Goal: Transaction & Acquisition: Purchase product/service

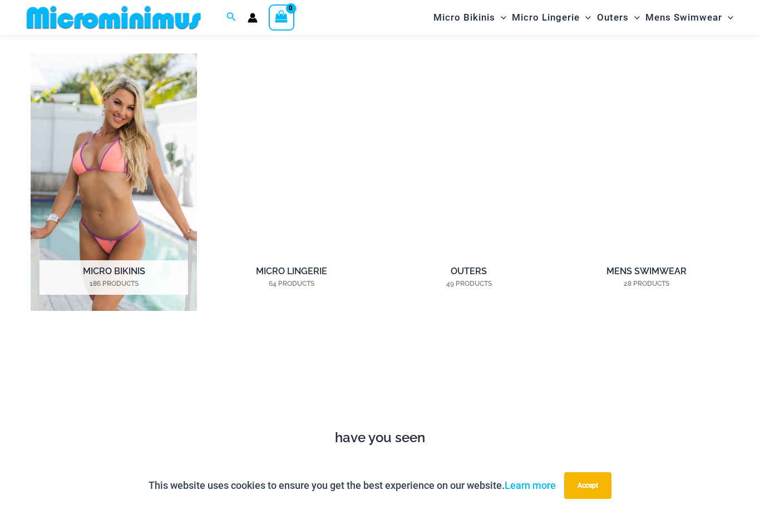
scroll to position [801, 0]
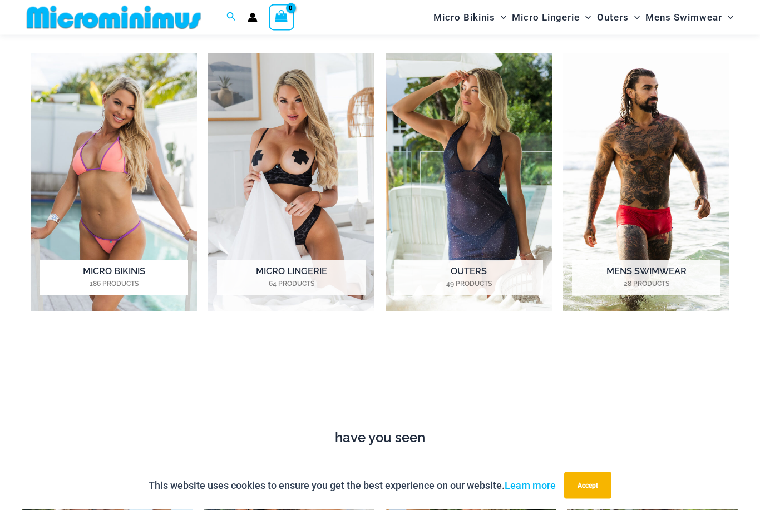
click at [90, 273] on h2 "Micro Bikinis 186 Products" at bounding box center [114, 278] width 149 height 34
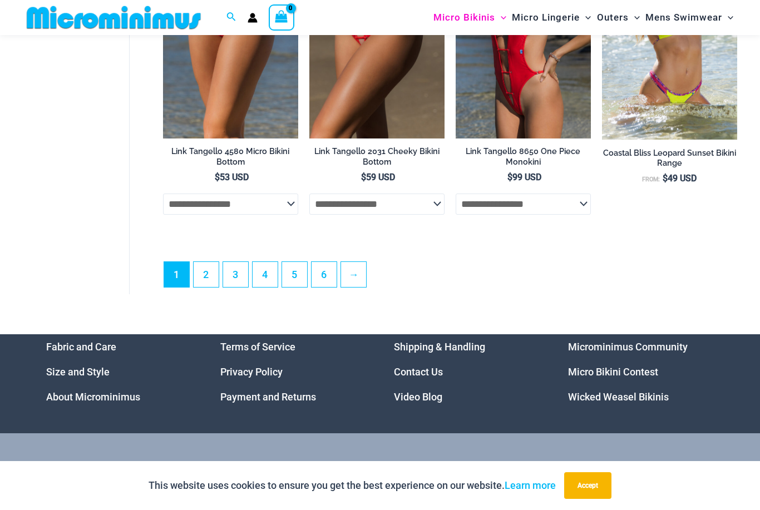
scroll to position [2642, 0]
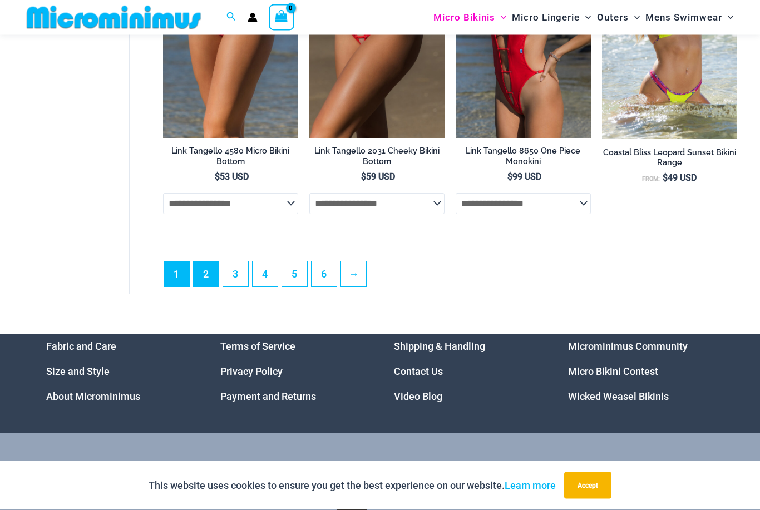
click at [210, 278] on link "2" at bounding box center [206, 274] width 25 height 25
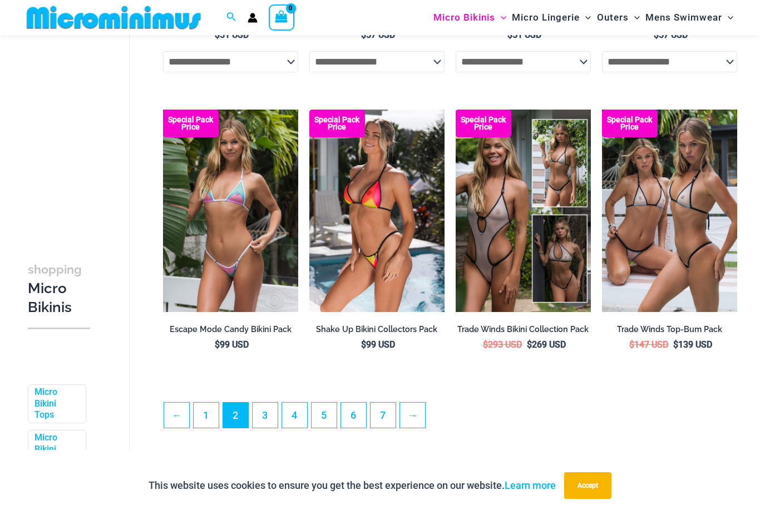
scroll to position [2233, 0]
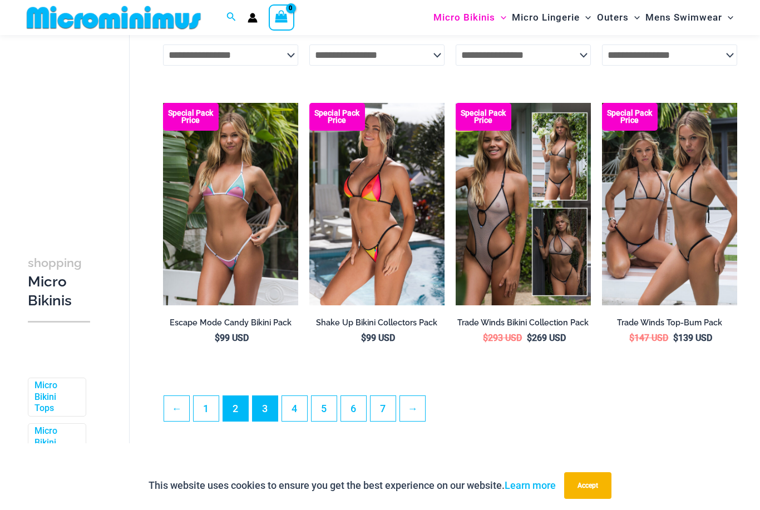
click at [265, 415] on link "3" at bounding box center [265, 408] width 25 height 25
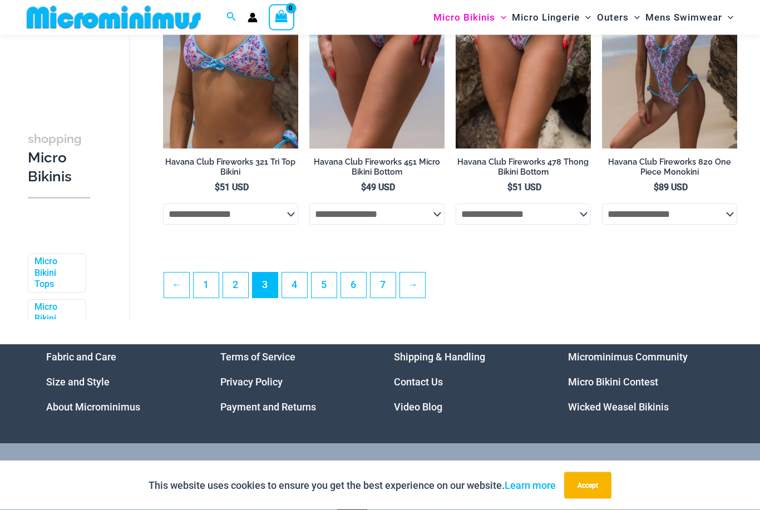
scroll to position [2390, 0]
click at [293, 292] on link "4" at bounding box center [294, 285] width 25 height 25
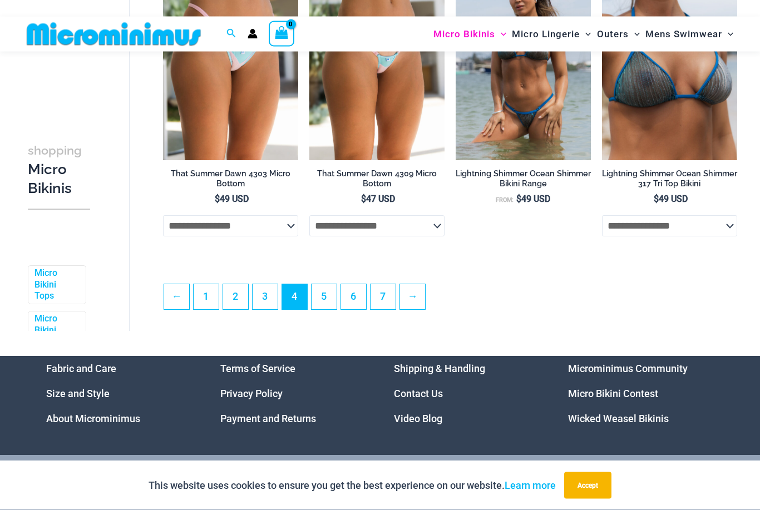
scroll to position [2378, 0]
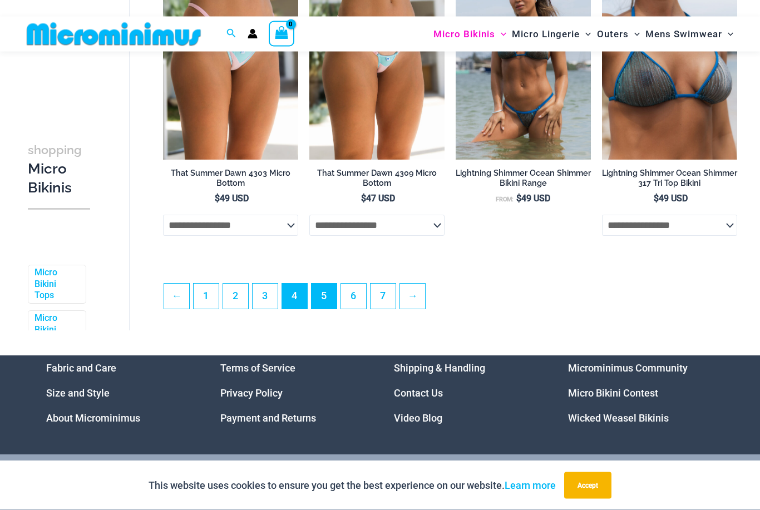
click at [327, 306] on link "5" at bounding box center [324, 296] width 25 height 25
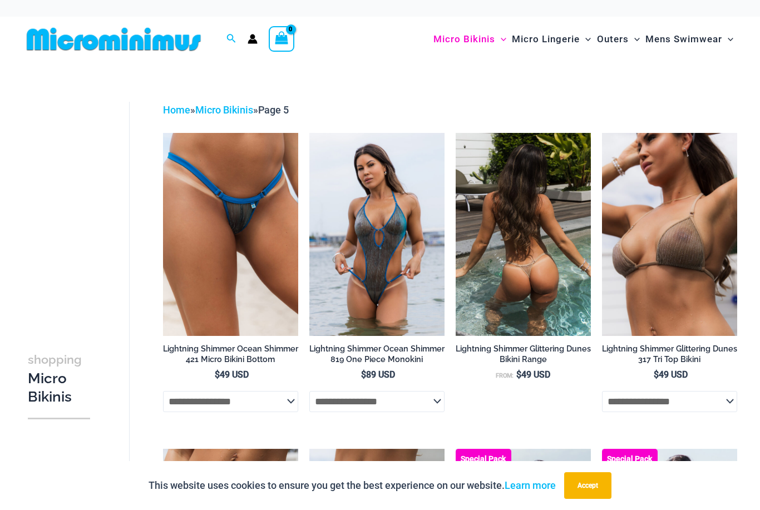
click at [521, 267] on img at bounding box center [523, 234] width 135 height 203
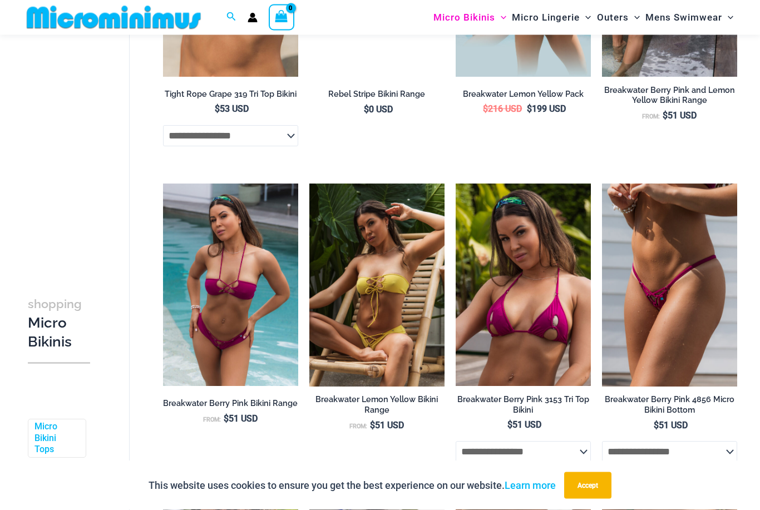
scroll to position [1513, 0]
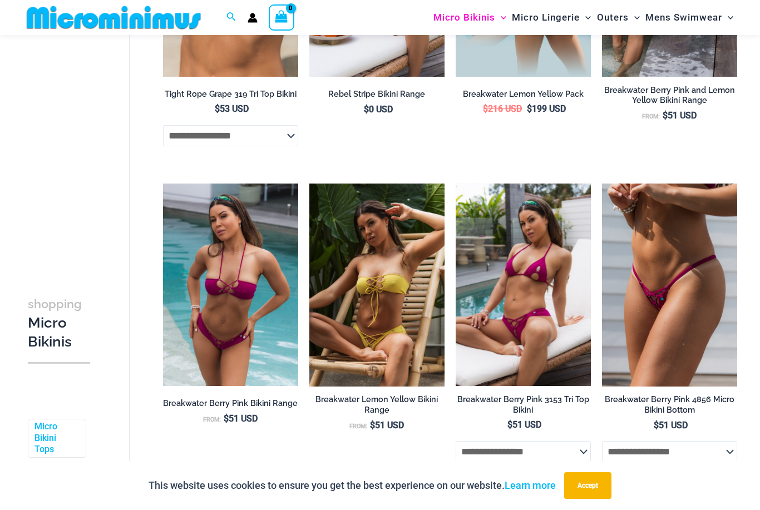
click at [494, 339] on img at bounding box center [523, 285] width 135 height 203
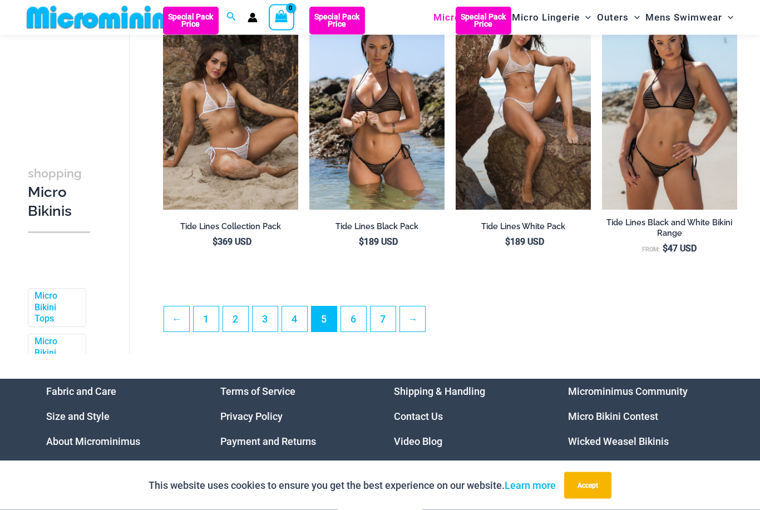
scroll to position [2327, 0]
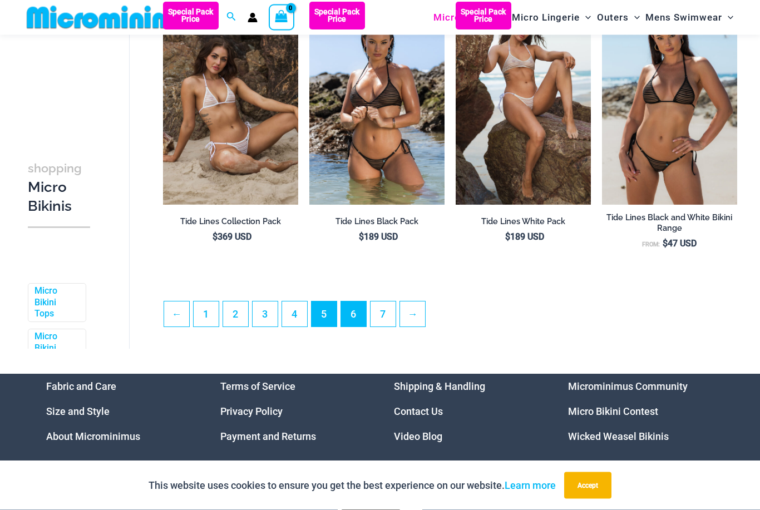
click at [348, 324] on link "6" at bounding box center [353, 314] width 25 height 25
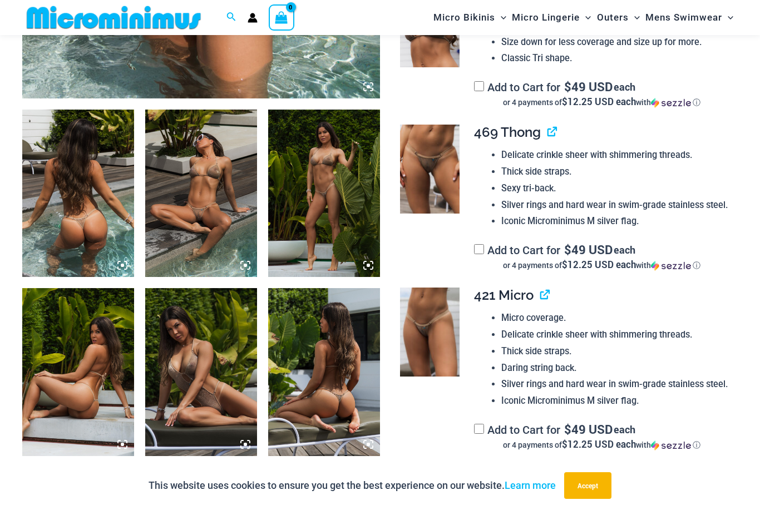
scroll to position [528, 0]
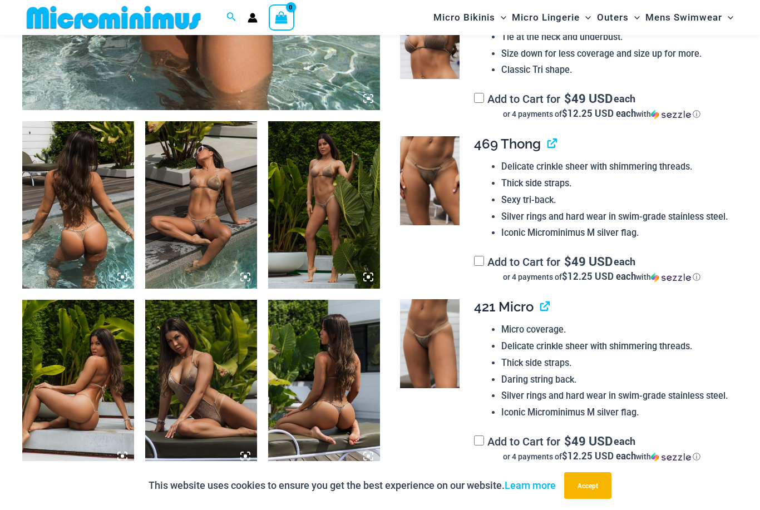
click at [189, 225] on img at bounding box center [201, 204] width 112 height 167
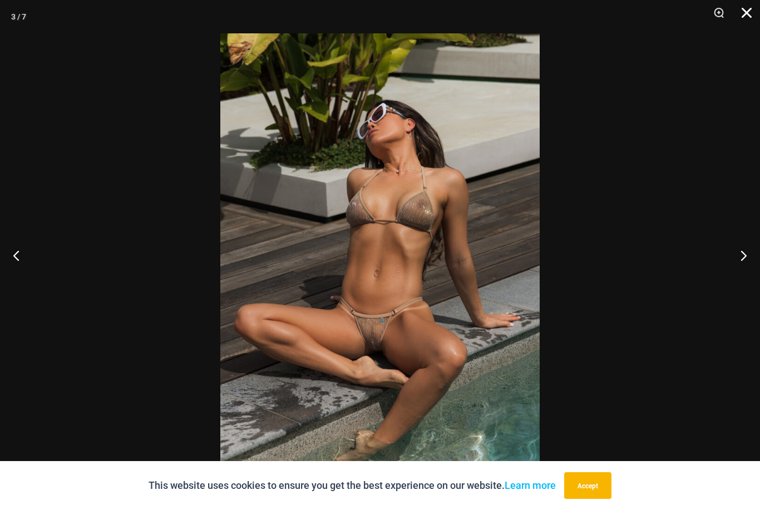
click at [743, 26] on button "Close" at bounding box center [743, 16] width 28 height 33
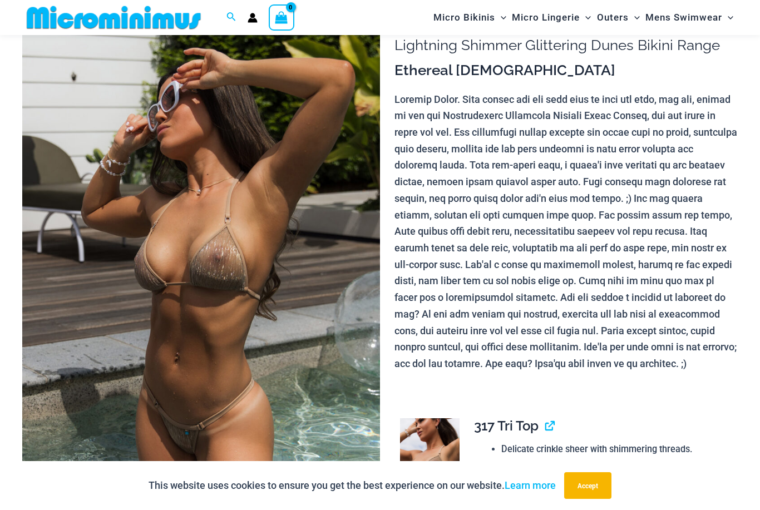
scroll to position [0, 0]
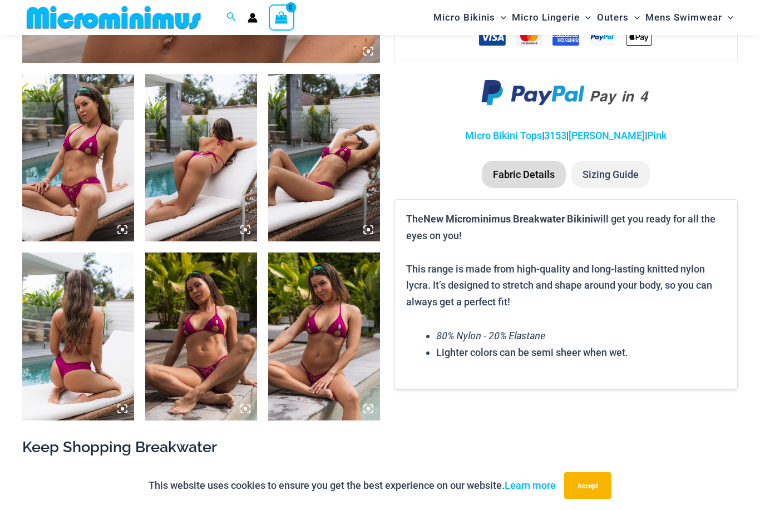
scroll to position [575, 0]
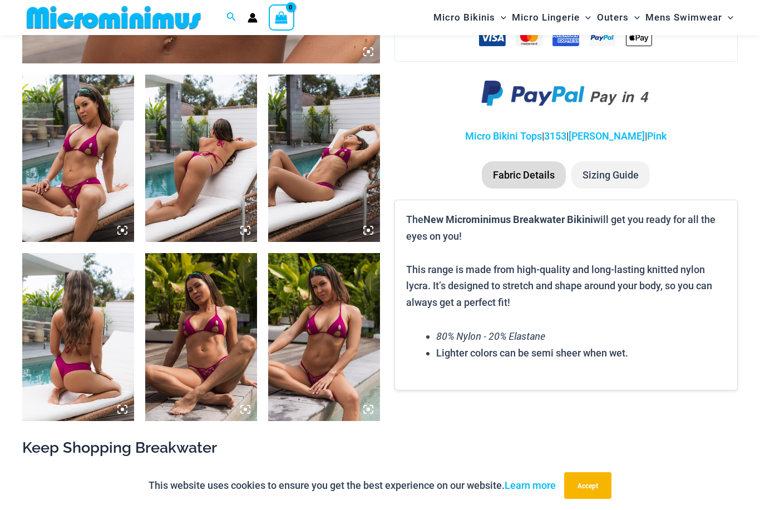
click at [194, 196] on img at bounding box center [201, 158] width 112 height 167
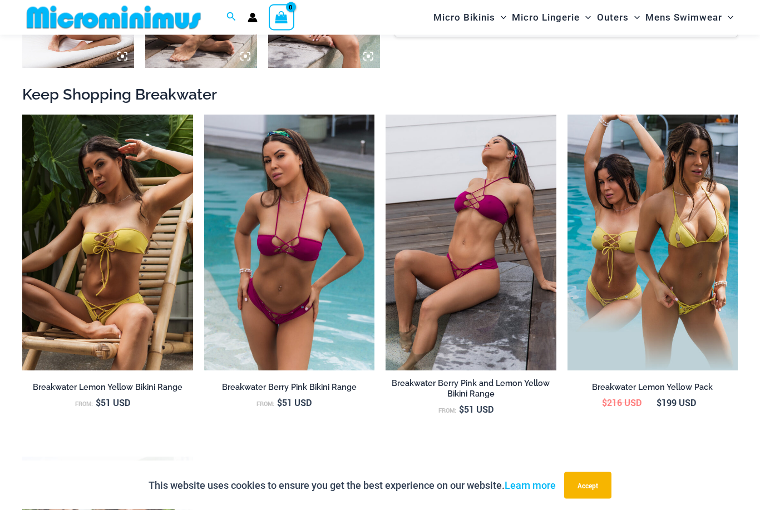
scroll to position [927, 0]
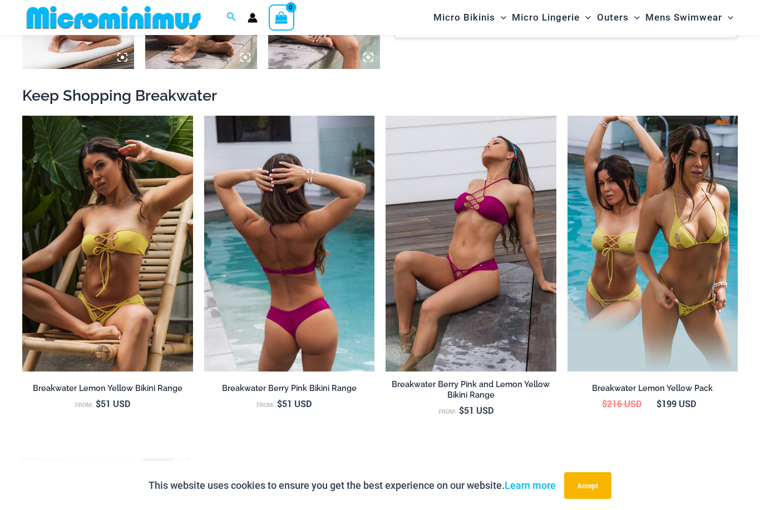
click at [280, 307] on img at bounding box center [289, 244] width 171 height 256
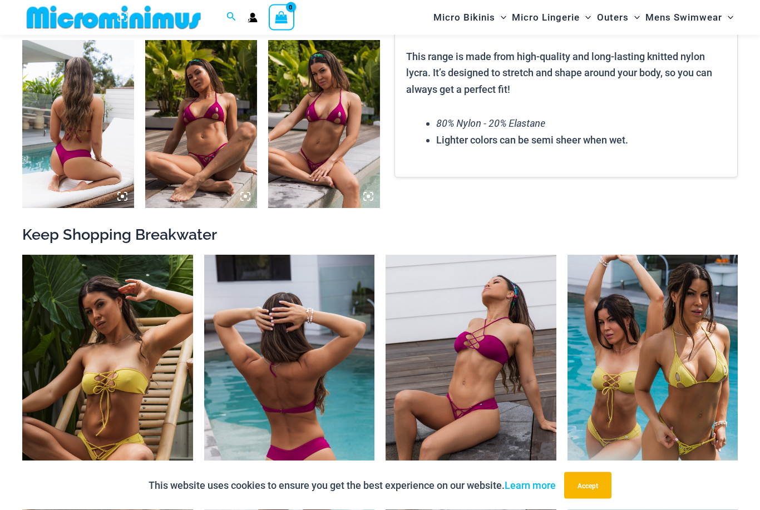
scroll to position [768, 0]
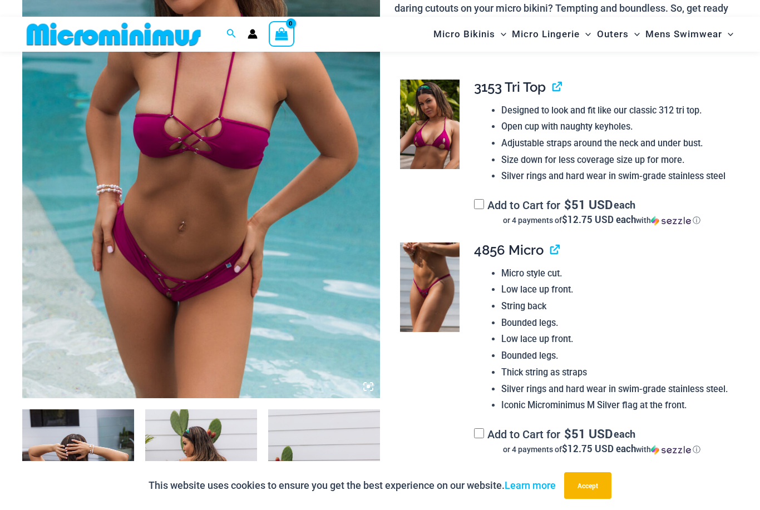
scroll to position [238, 0]
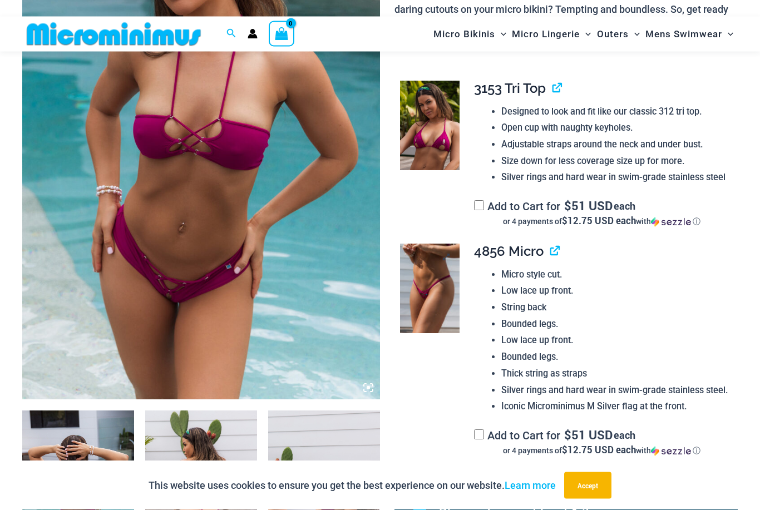
click at [416, 292] on img at bounding box center [430, 289] width 60 height 90
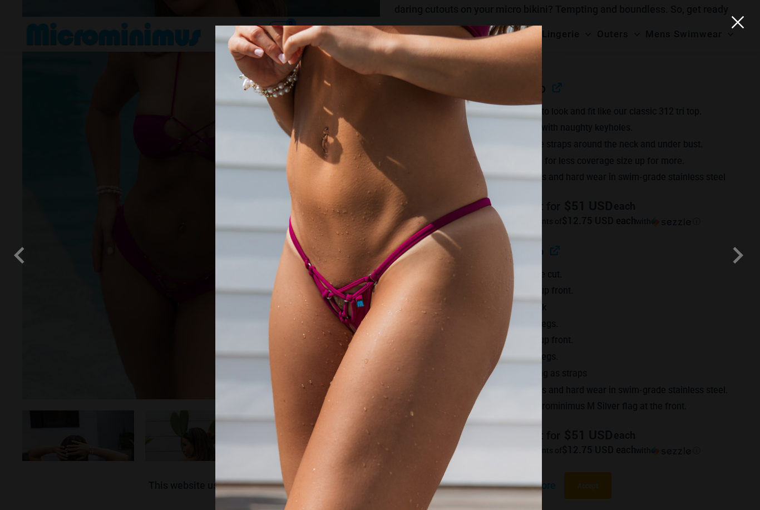
click at [735, 28] on button "Close" at bounding box center [737, 22] width 17 height 17
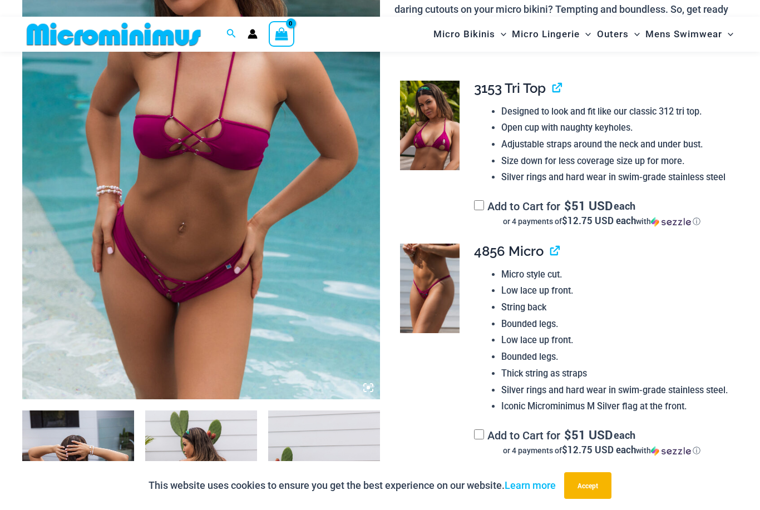
click at [419, 408] on td at bounding box center [428, 353] width 68 height 236
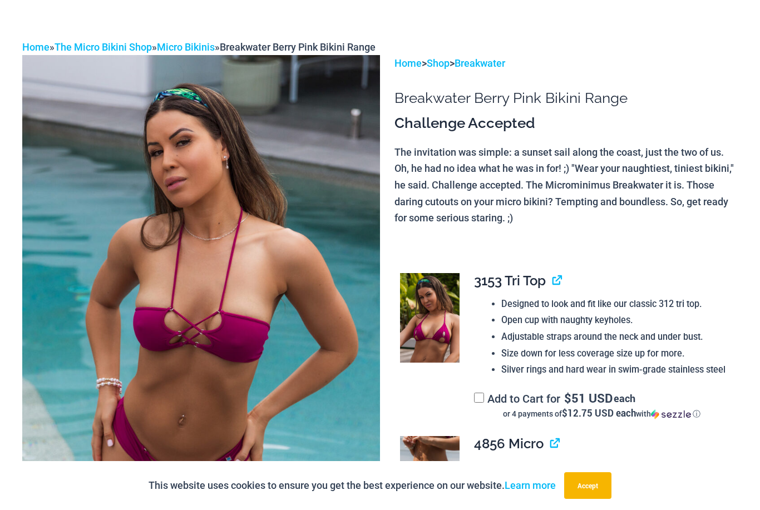
scroll to position [0, 0]
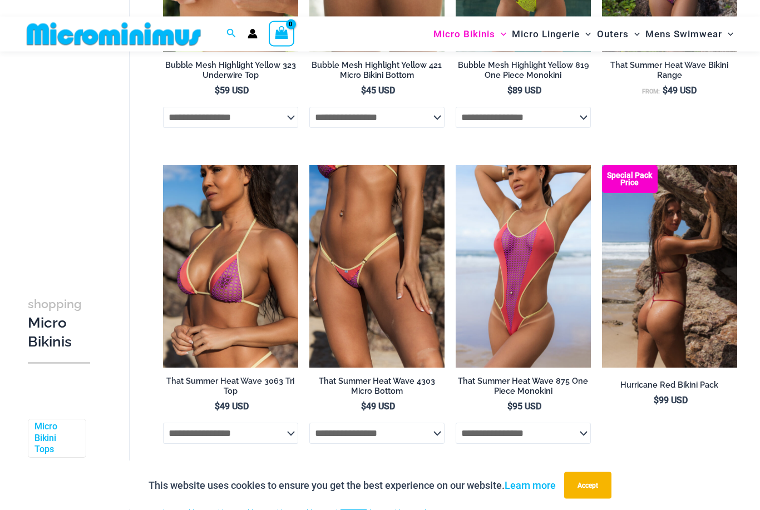
scroll to position [2170, 0]
click at [645, 323] on img at bounding box center [669, 266] width 135 height 203
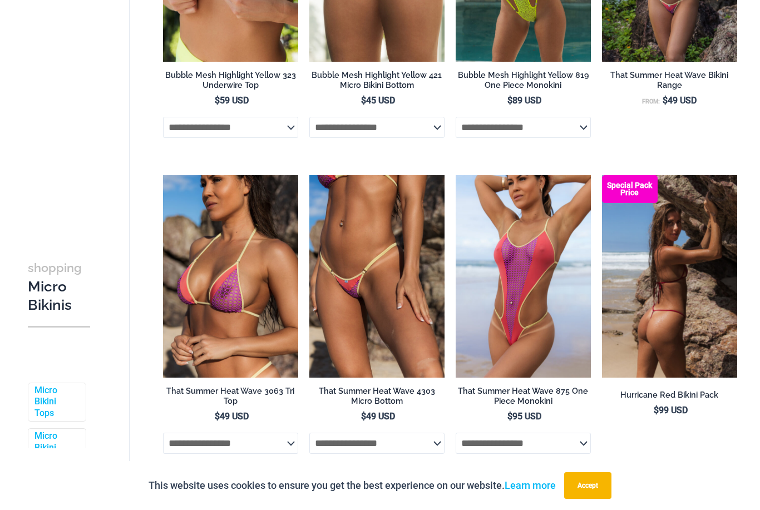
scroll to position [2206, 0]
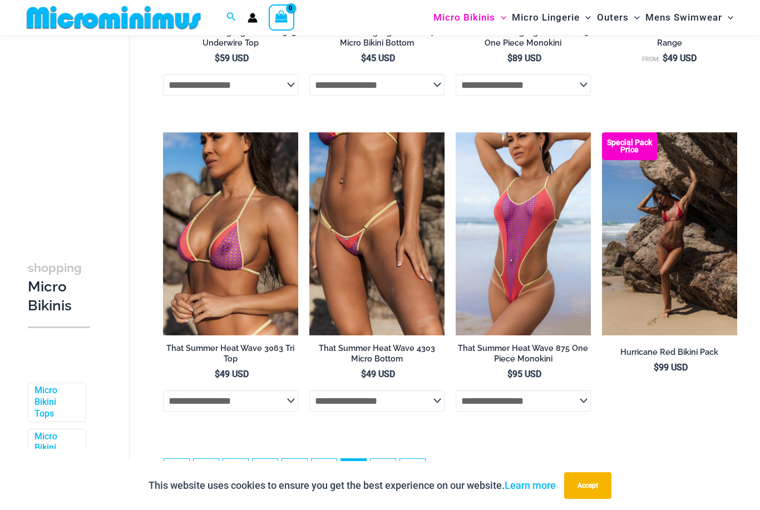
click at [382, 482] on p "This website uses cookies to ensure you get the best experience on our website.…" at bounding box center [352, 485] width 407 height 17
click at [388, 478] on p "This website uses cookies to ensure you get the best experience on our website.…" at bounding box center [352, 485] width 407 height 17
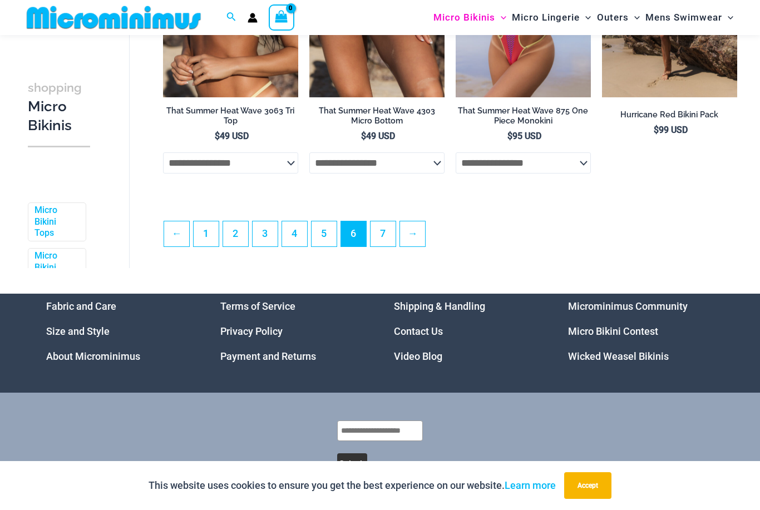
scroll to position [2449, 0]
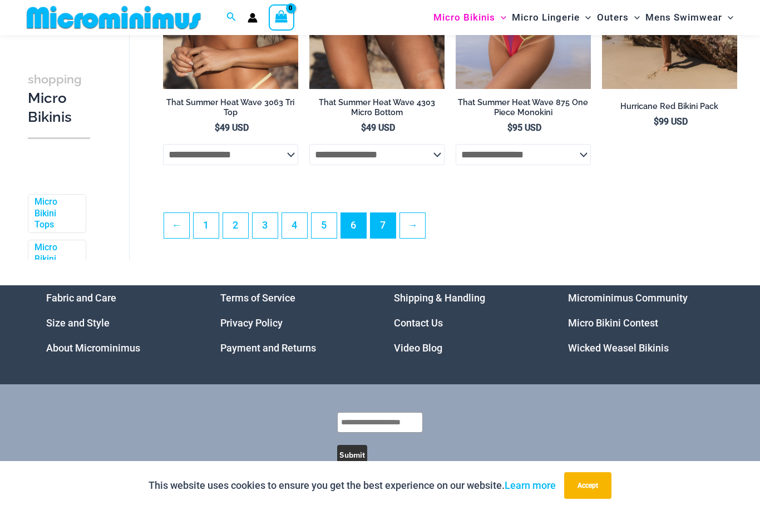
click at [383, 231] on link "7" at bounding box center [383, 225] width 25 height 25
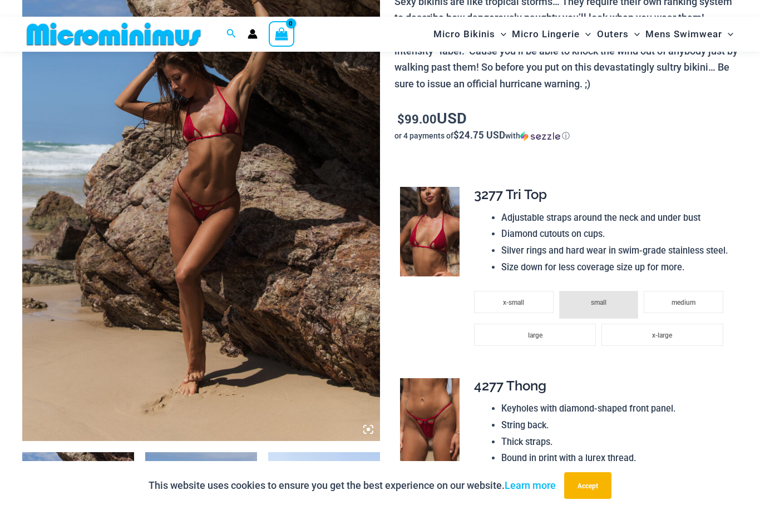
scroll to position [196, 0]
click at [421, 423] on img at bounding box center [430, 424] width 60 height 90
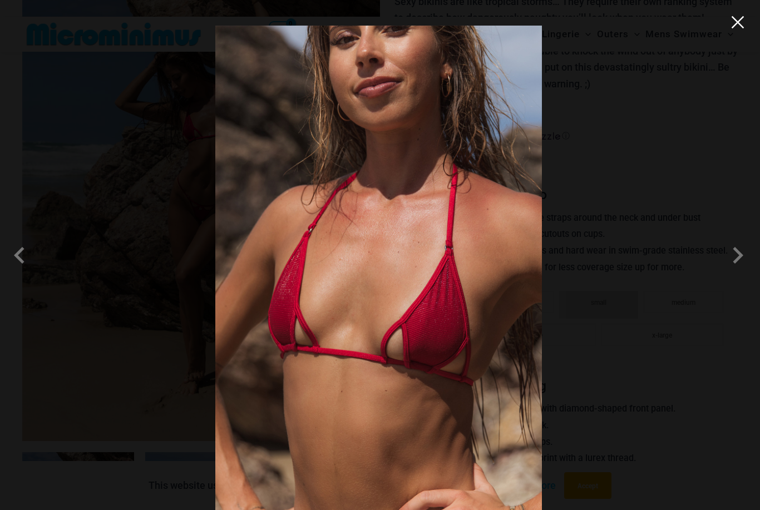
click at [563, 426] on button "Close" at bounding box center [552, 436] width 20 height 20
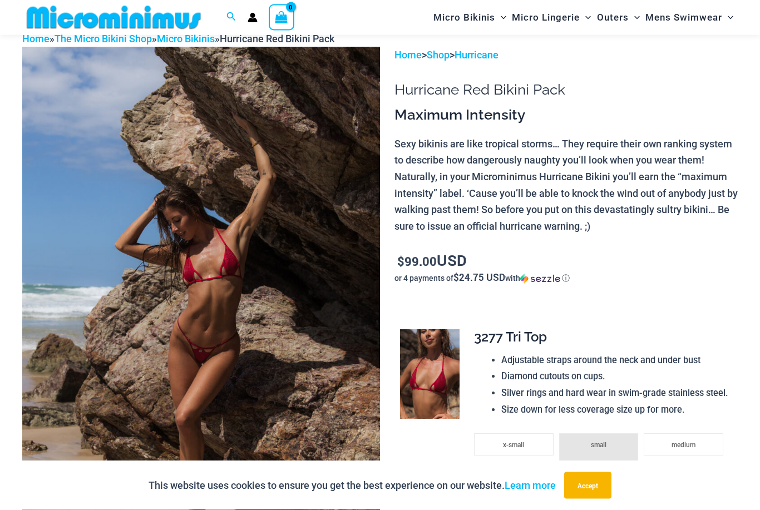
scroll to position [0, 0]
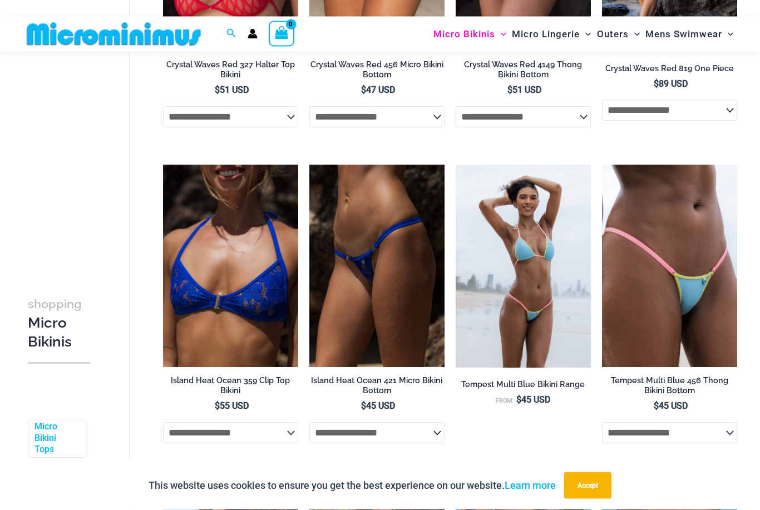
scroll to position [591, 0]
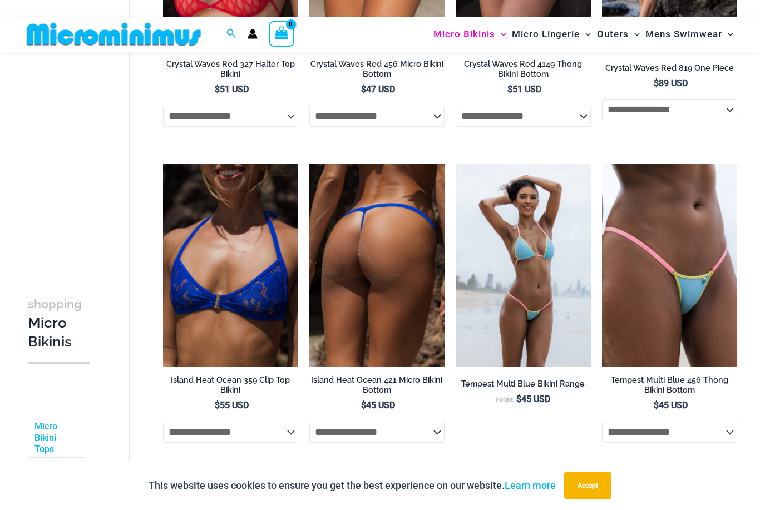
click at [344, 325] on img at bounding box center [376, 265] width 135 height 203
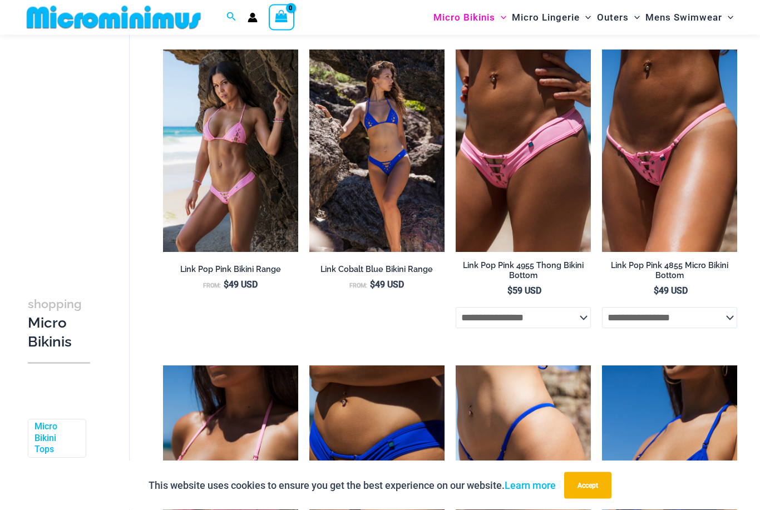
scroll to position [1022, 0]
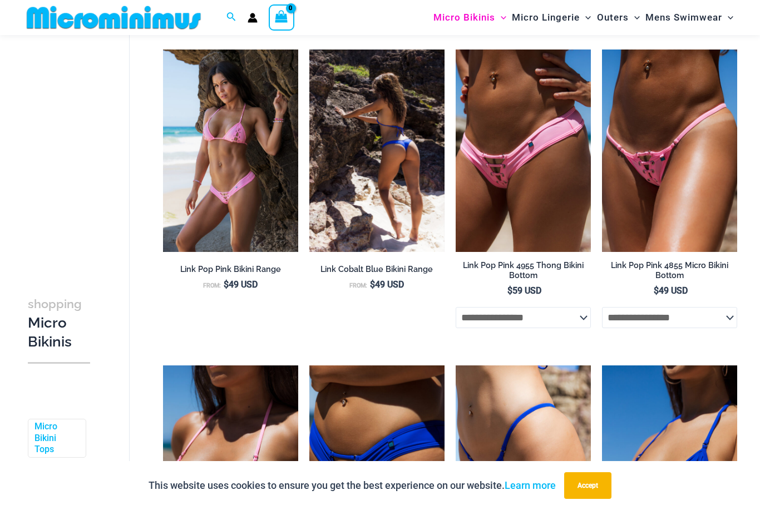
click at [373, 275] on h2 "Link Cobalt Blue Bikini Range" at bounding box center [376, 269] width 135 height 11
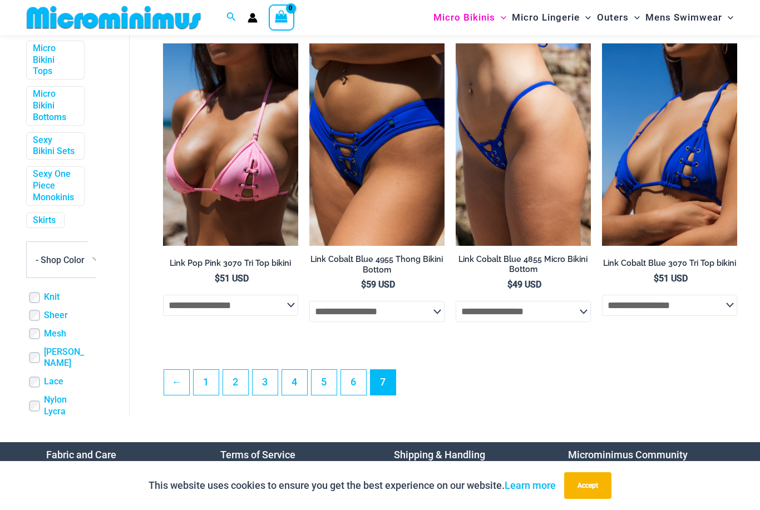
scroll to position [314, 2]
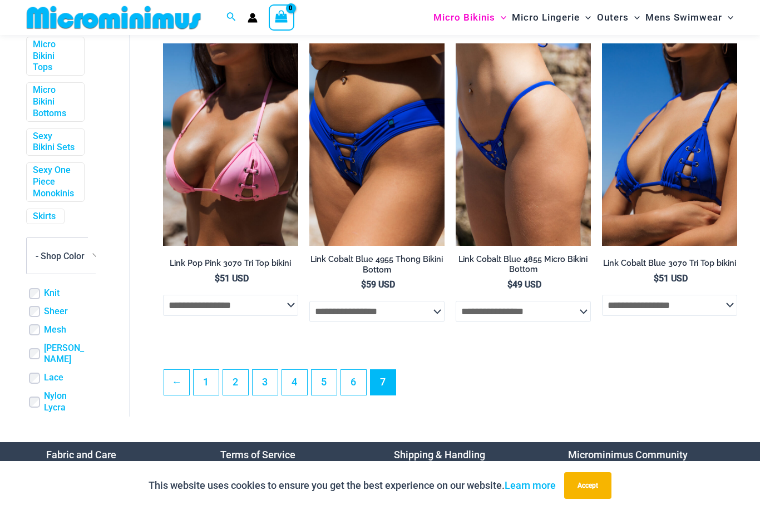
click at [42, 307] on label "Sheer" at bounding box center [54, 313] width 27 height 12
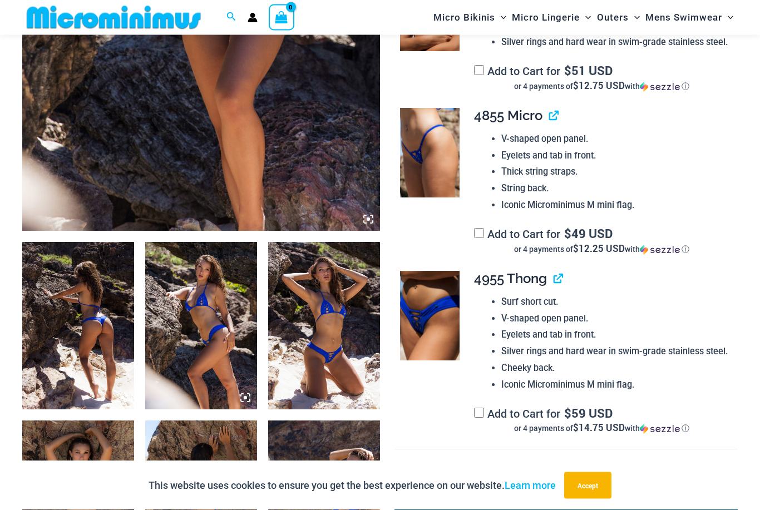
scroll to position [396, 0]
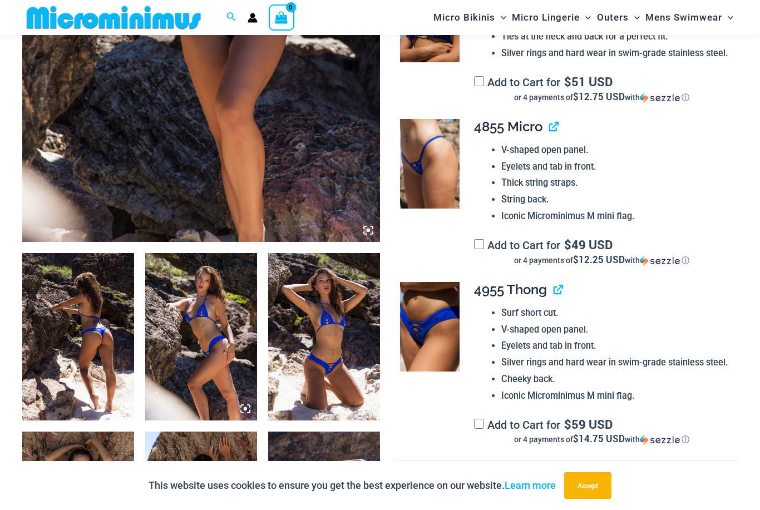
click at [315, 354] on img at bounding box center [324, 336] width 112 height 167
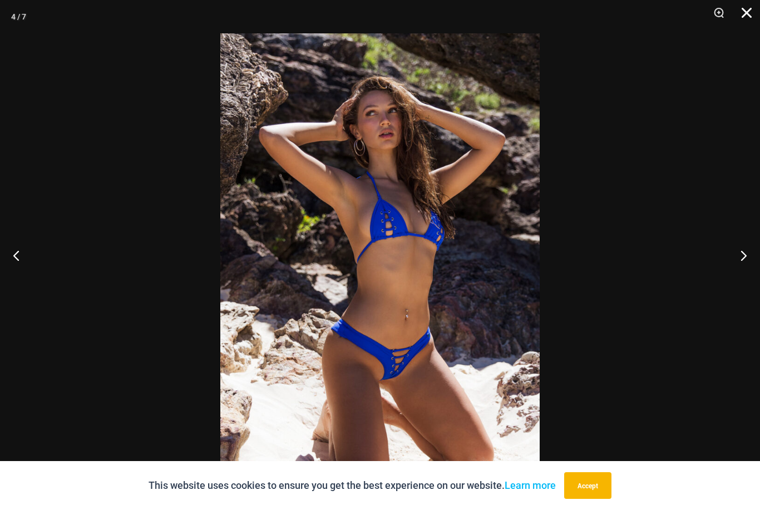
click at [739, 23] on button "Close" at bounding box center [743, 16] width 28 height 33
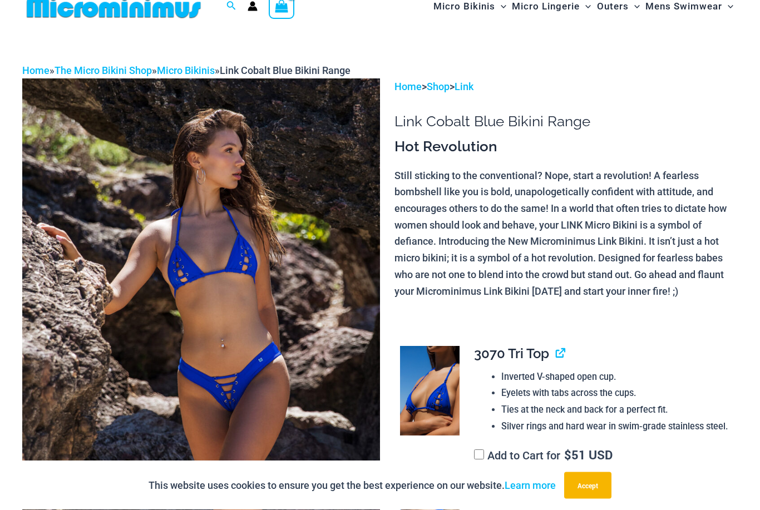
scroll to position [0, 0]
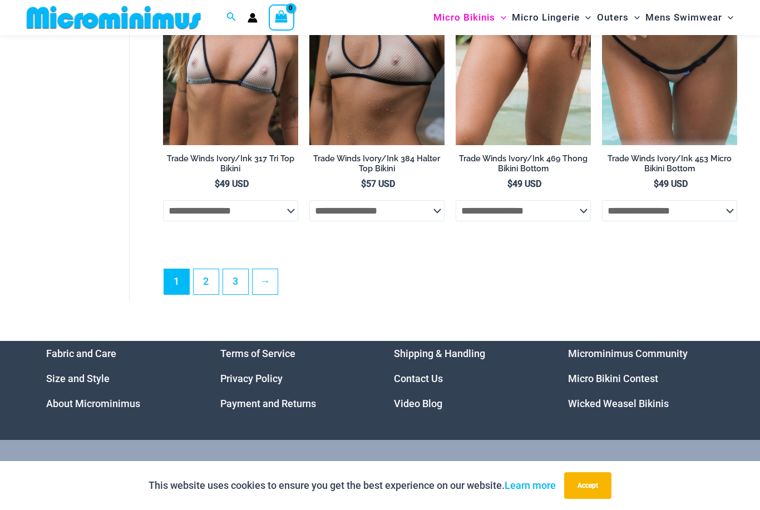
scroll to position [2742, 0]
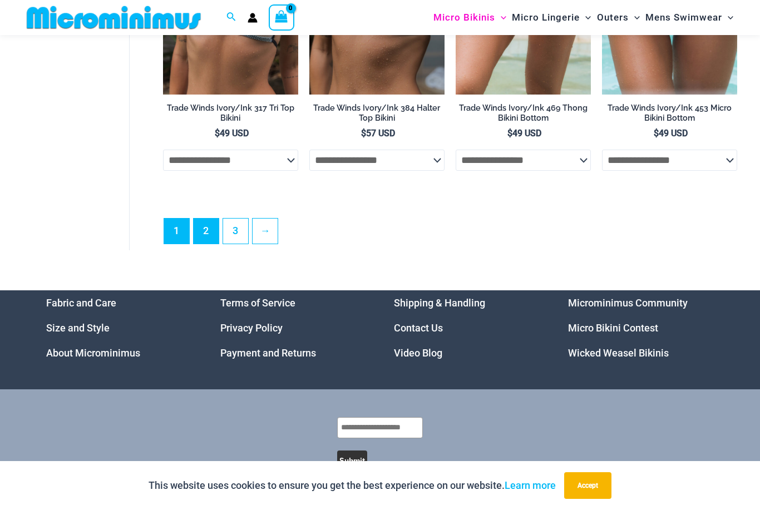
click at [203, 234] on link "2" at bounding box center [206, 231] width 25 height 25
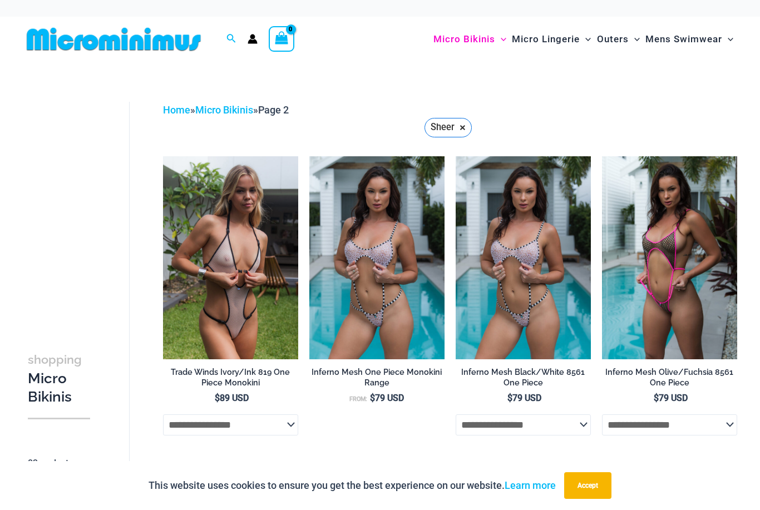
click at [285, 45] on span "View Shopping Cart, empty" at bounding box center [281, 40] width 13 height 16
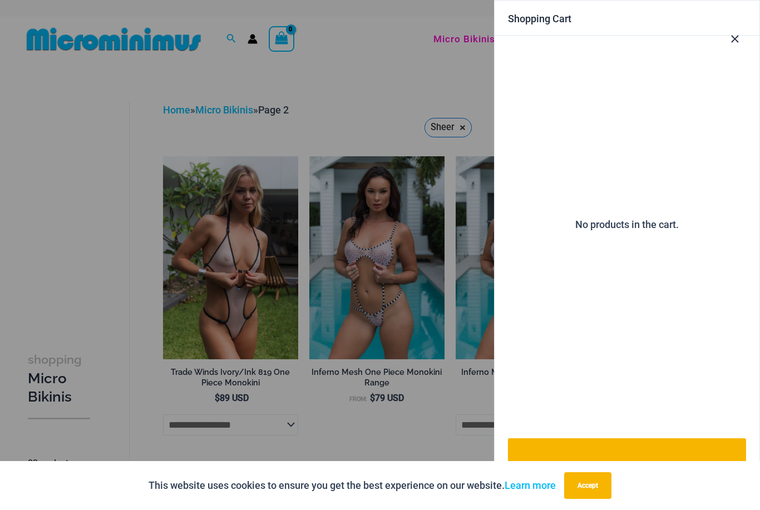
click at [737, 48] on button "Close Cart Drawer" at bounding box center [735, 37] width 49 height 55
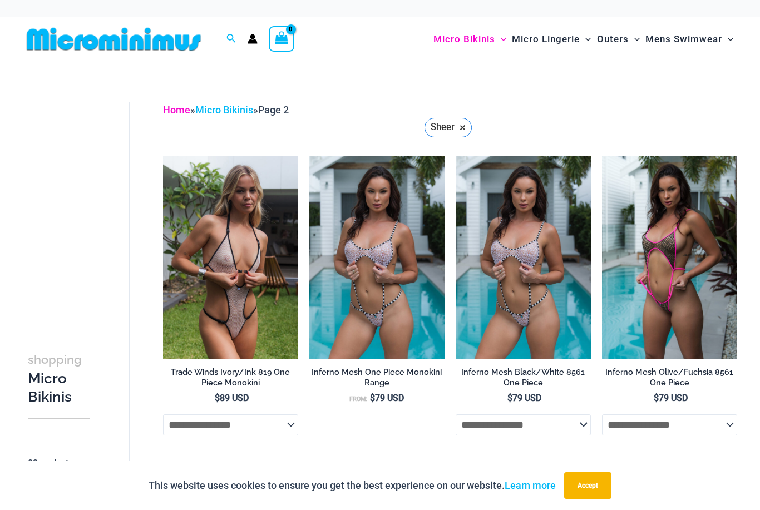
click at [175, 115] on link "Home" at bounding box center [176, 110] width 27 height 12
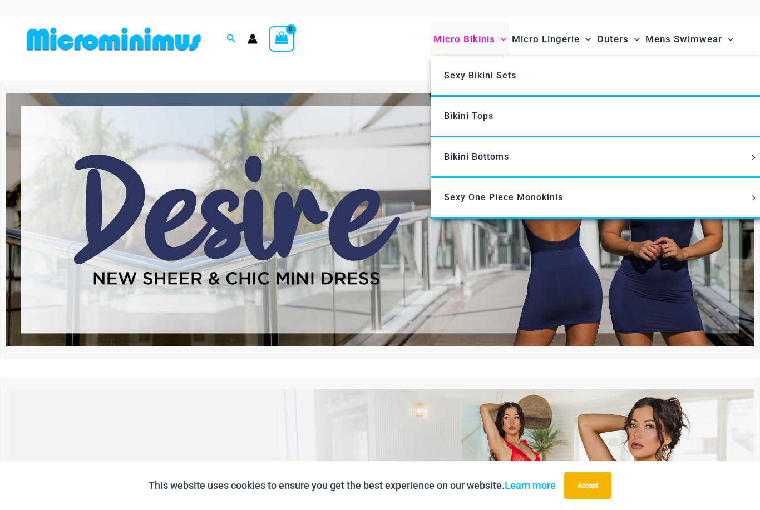
click at [438, 42] on span "Micro Bikinis" at bounding box center [464, 39] width 62 height 28
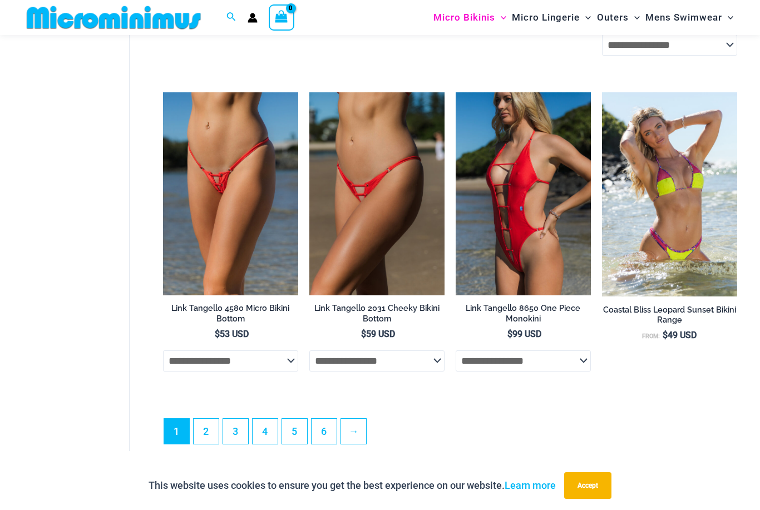
scroll to position [2684, 0]
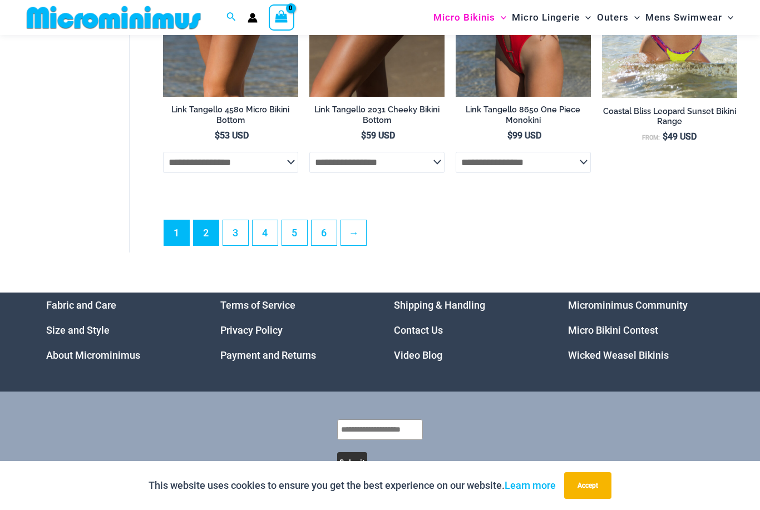
click at [205, 235] on link "2" at bounding box center [206, 232] width 25 height 25
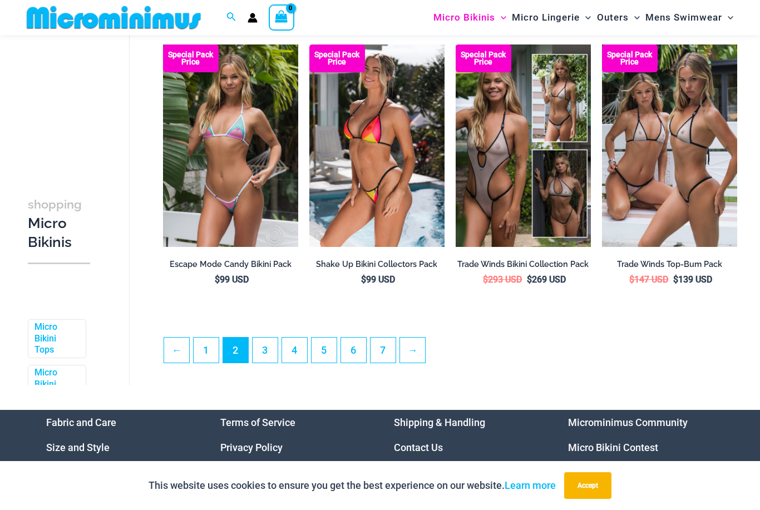
scroll to position [2290, 0]
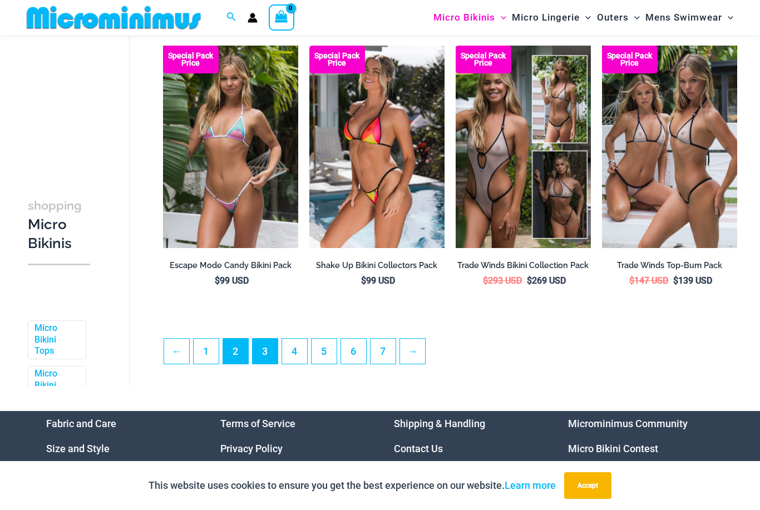
click at [265, 351] on link "3" at bounding box center [265, 351] width 25 height 25
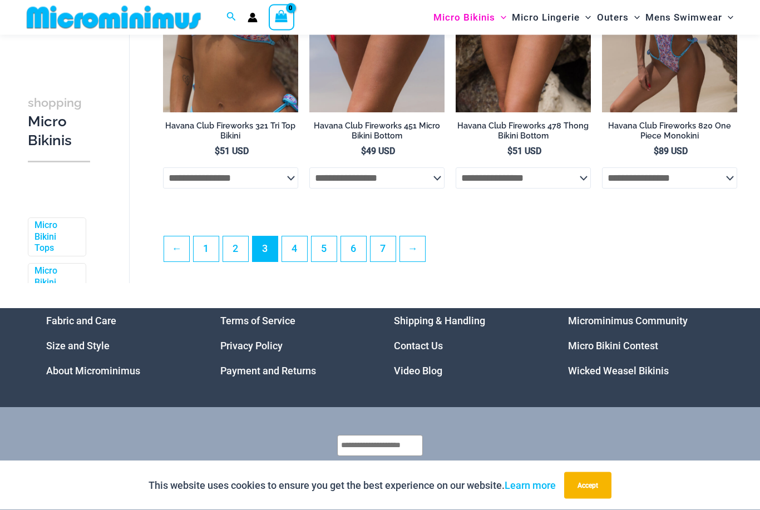
scroll to position [2424, 0]
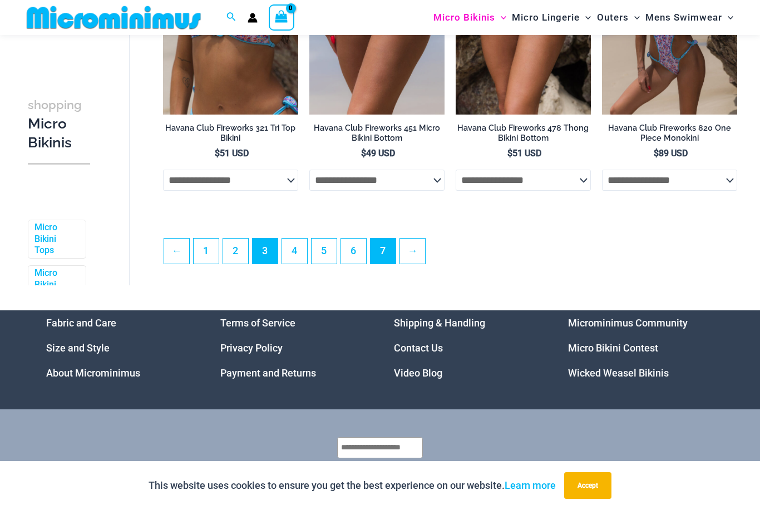
click at [387, 262] on link "7" at bounding box center [383, 251] width 25 height 25
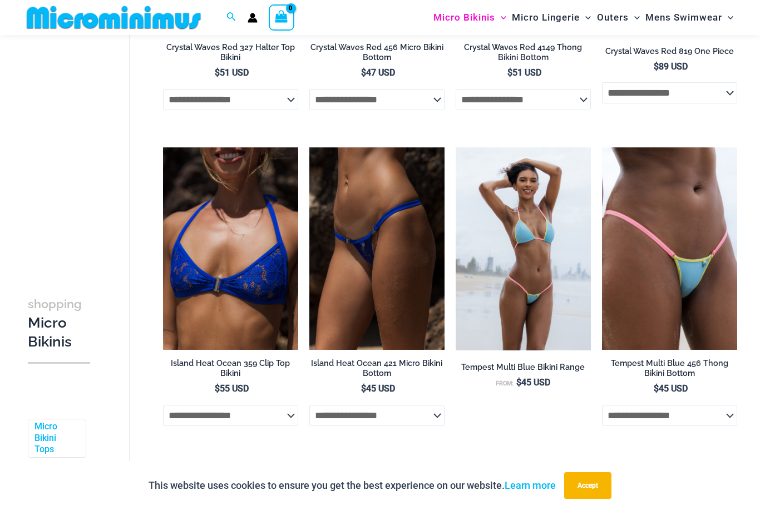
scroll to position [609, 0]
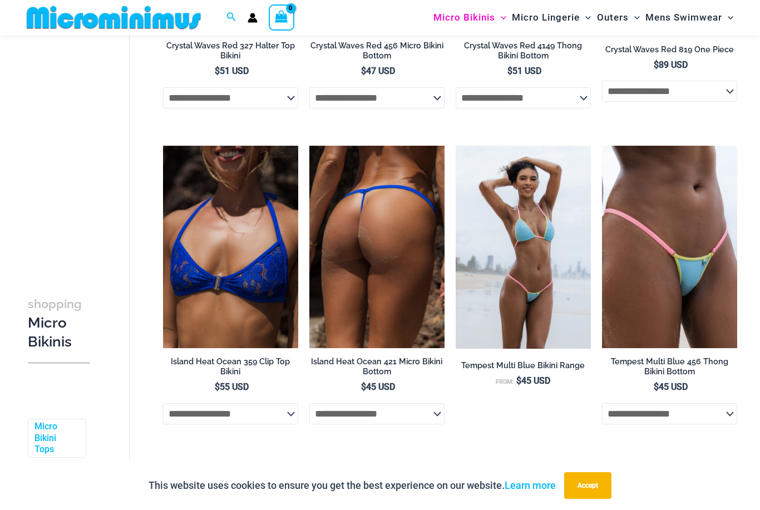
click at [359, 273] on img at bounding box center [376, 247] width 135 height 203
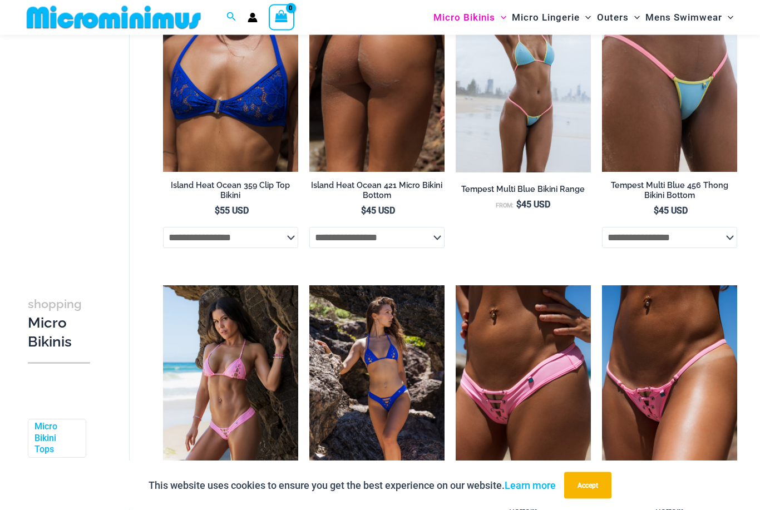
scroll to position [785, 0]
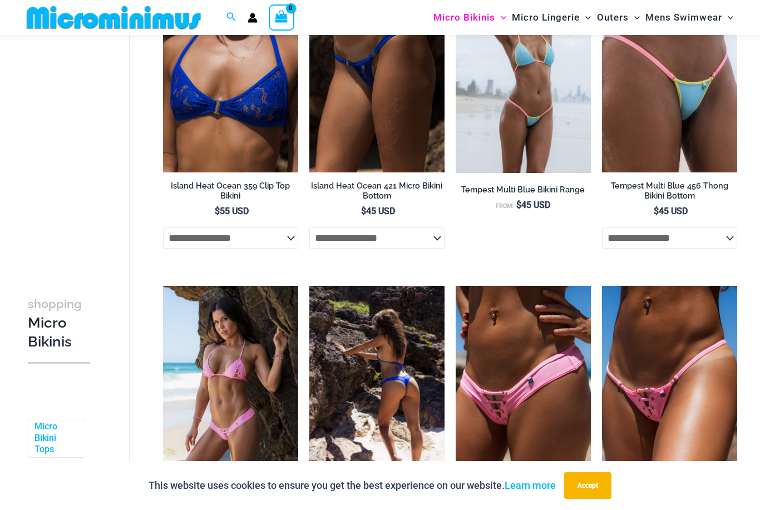
click at [373, 413] on img at bounding box center [376, 387] width 135 height 203
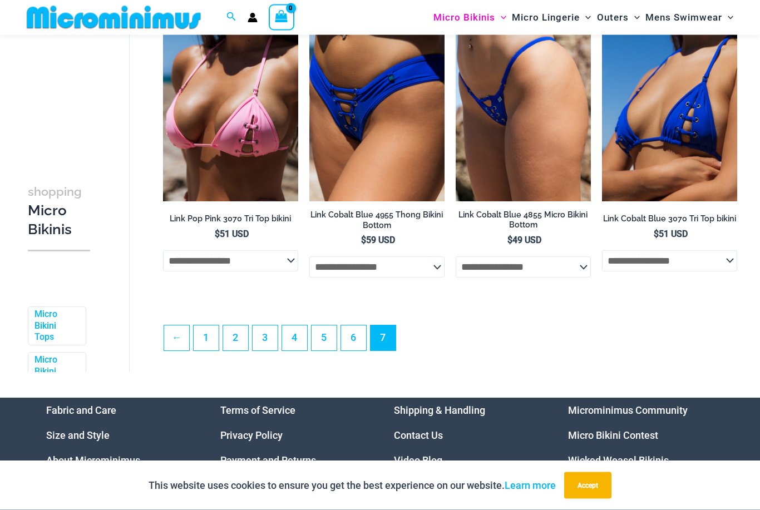
scroll to position [1388, 0]
click at [294, 341] on link "4" at bounding box center [294, 337] width 25 height 25
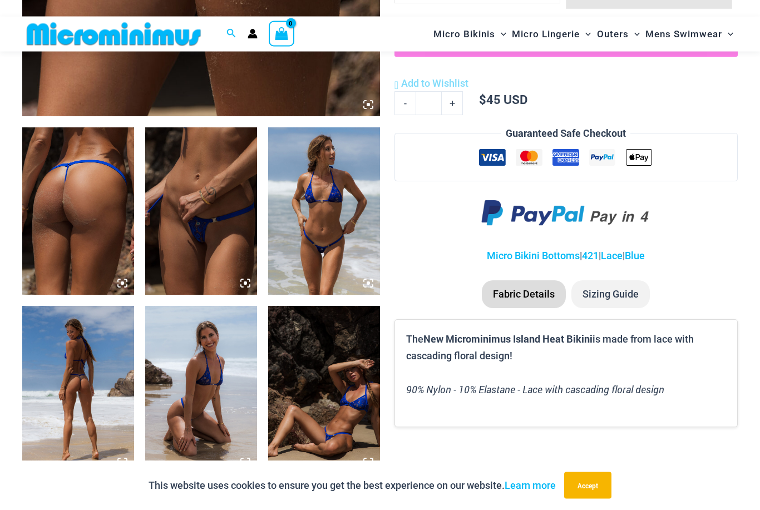
scroll to position [522, 0]
click at [319, 244] on img at bounding box center [324, 210] width 112 height 167
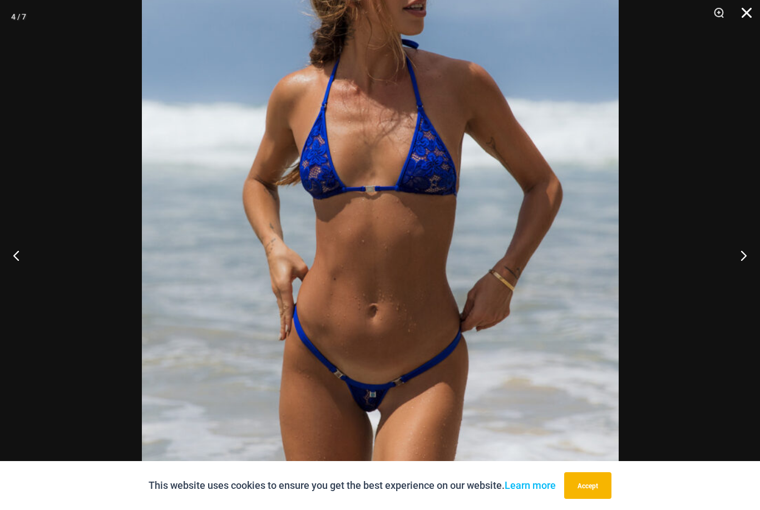
click at [743, 13] on button "Close" at bounding box center [743, 16] width 28 height 33
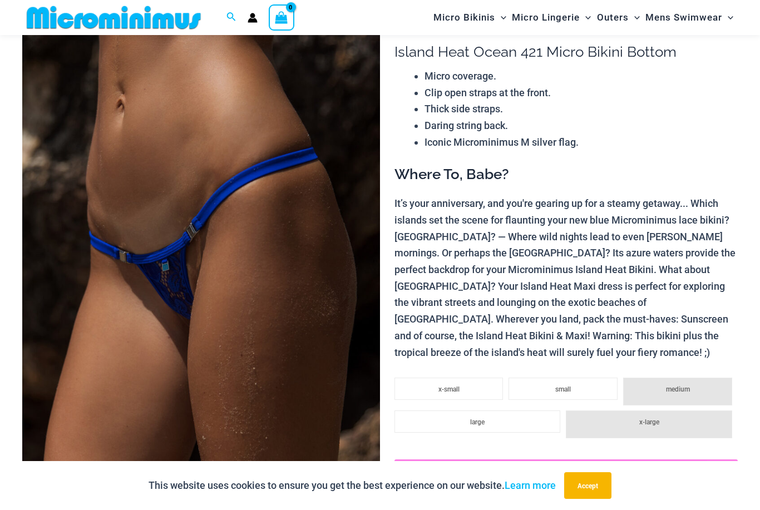
scroll to position [61, 0]
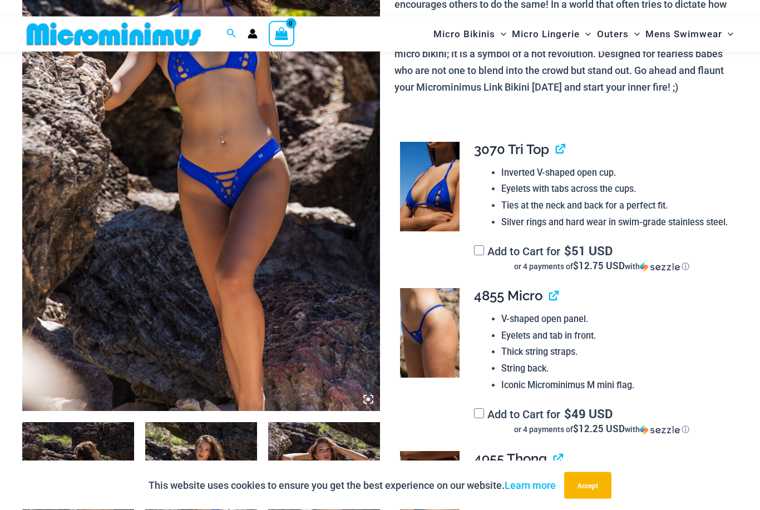
scroll to position [227, 0]
click at [420, 200] on img at bounding box center [430, 187] width 60 height 90
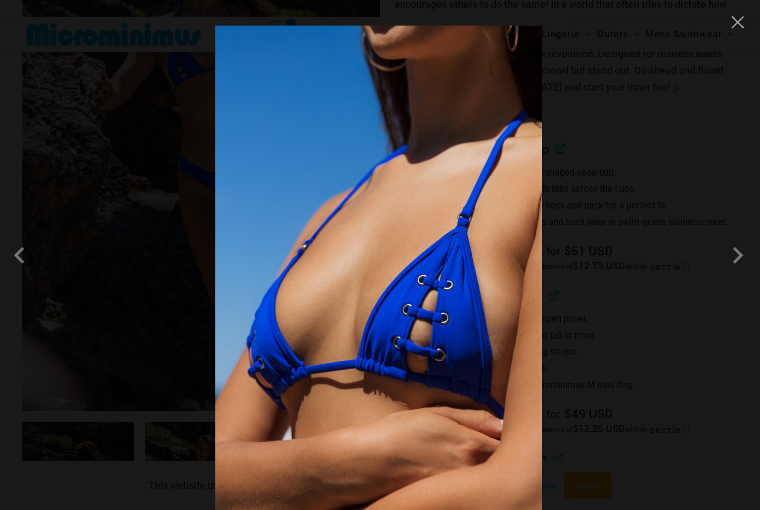
click at [732, 29] on button "Close" at bounding box center [737, 22] width 17 height 17
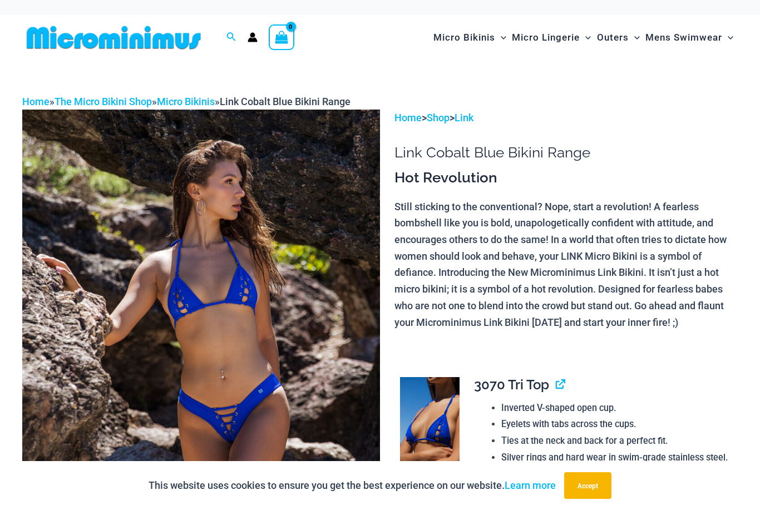
scroll to position [0, 0]
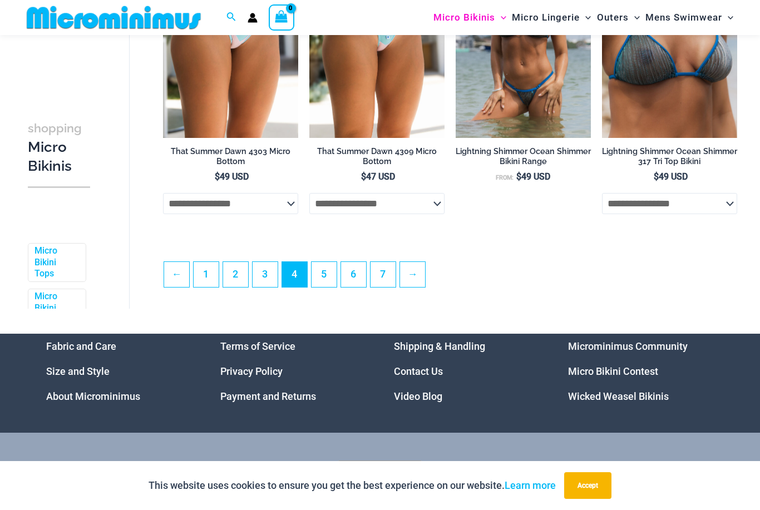
scroll to position [2402, 0]
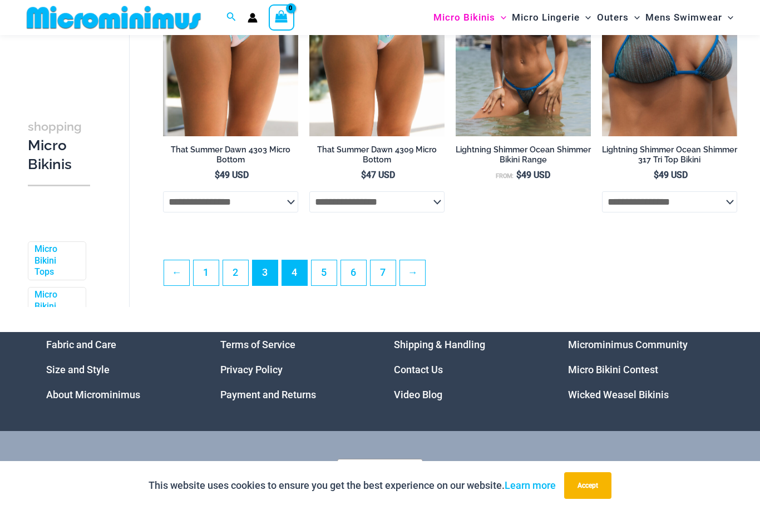
click at [262, 282] on link "3" at bounding box center [265, 272] width 25 height 25
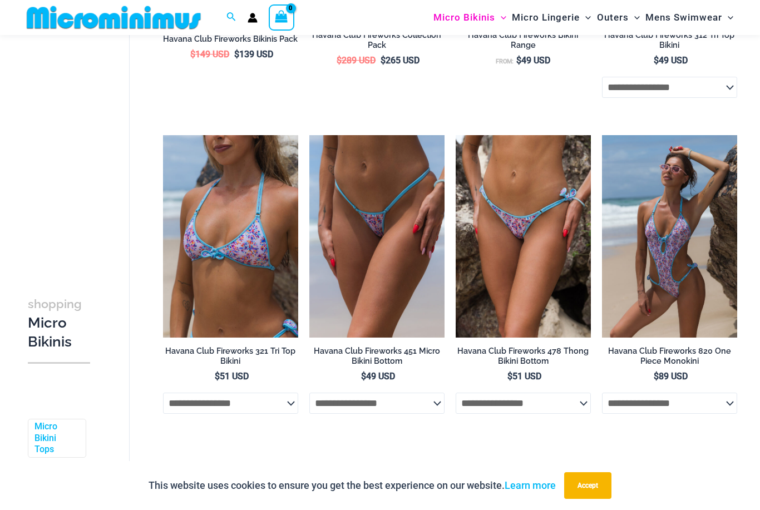
scroll to position [2449, 0]
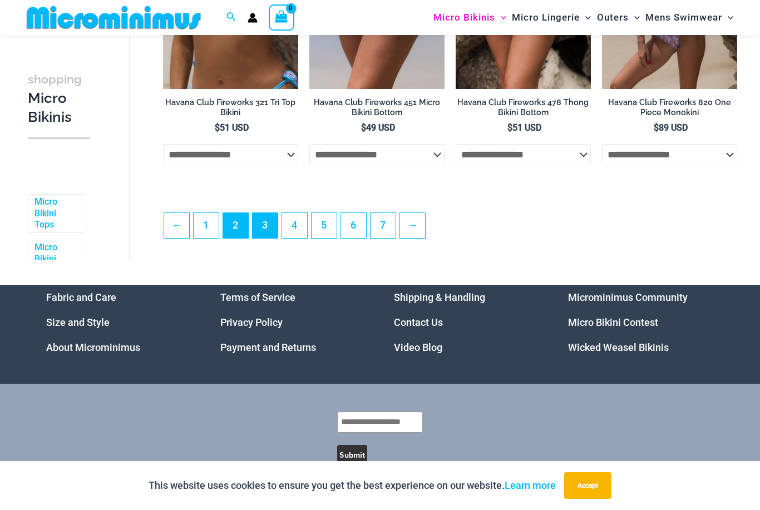
click at [236, 234] on link "2" at bounding box center [235, 225] width 25 height 25
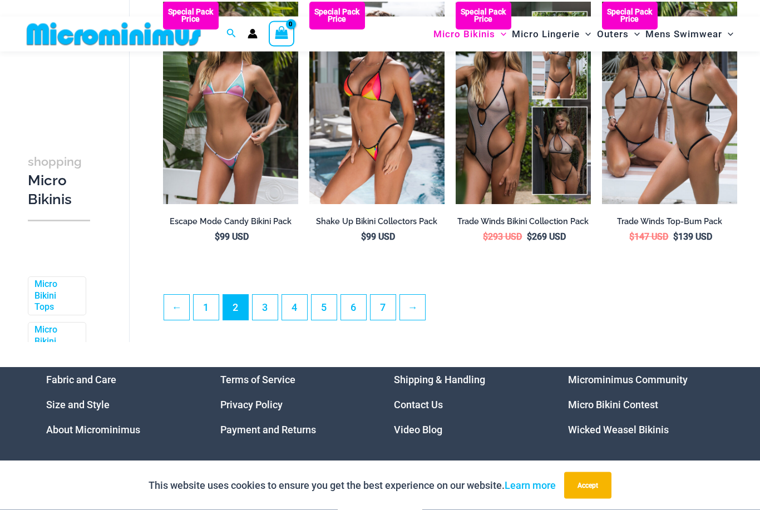
scroll to position [2334, 0]
click at [413, 314] on link "→" at bounding box center [412, 307] width 25 height 25
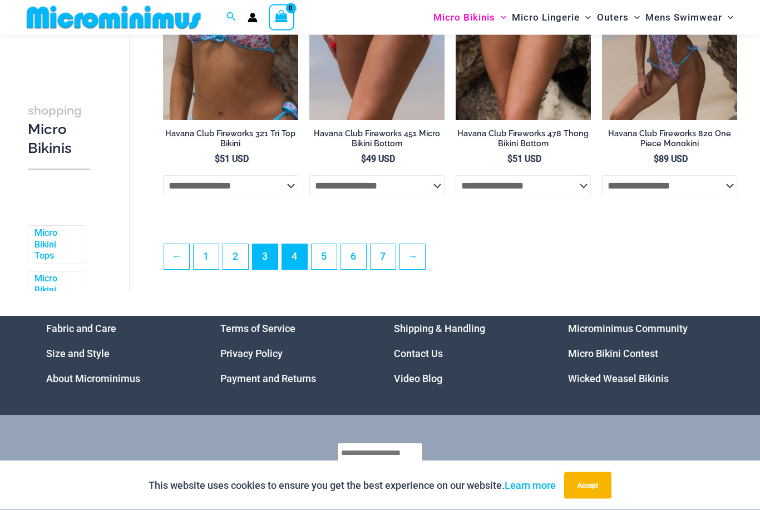
scroll to position [2418, 0]
click at [292, 262] on link "4" at bounding box center [294, 256] width 25 height 25
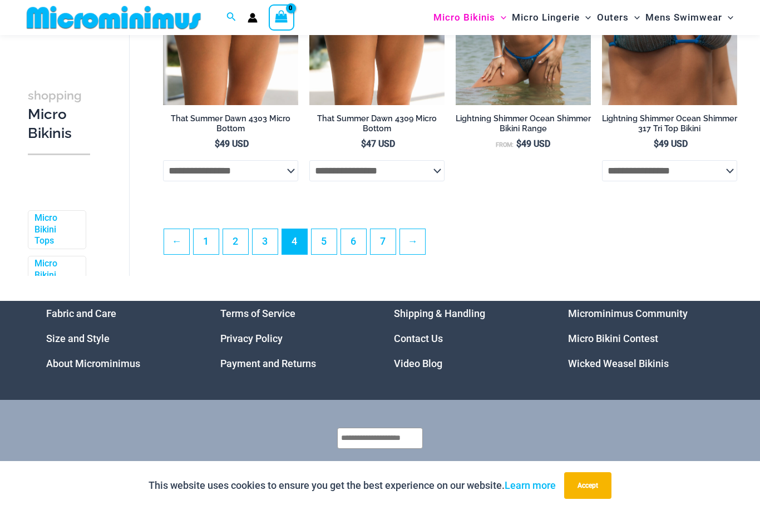
scroll to position [2449, 0]
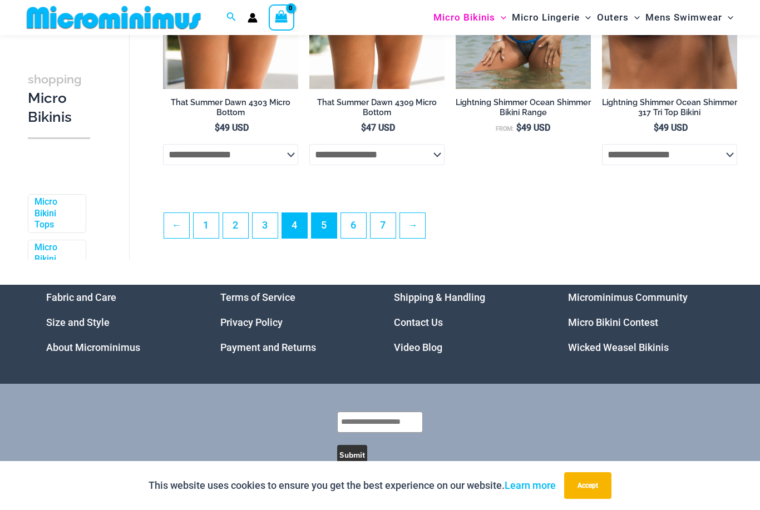
click at [323, 235] on link "5" at bounding box center [324, 225] width 25 height 25
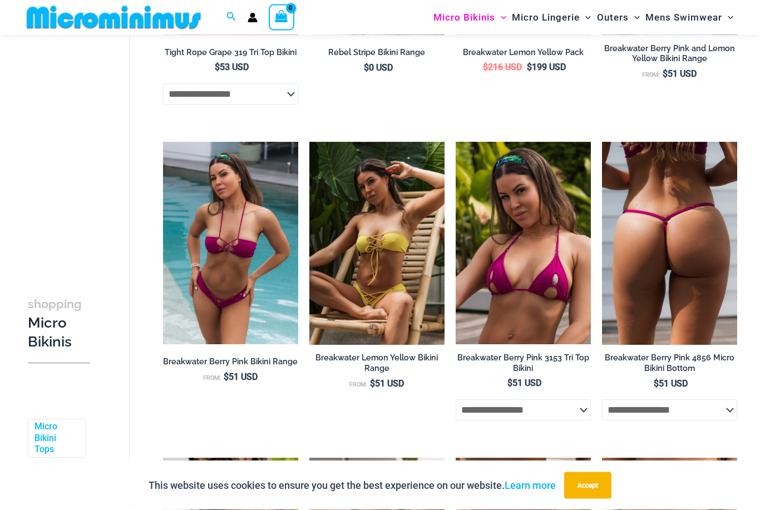
scroll to position [1555, 0]
click at [654, 268] on img at bounding box center [669, 243] width 135 height 203
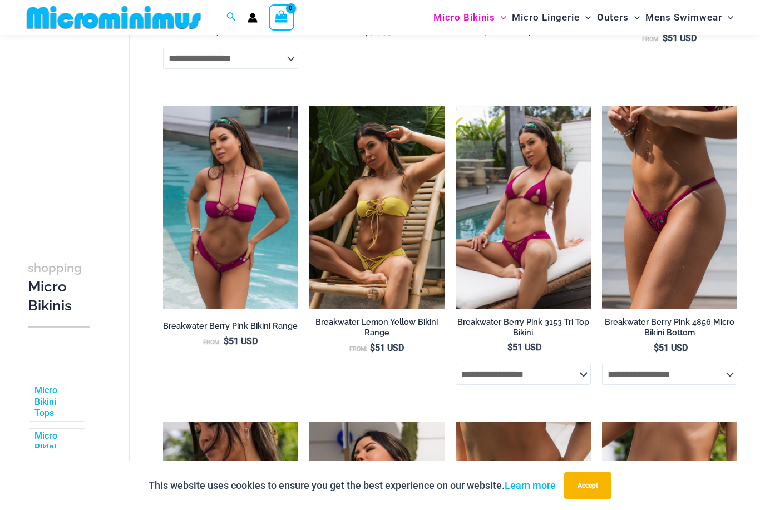
click at [501, 265] on img at bounding box center [523, 207] width 135 height 203
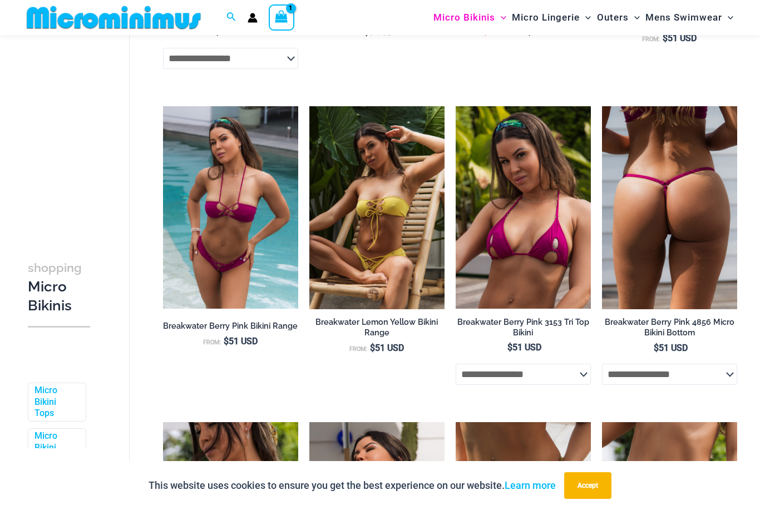
click at [642, 241] on img at bounding box center [669, 207] width 135 height 203
click at [646, 277] on img at bounding box center [669, 207] width 135 height 203
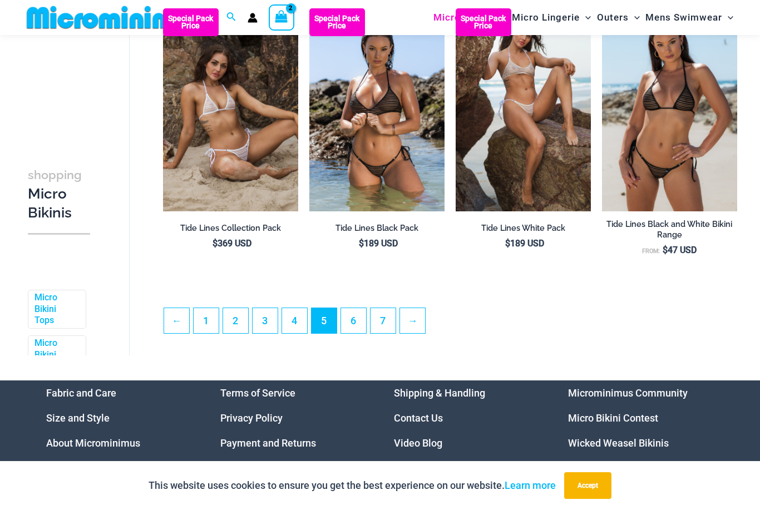
scroll to position [2319, 0]
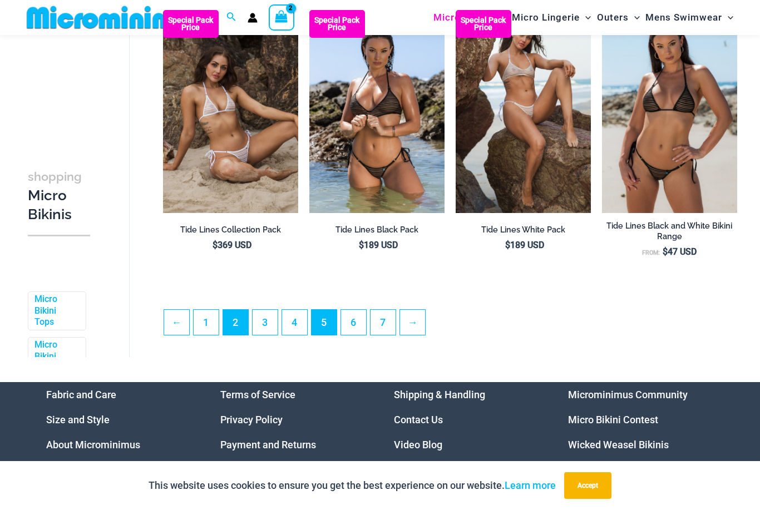
click at [235, 329] on link "2" at bounding box center [235, 322] width 25 height 25
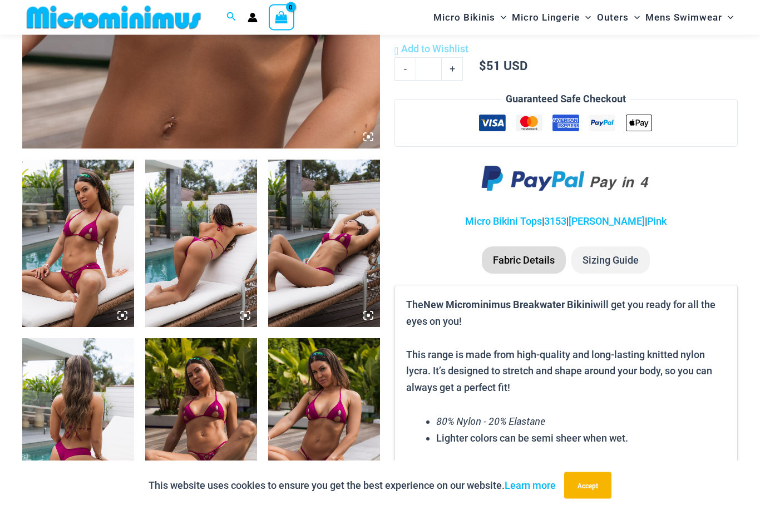
scroll to position [490, 0]
click at [203, 440] on img at bounding box center [201, 421] width 112 height 167
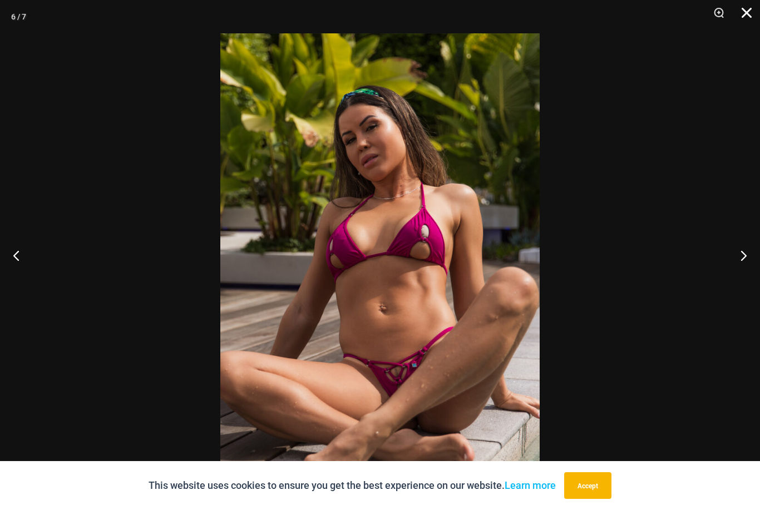
click at [753, 24] on button "Close" at bounding box center [743, 16] width 28 height 33
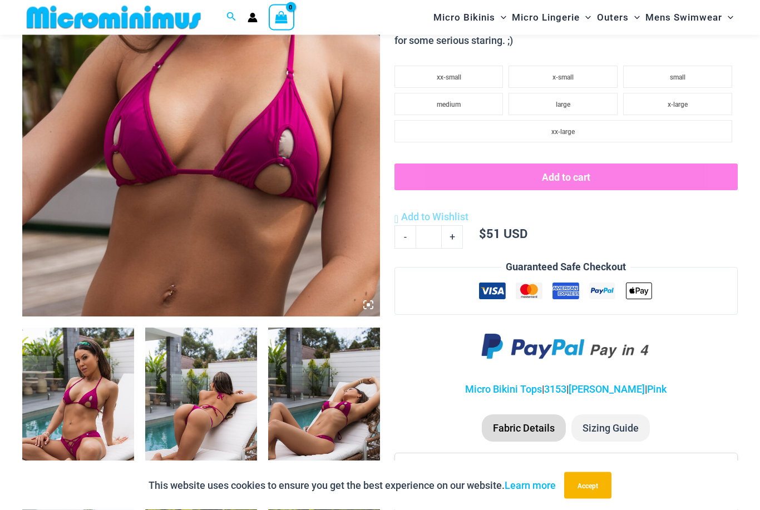
click at [158, 243] on img at bounding box center [201, 48] width 358 height 537
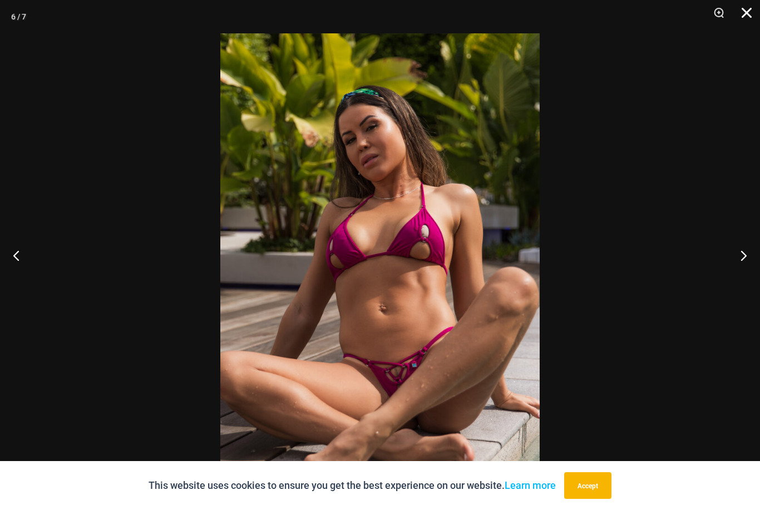
click at [741, 16] on button "Close" at bounding box center [743, 16] width 28 height 33
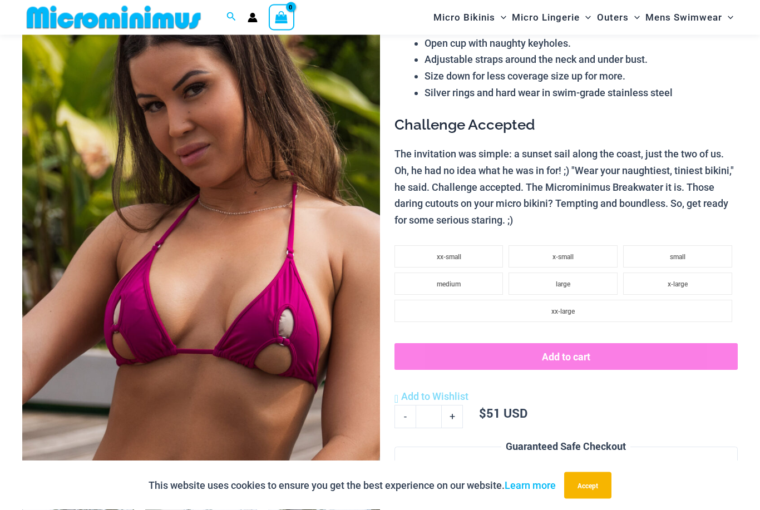
scroll to position [142, 0]
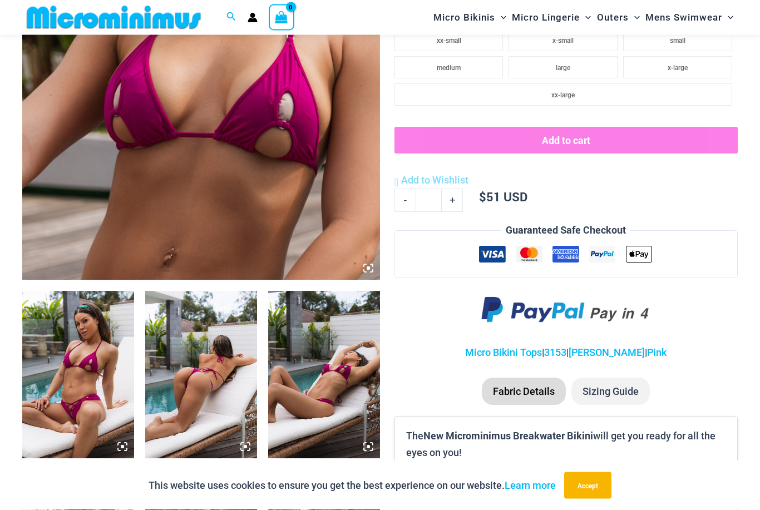
click at [593, 392] on li "Sizing Guide" at bounding box center [610, 392] width 78 height 28
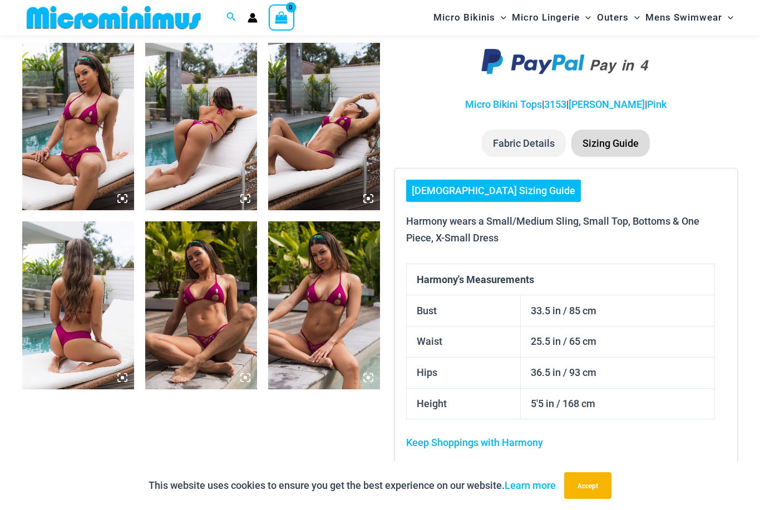
scroll to position [606, 0]
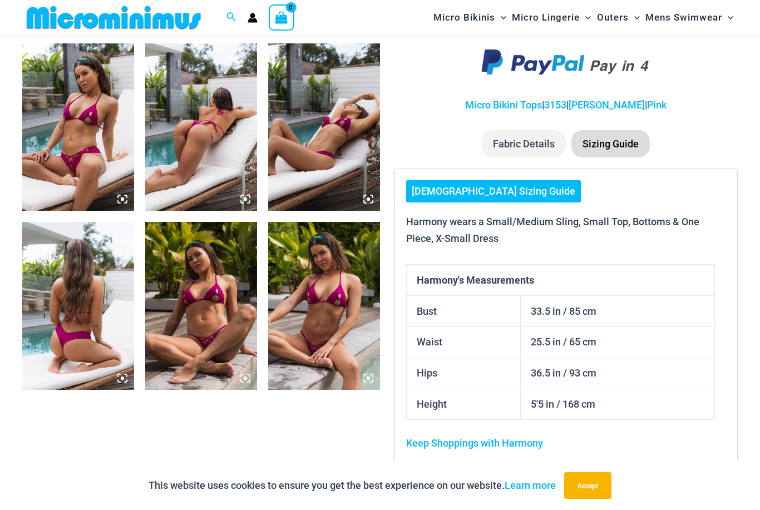
click at [427, 184] on link "[DEMOGRAPHIC_DATA] Sizing Guide" at bounding box center [493, 191] width 175 height 22
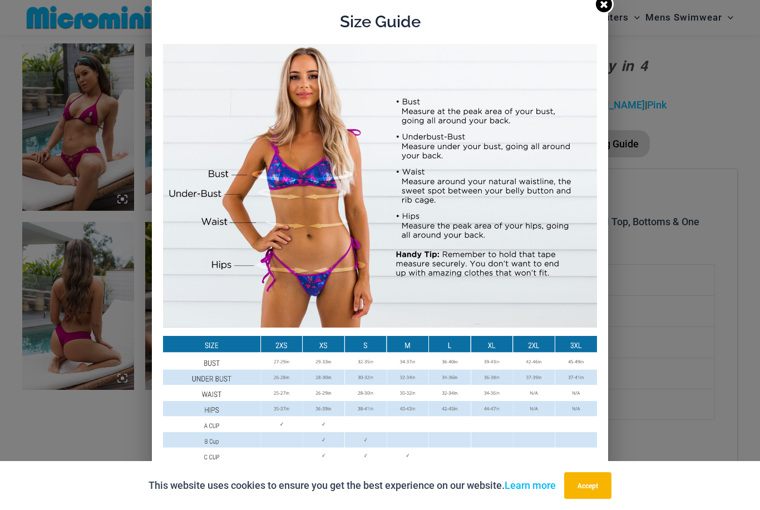
click at [601, 3] on icon at bounding box center [604, 4] width 11 height 11
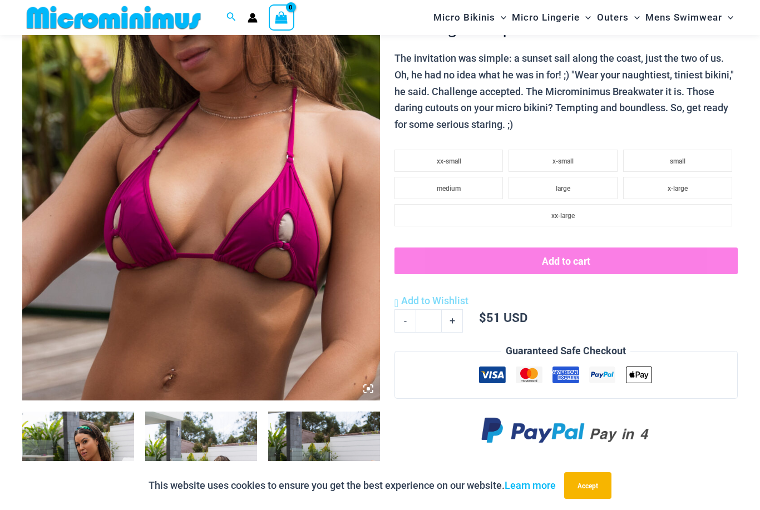
scroll to position [237, 0]
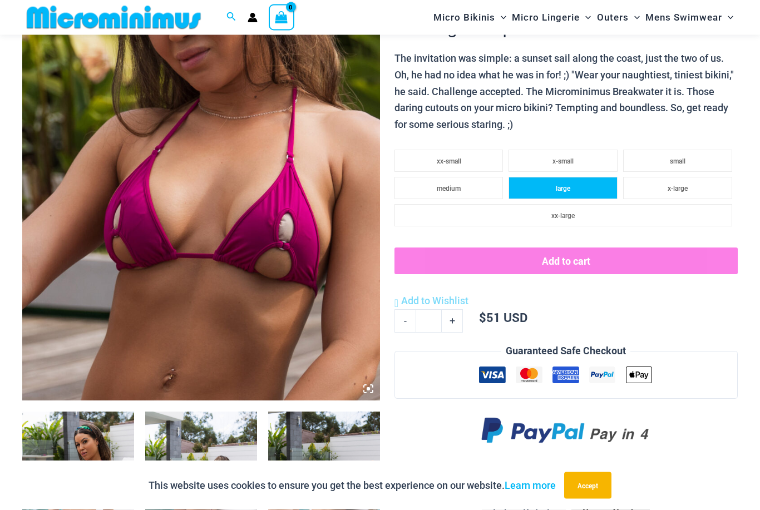
click at [525, 183] on li "large" at bounding box center [563, 188] width 109 height 22
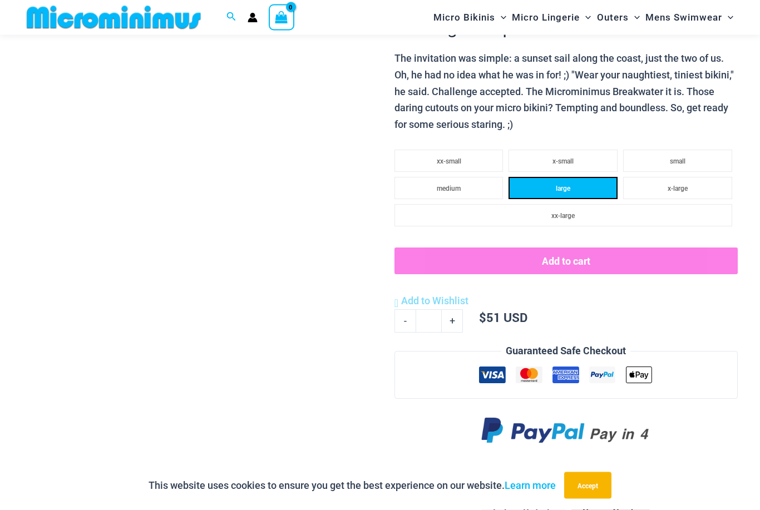
scroll to position [238, 0]
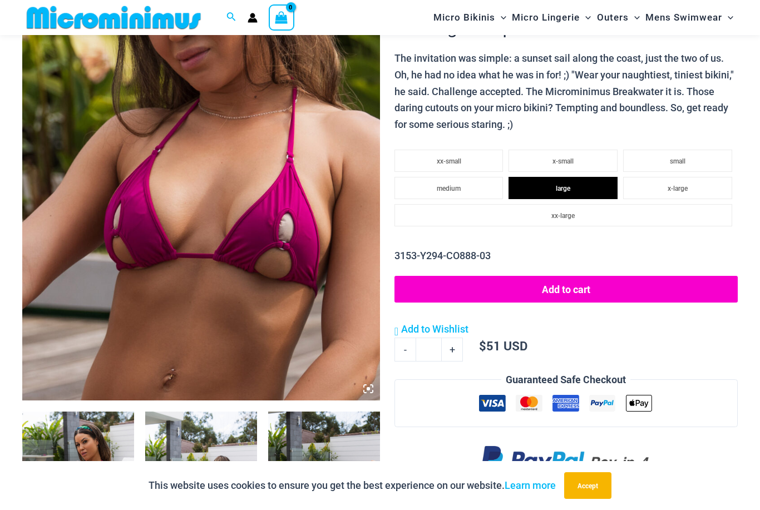
click at [472, 287] on button "Add to cart" at bounding box center [565, 289] width 343 height 27
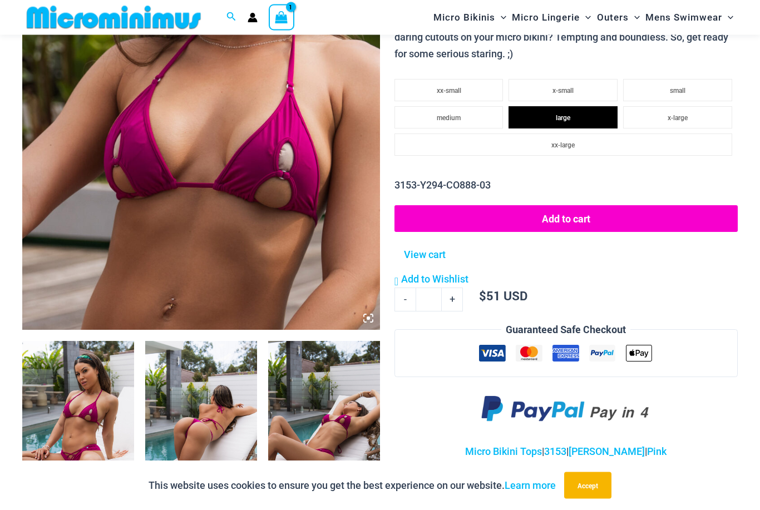
scroll to position [298, 0]
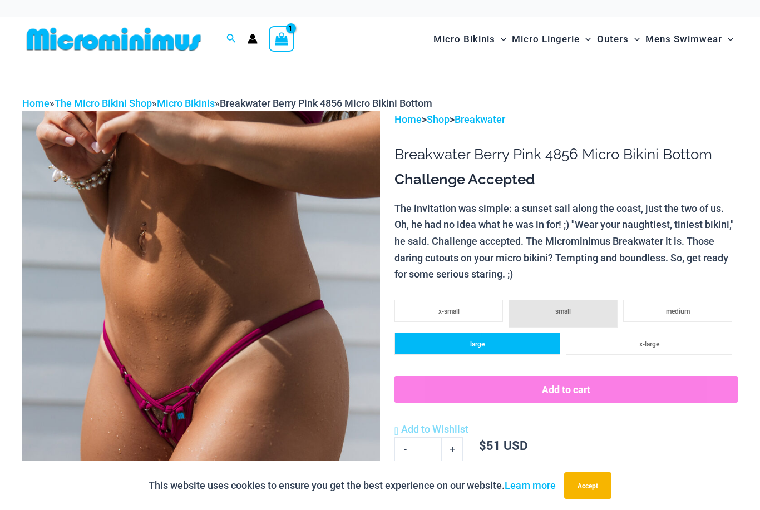
click at [458, 344] on li "large" at bounding box center [477, 344] width 166 height 22
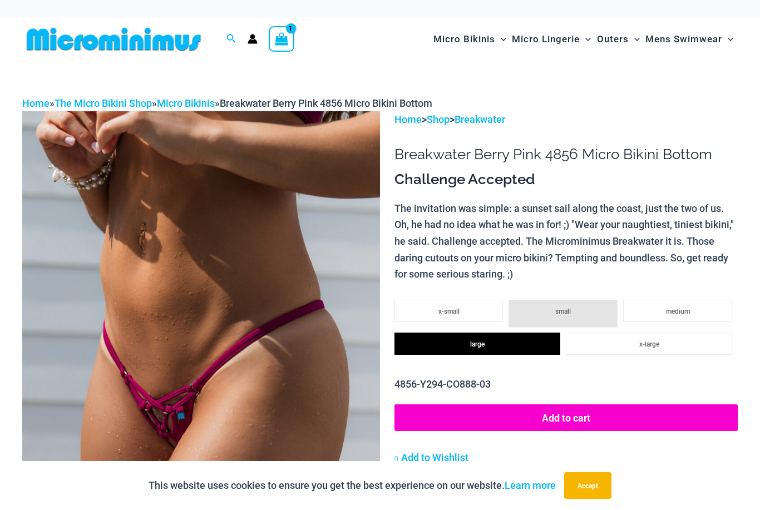
click at [514, 421] on button "Add to cart" at bounding box center [565, 417] width 343 height 27
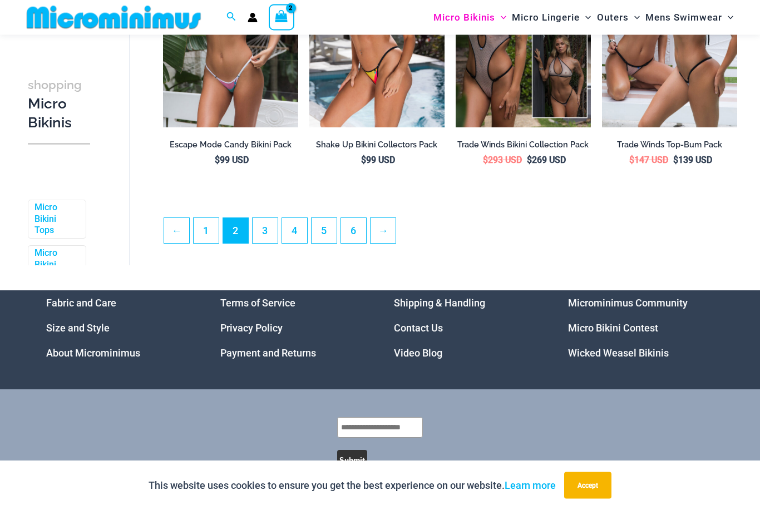
scroll to position [2401, 0]
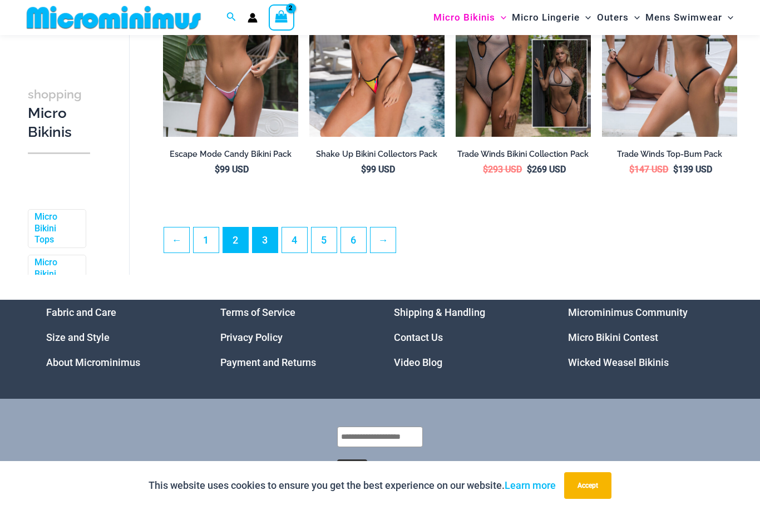
click at [265, 244] on link "3" at bounding box center [265, 240] width 25 height 25
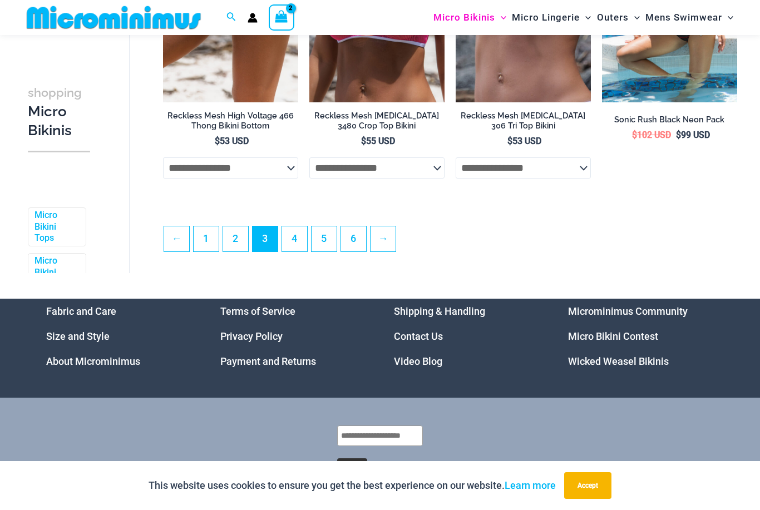
scroll to position [2449, 0]
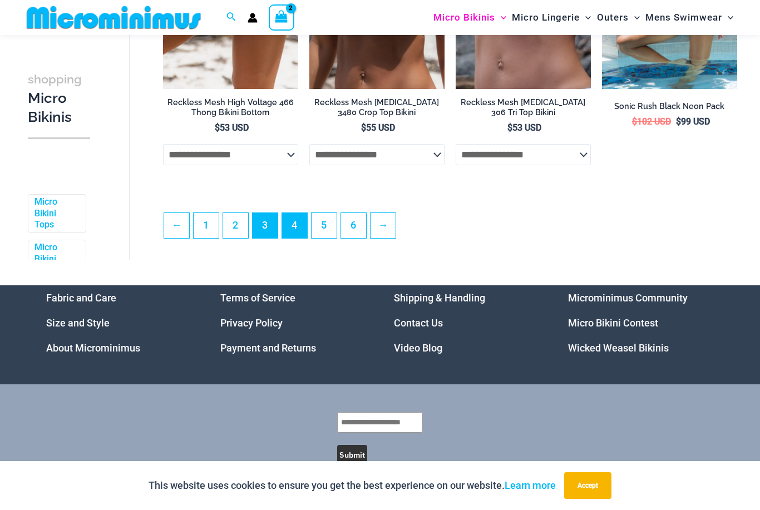
click at [292, 238] on link "4" at bounding box center [294, 225] width 25 height 25
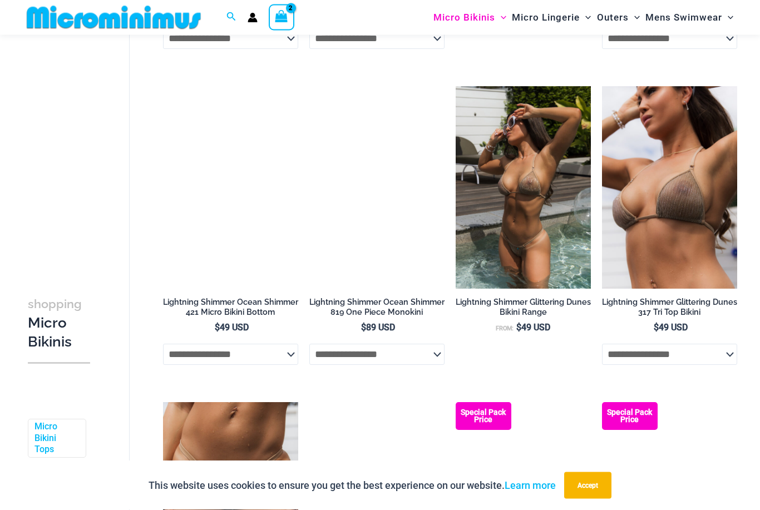
scroll to position [1917, 0]
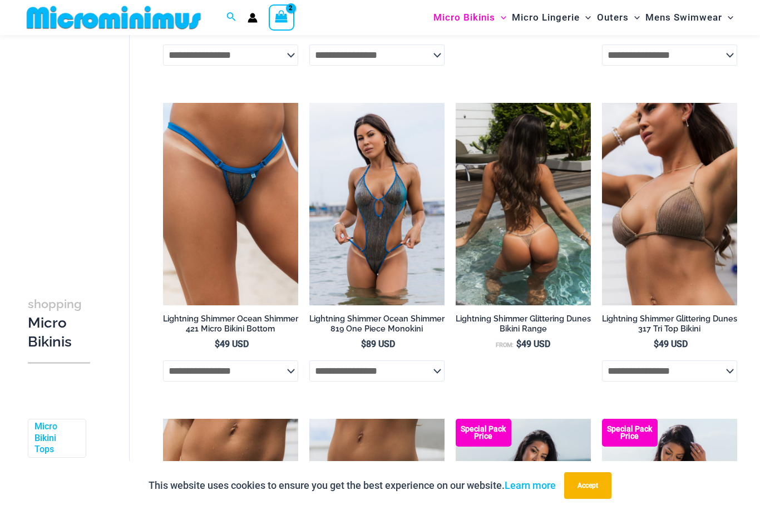
click at [510, 334] on h2 "Lightning Shimmer Glittering Dunes Bikini Range" at bounding box center [523, 324] width 135 height 21
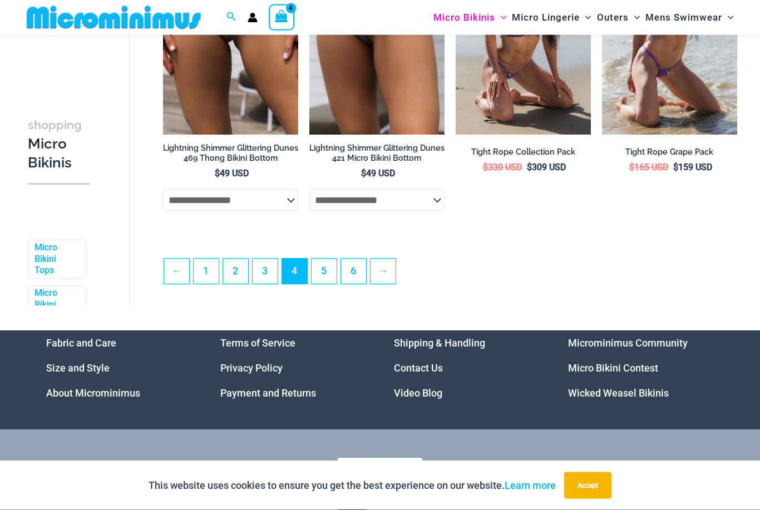
scroll to position [2397, 0]
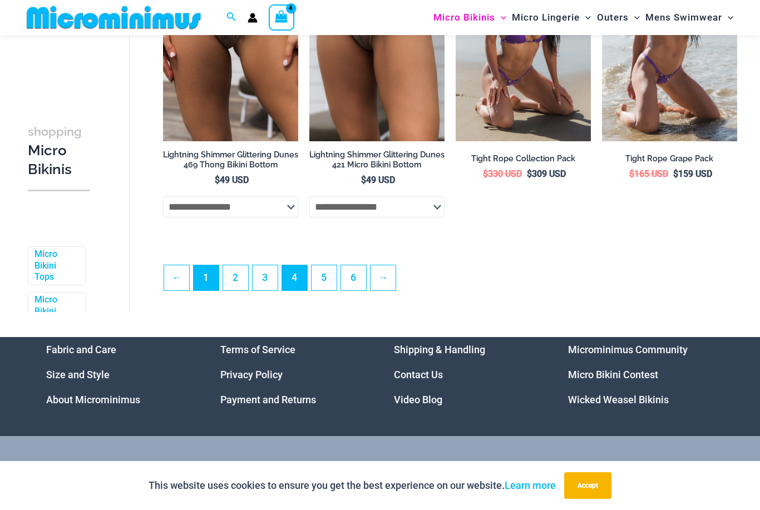
click at [204, 286] on link "1" at bounding box center [206, 277] width 25 height 25
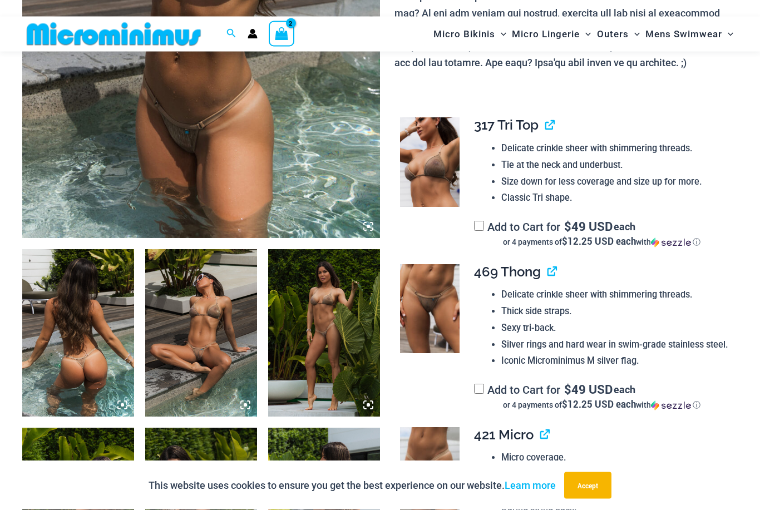
scroll to position [400, 0]
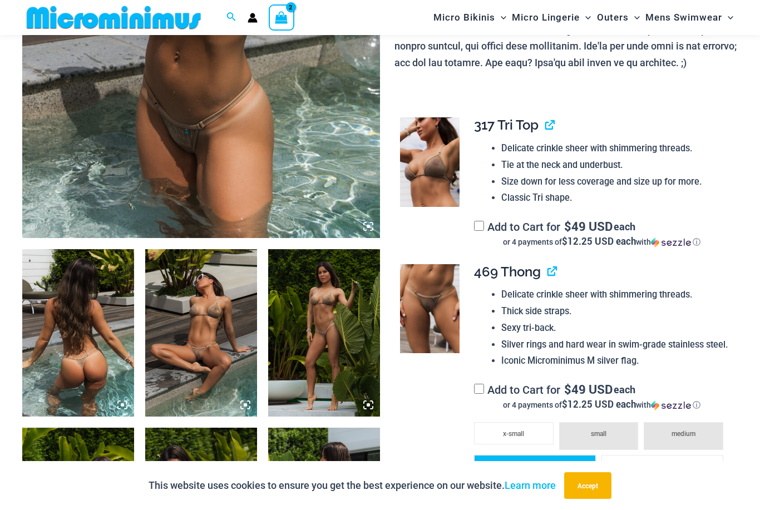
click at [522, 466] on li "large" at bounding box center [535, 466] width 122 height 22
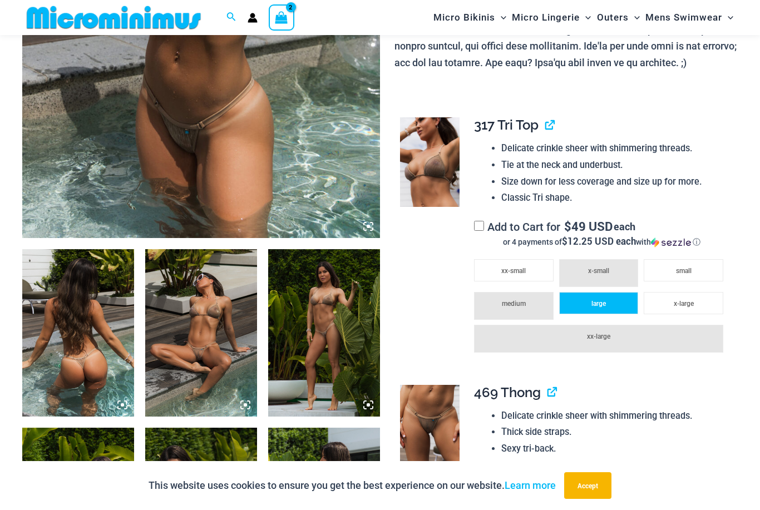
click at [575, 300] on li "large" at bounding box center [599, 303] width 80 height 22
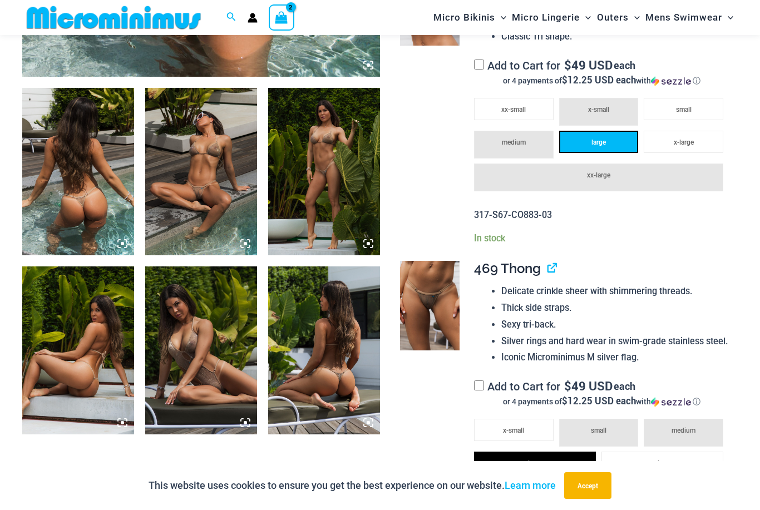
scroll to position [565, 0]
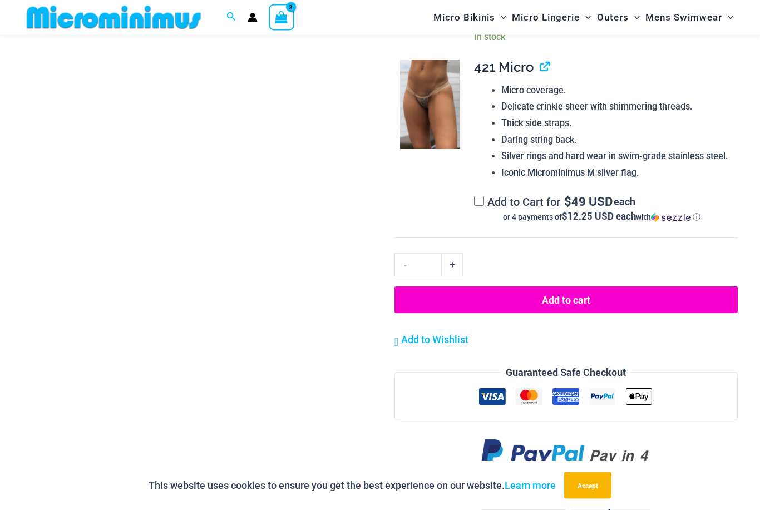
click at [540, 294] on button "Add to cart" at bounding box center [565, 300] width 343 height 27
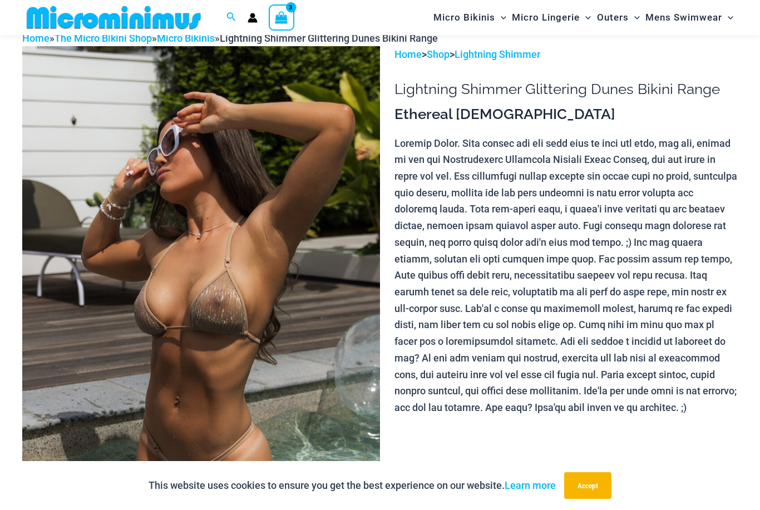
scroll to position [45, 0]
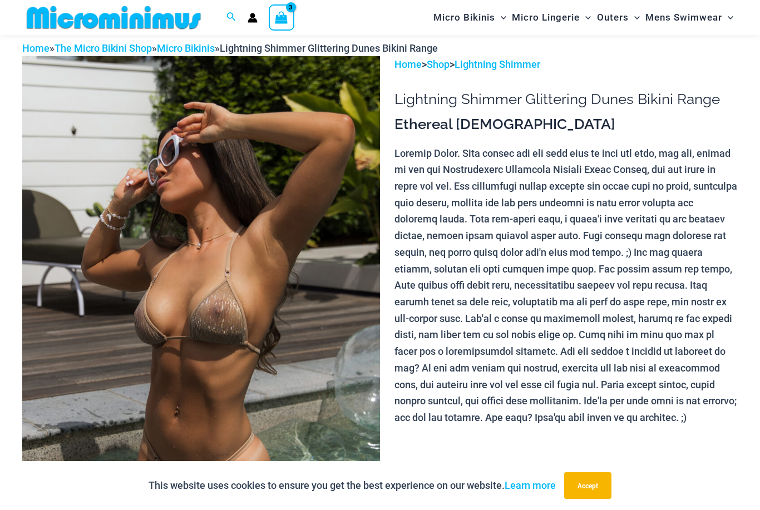
click at [284, 21] on icon "View Shopping Cart, 3 items" at bounding box center [281, 17] width 13 height 13
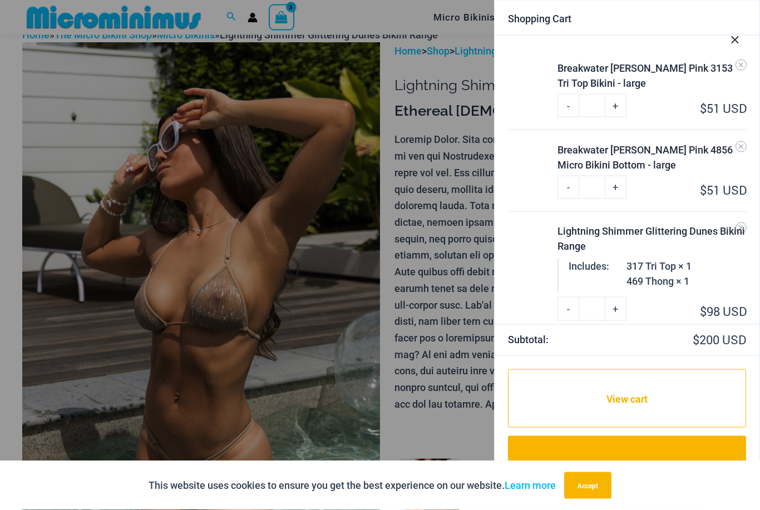
scroll to position [67, 0]
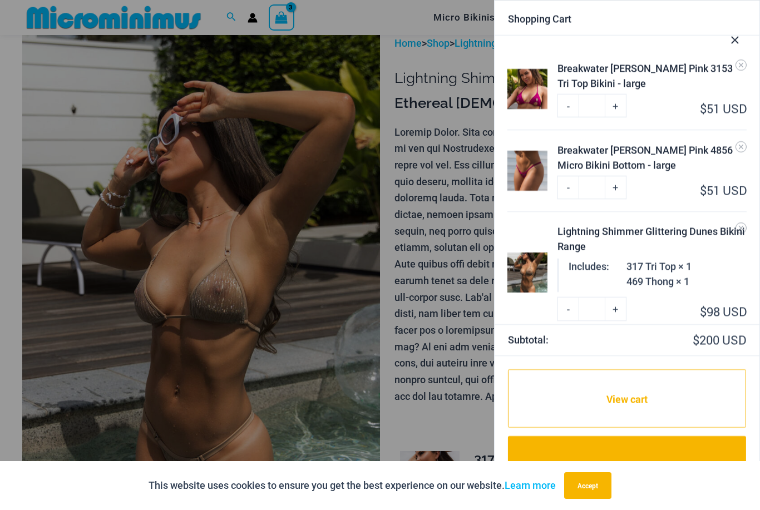
click at [733, 42] on icon "Close Cart Drawer" at bounding box center [735, 40] width 12 height 12
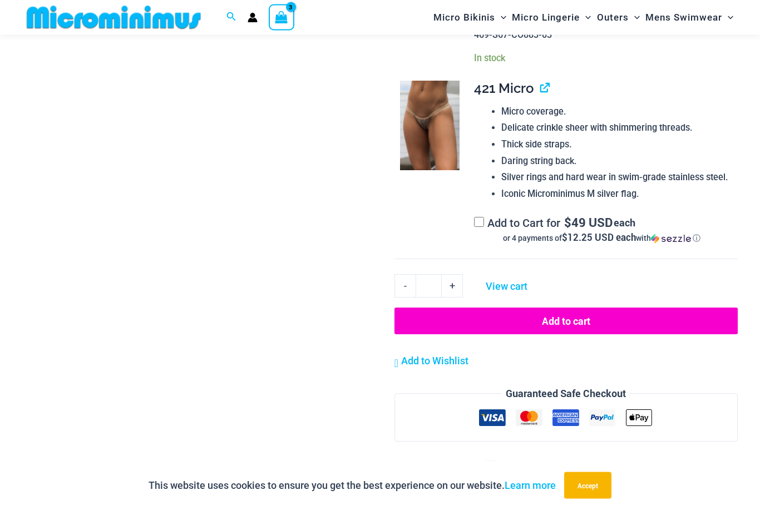
scroll to position [1134, 0]
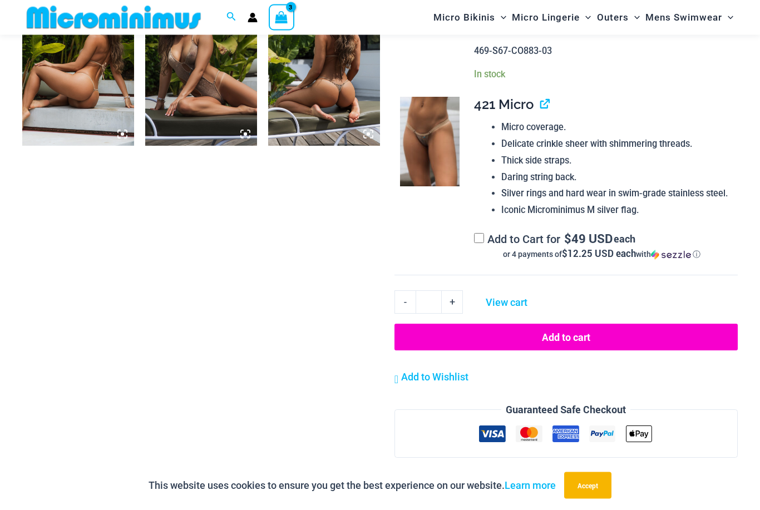
click at [526, 328] on button "Add to cart" at bounding box center [565, 337] width 343 height 27
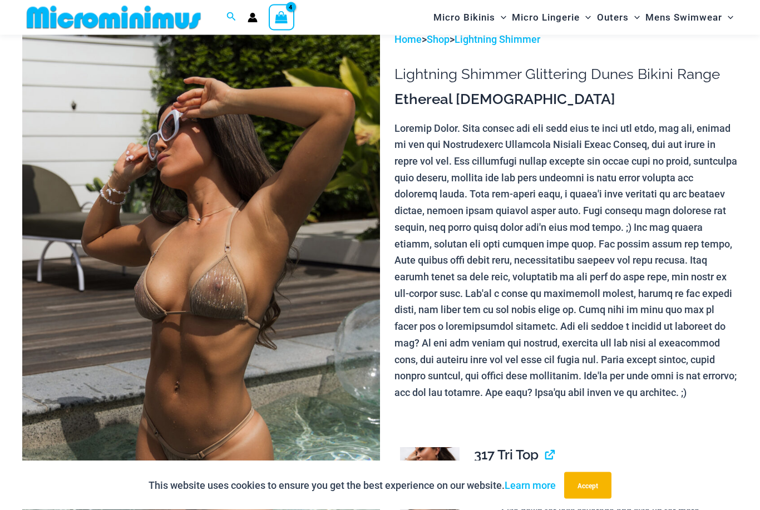
scroll to position [0, 0]
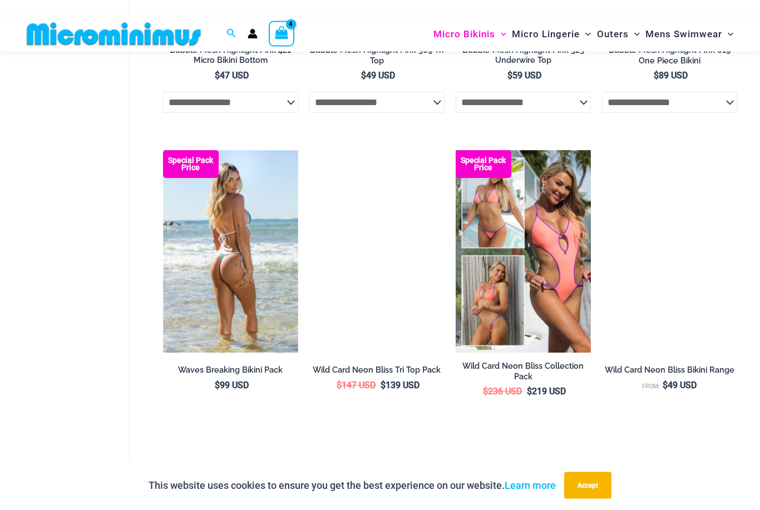
scroll to position [1513, 0]
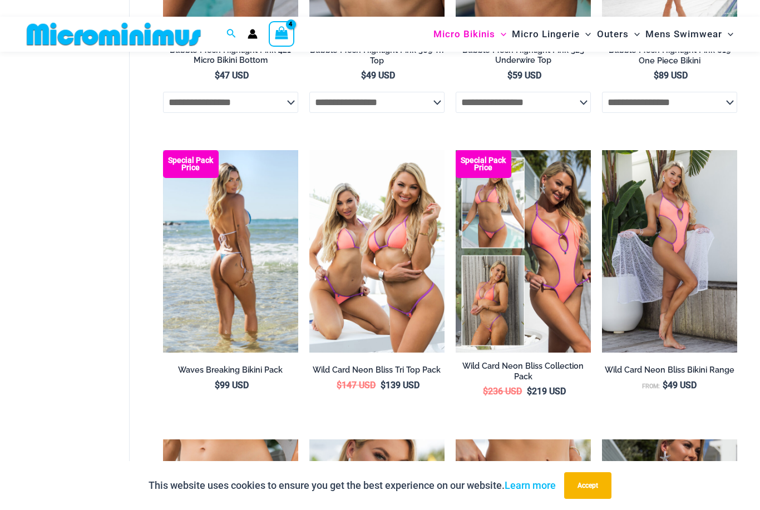
click at [212, 305] on img at bounding box center [230, 251] width 135 height 203
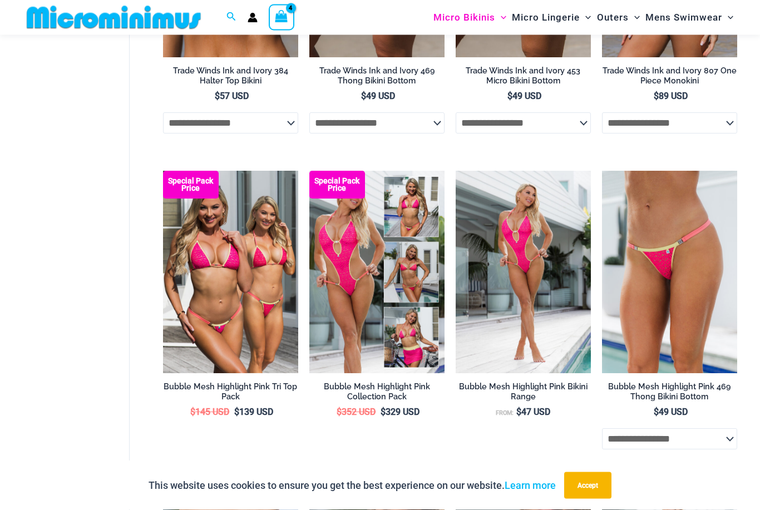
scroll to position [858, 0]
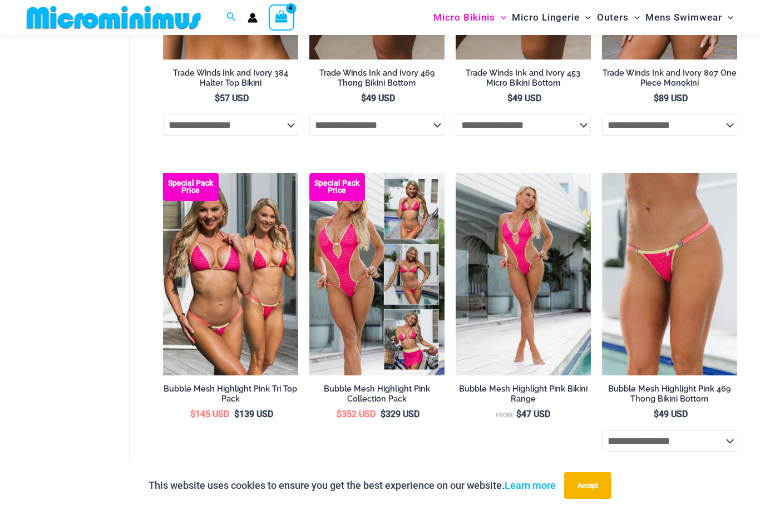
click at [279, 16] on icon "View Shopping Cart, 4 items" at bounding box center [281, 16] width 13 height 13
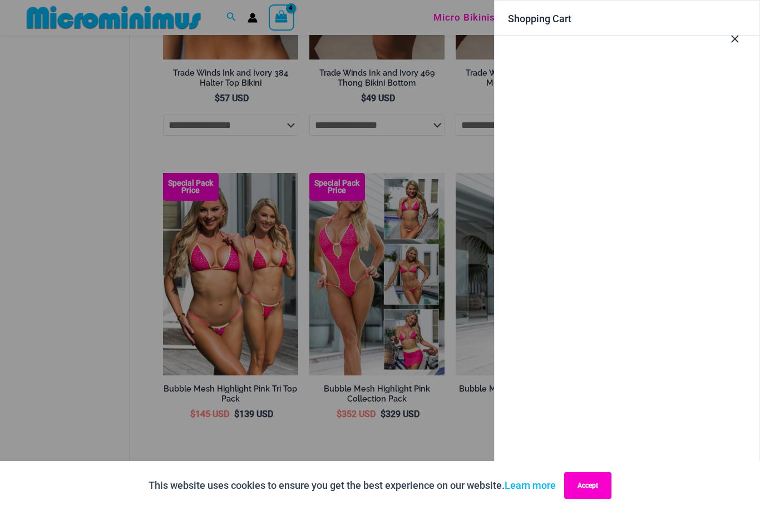
click at [584, 481] on button "Accept" at bounding box center [587, 485] width 47 height 27
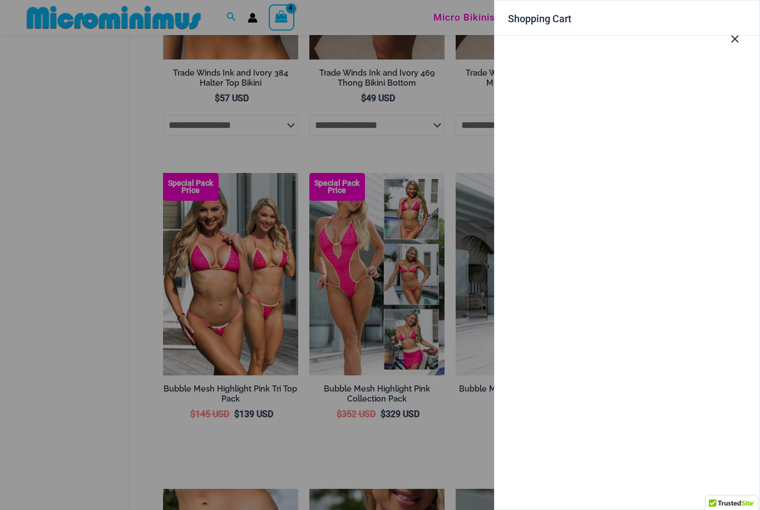
click at [734, 42] on icon "Close Cart Drawer" at bounding box center [735, 39] width 12 height 12
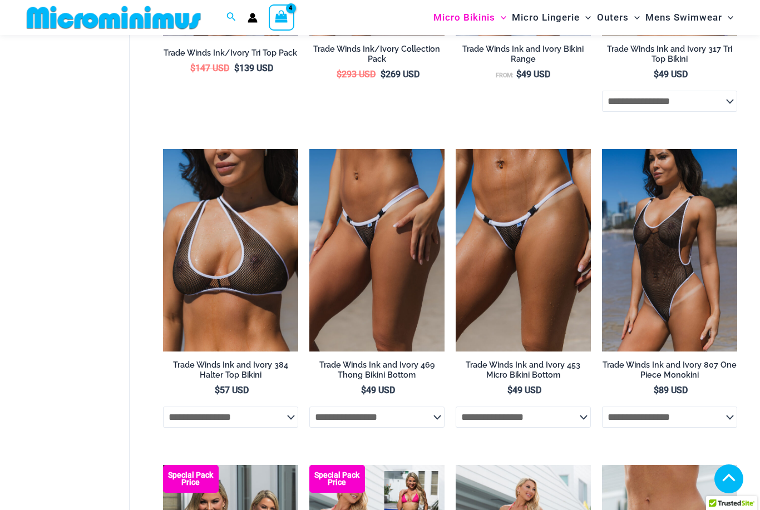
scroll to position [565, 0]
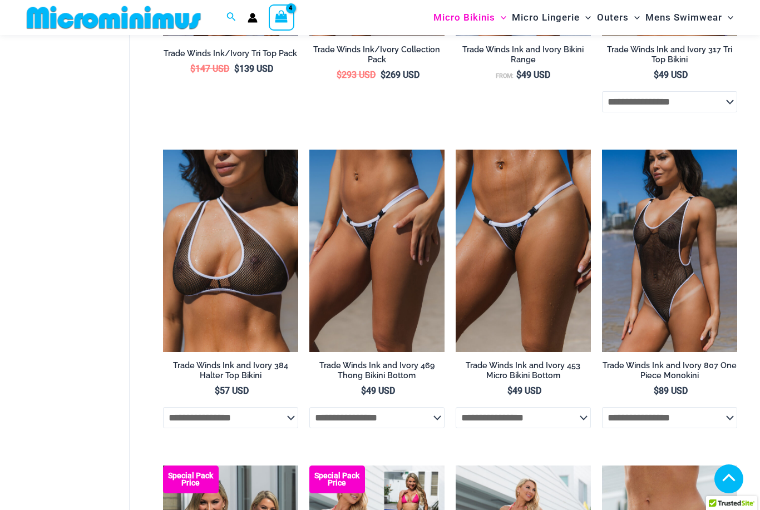
click at [249, 22] on icon "Account icon link" at bounding box center [252, 20] width 9 height 4
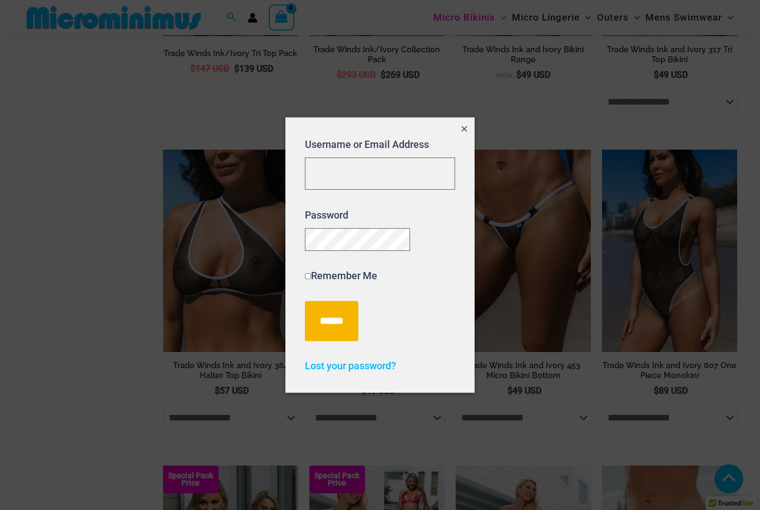
click at [472, 129] on button "Close popup" at bounding box center [465, 130] width 20 height 26
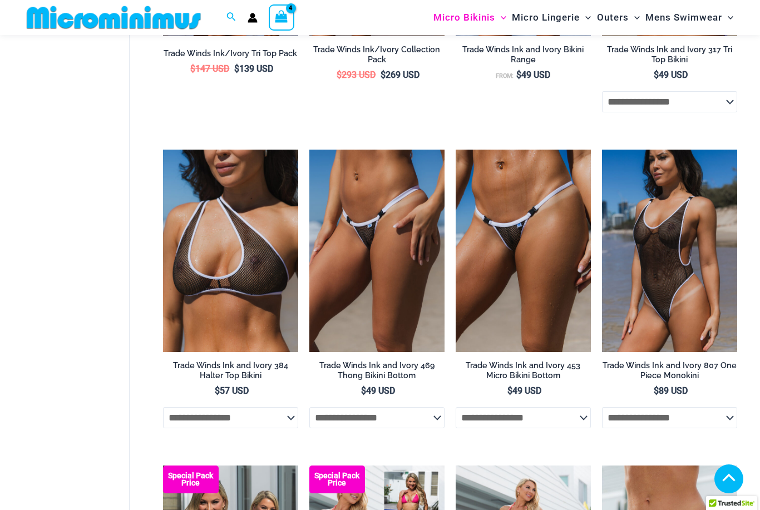
click at [252, 22] on icon "Account icon link" at bounding box center [253, 18] width 10 height 10
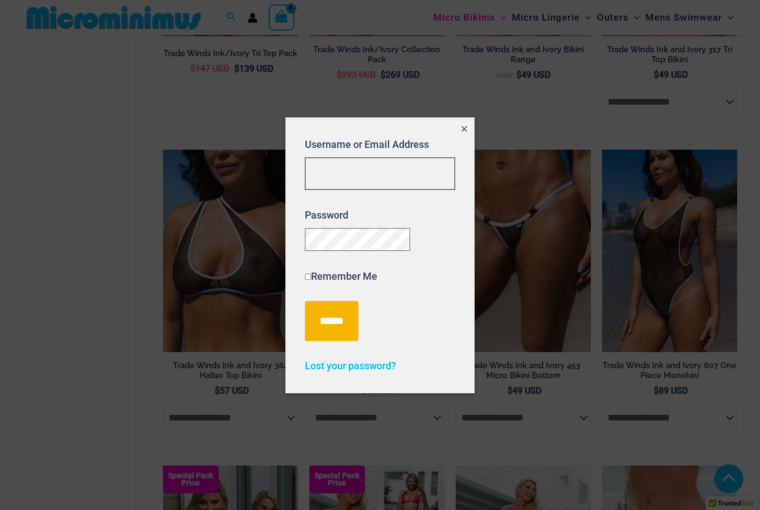
click at [322, 170] on input "Username or Email Address" at bounding box center [380, 173] width 150 height 33
click at [76, 360] on div at bounding box center [380, 255] width 760 height 510
click at [463, 126] on icon "Close popup" at bounding box center [465, 129] width 6 height 6
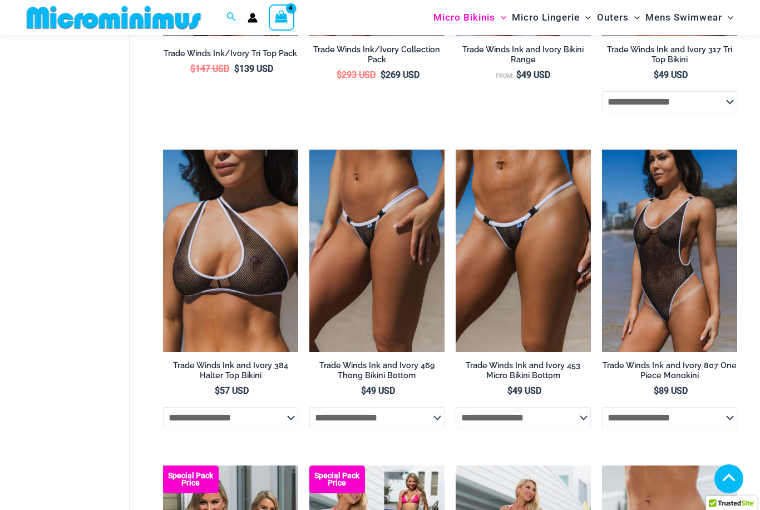
click at [283, 23] on icon "View Shopping Cart, 4 items" at bounding box center [281, 16] width 13 height 13
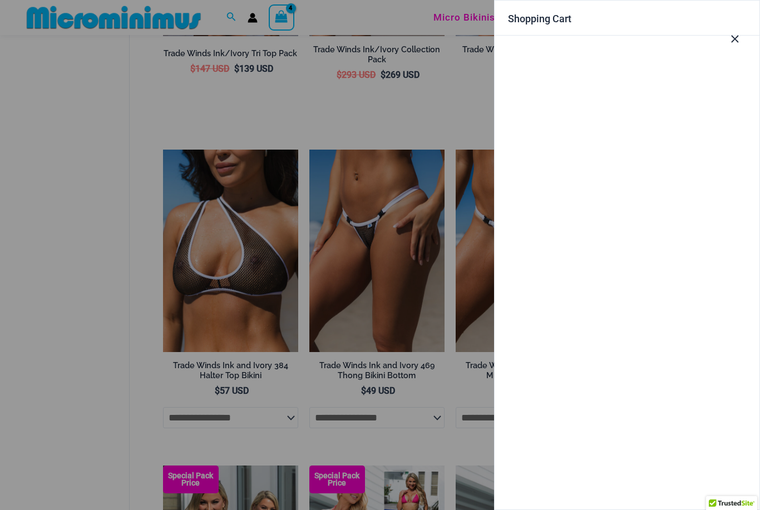
click at [738, 38] on icon "Close Cart Drawer" at bounding box center [735, 39] width 12 height 12
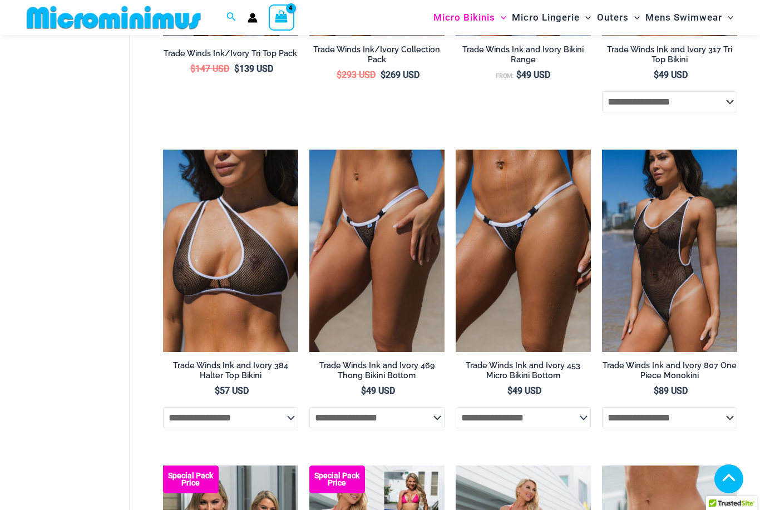
click at [248, 21] on icon "Account icon link" at bounding box center [253, 18] width 10 height 10
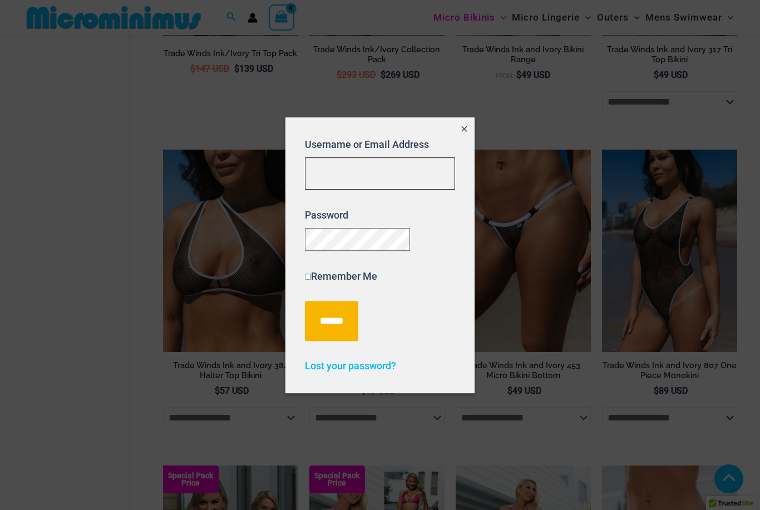
click at [326, 170] on input "Username or Email Address" at bounding box center [380, 173] width 150 height 33
type input "**********"
click at [328, 317] on input "******" at bounding box center [331, 321] width 53 height 40
click at [332, 324] on input "******" at bounding box center [331, 321] width 53 height 40
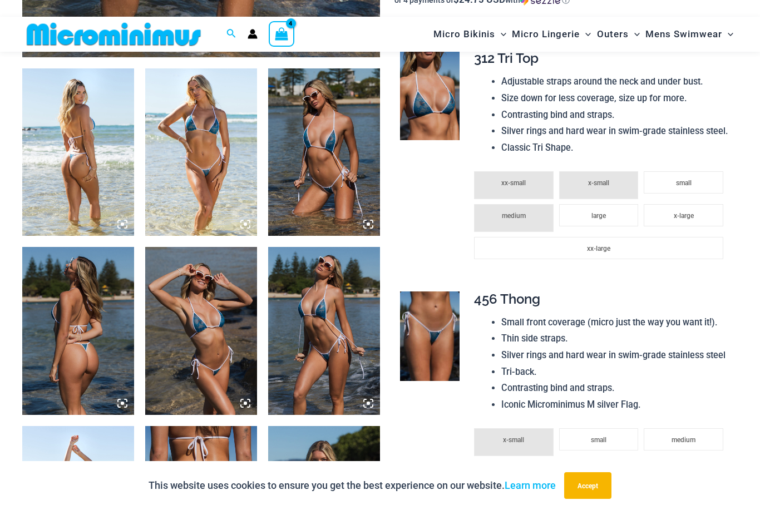
scroll to position [580, 0]
click at [199, 187] on img at bounding box center [201, 152] width 112 height 167
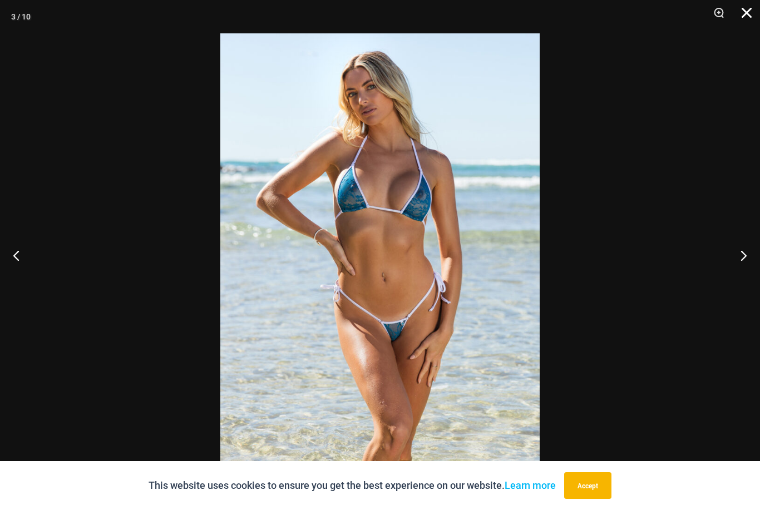
click at [741, 12] on button "Close" at bounding box center [743, 16] width 28 height 33
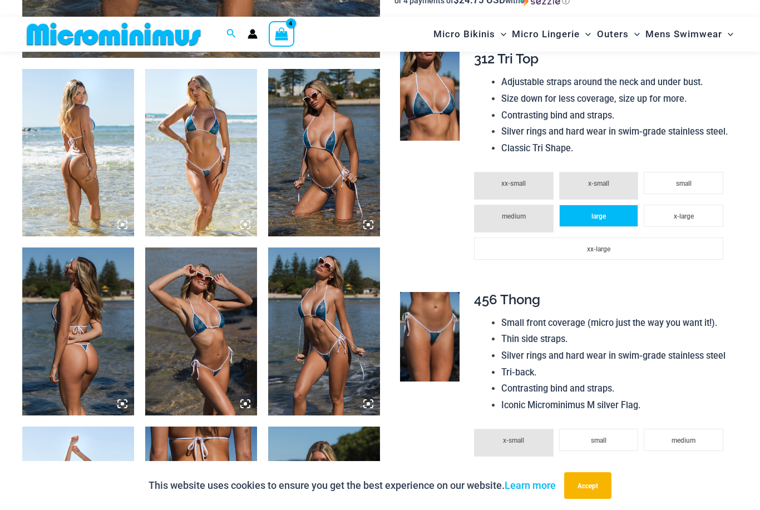
click at [602, 213] on span "large" at bounding box center [598, 217] width 14 height 8
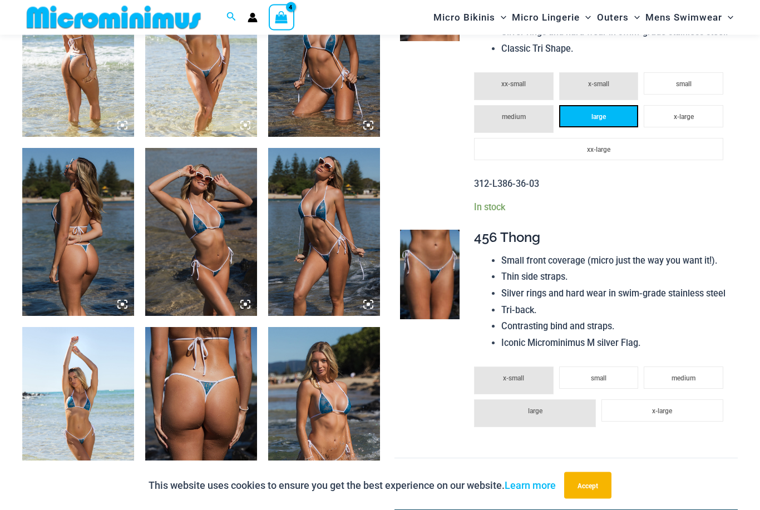
scroll to position [683, 0]
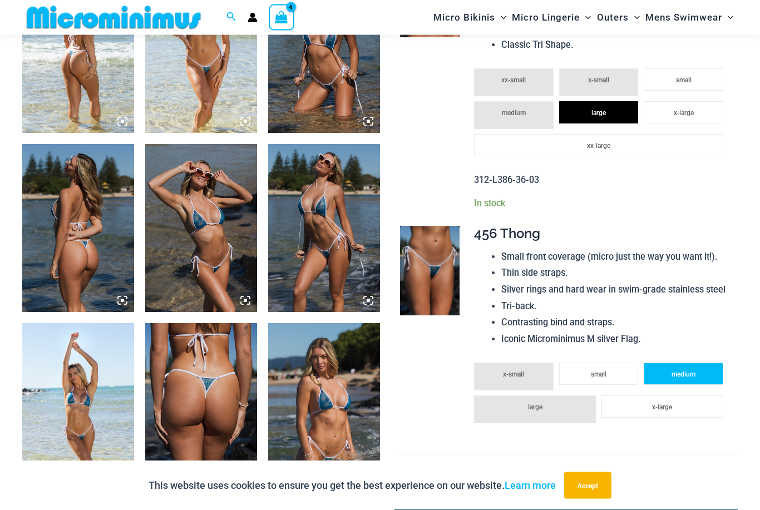
click at [699, 364] on li "medium" at bounding box center [684, 374] width 80 height 22
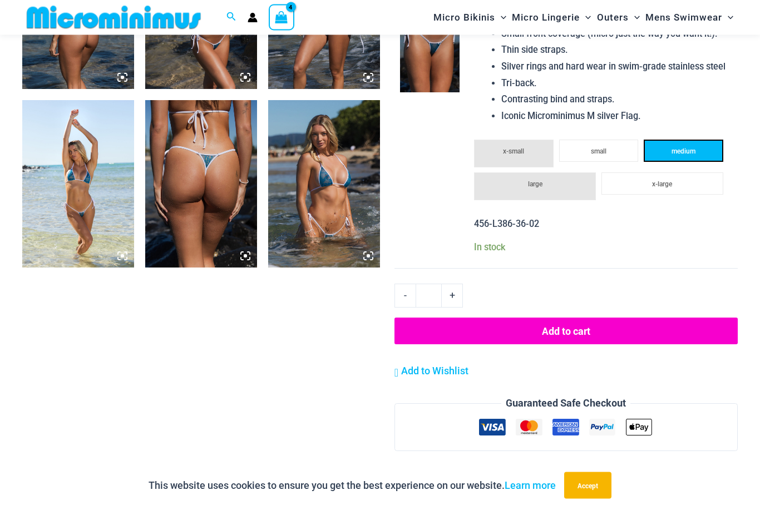
scroll to position [907, 0]
click at [665, 320] on button "Add to cart" at bounding box center [565, 331] width 343 height 27
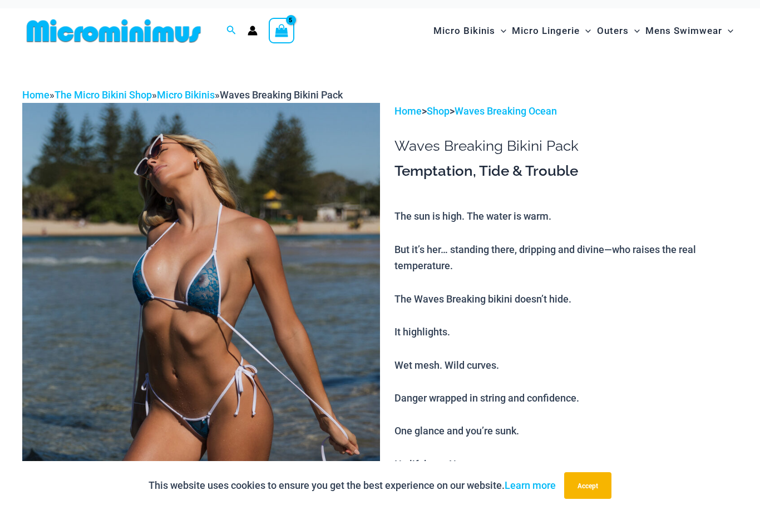
scroll to position [0, 0]
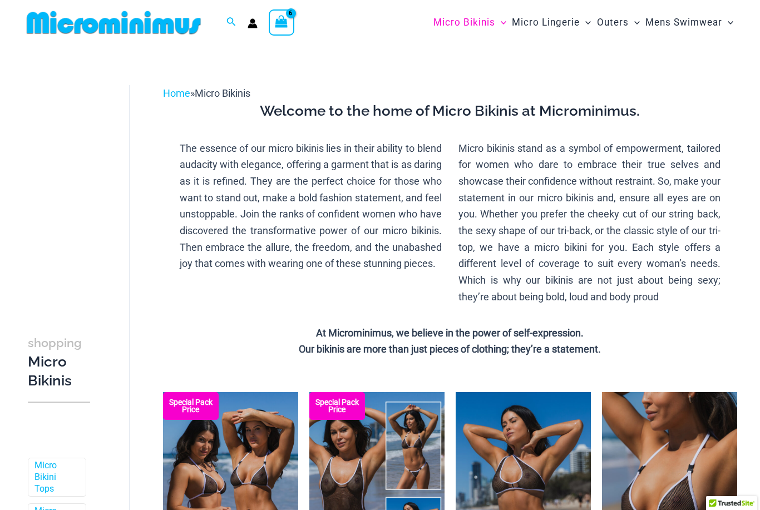
click at [282, 26] on icon "View Shopping Cart, 6 items" at bounding box center [281, 21] width 13 height 13
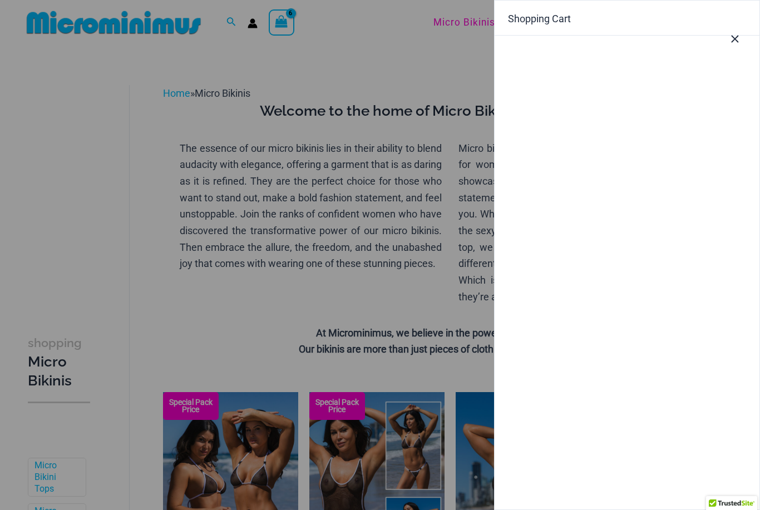
click at [736, 40] on icon "Close Cart Drawer" at bounding box center [735, 39] width 7 height 7
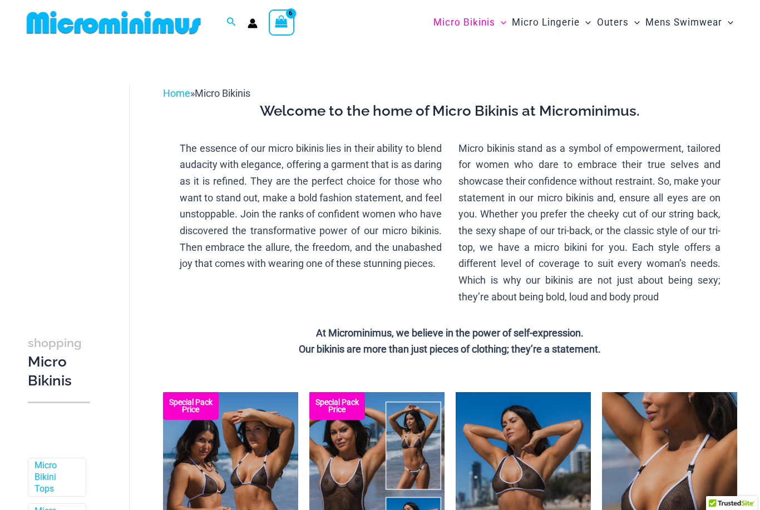
click at [285, 28] on icon "View Shopping Cart, 6 items" at bounding box center [281, 21] width 13 height 13
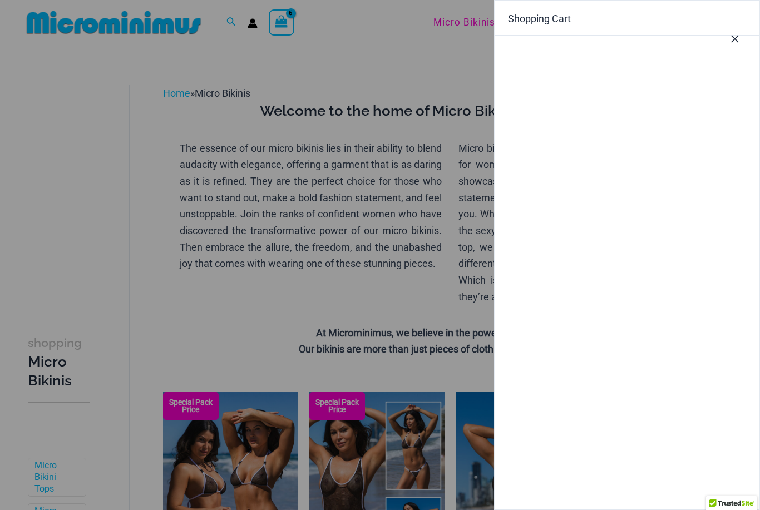
click at [279, 25] on div at bounding box center [380, 255] width 760 height 510
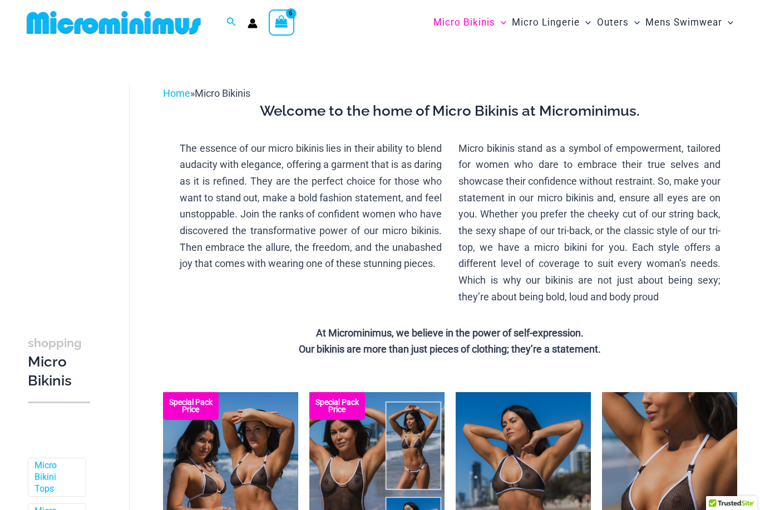
click at [285, 26] on icon "View Shopping Cart, 6 items" at bounding box center [281, 21] width 13 height 13
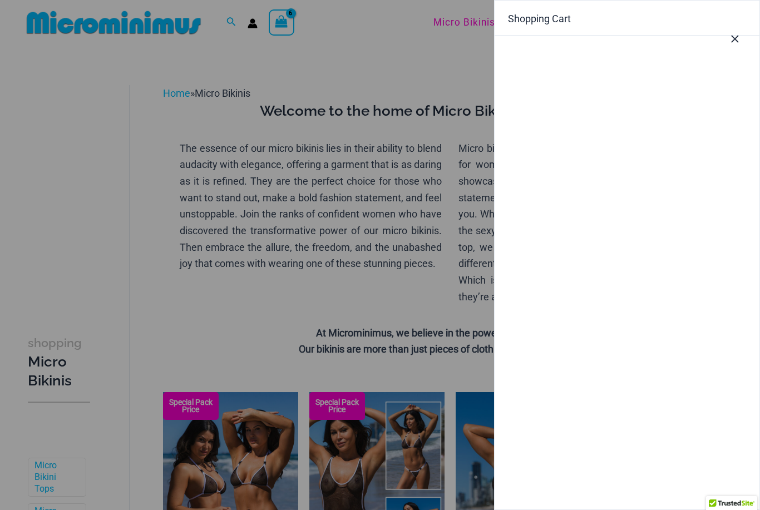
click at [523, 26] on div "Shopping Cart" at bounding box center [627, 18] width 265 height 35
click at [736, 44] on icon "Close Cart Drawer" at bounding box center [735, 39] width 12 height 12
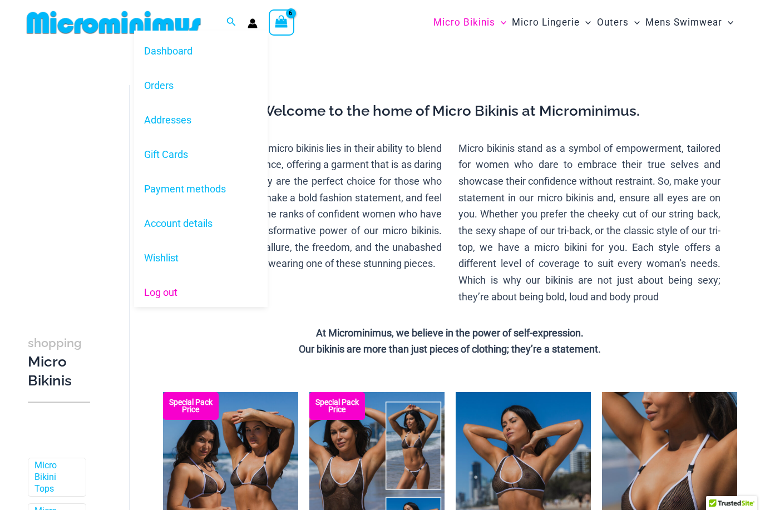
click at [161, 297] on link "Log out" at bounding box center [201, 292] width 134 height 34
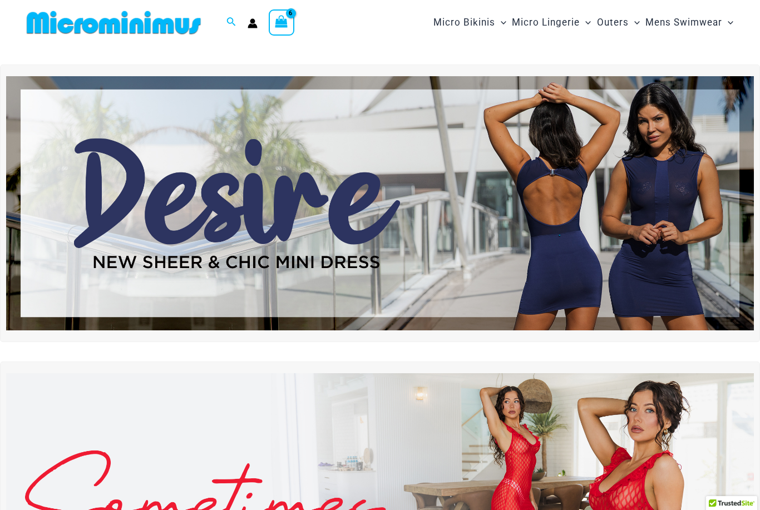
click at [287, 42] on div "Search for: Search Search Dashboard Orders Addresses Gift Cards Payment methods…" at bounding box center [189, 22] width 334 height 45
click at [280, 21] on icon "View Shopping Cart, 6 items" at bounding box center [281, 21] width 13 height 13
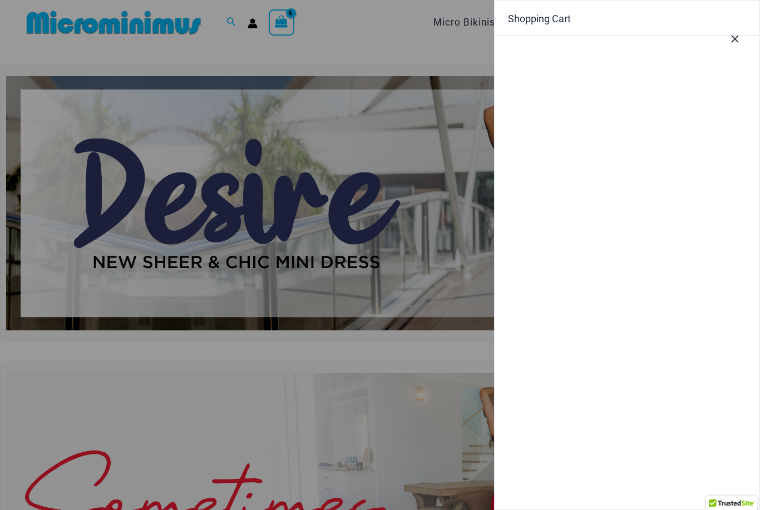
click at [690, 331] on div at bounding box center [627, 273] width 265 height 474
click at [730, 36] on icon "Close Cart Drawer" at bounding box center [735, 39] width 12 height 12
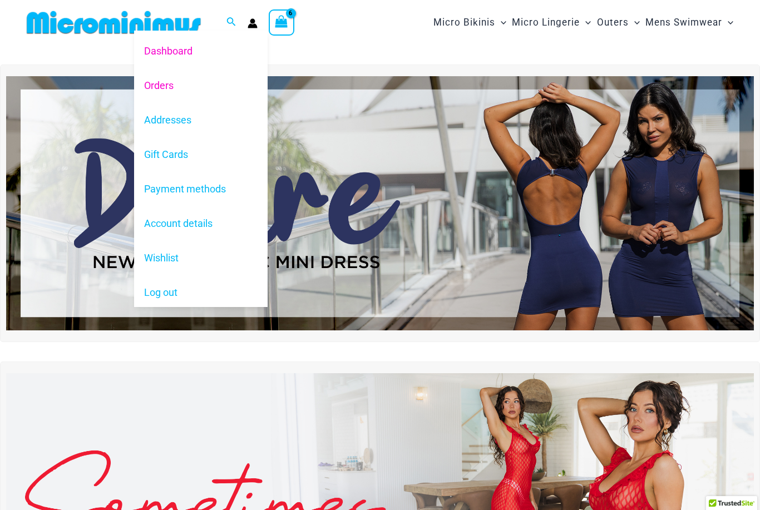
click at [159, 90] on link "Orders" at bounding box center [201, 85] width 134 height 34
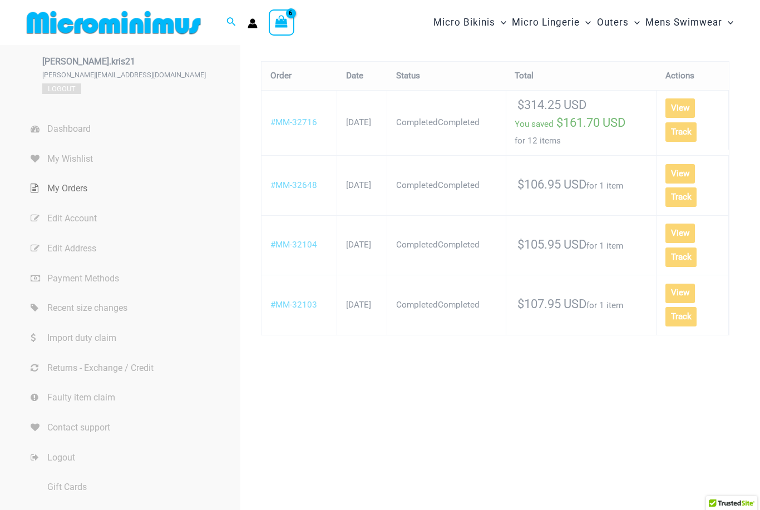
click at [285, 23] on icon "View Shopping Cart, 6 items" at bounding box center [281, 21] width 13 height 13
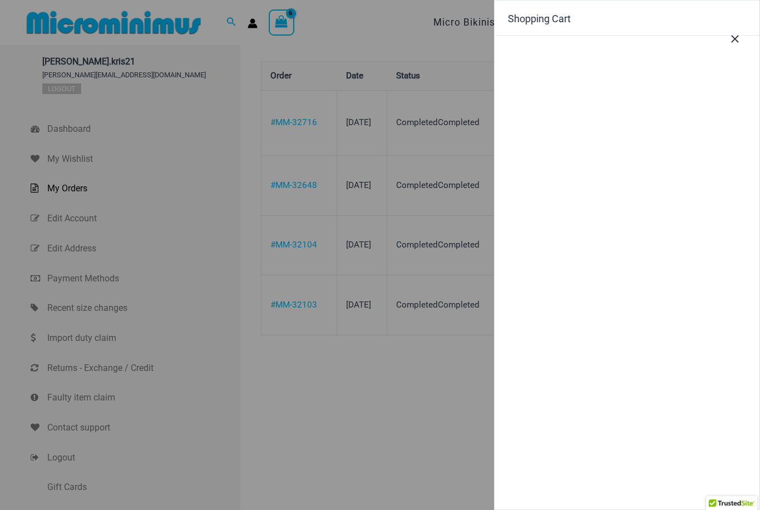
click at [588, 356] on div at bounding box center [627, 273] width 265 height 474
click at [587, 356] on div at bounding box center [627, 273] width 265 height 474
click at [599, 391] on div at bounding box center [627, 273] width 265 height 474
click at [55, 129] on div at bounding box center [380, 255] width 760 height 510
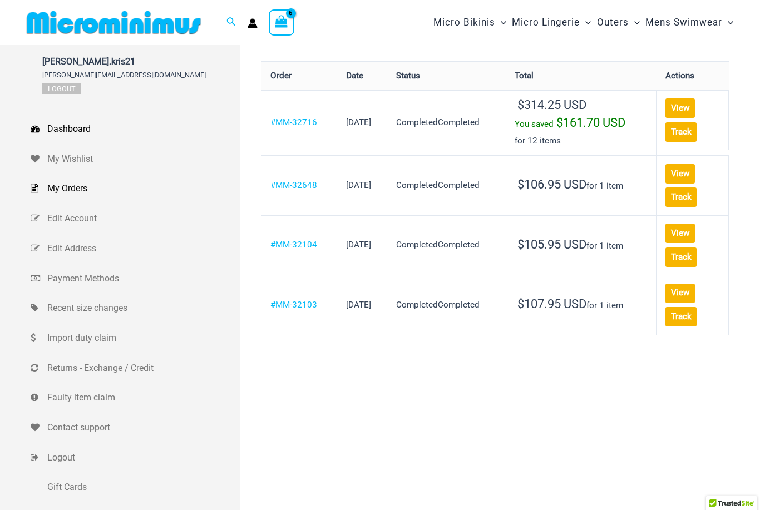
click at [57, 131] on span "Dashboard" at bounding box center [142, 129] width 190 height 17
click at [54, 132] on span "Dashboard" at bounding box center [142, 129] width 190 height 17
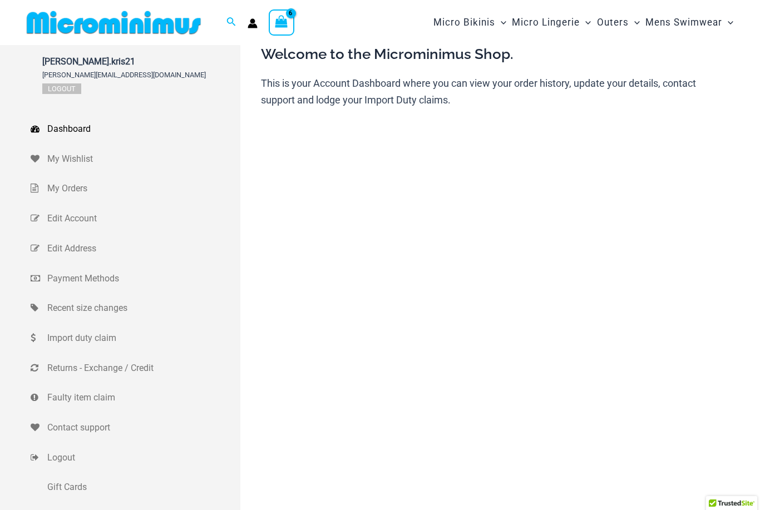
click at [288, 17] on icon "View Shopping Cart, 6 items" at bounding box center [281, 22] width 15 height 16
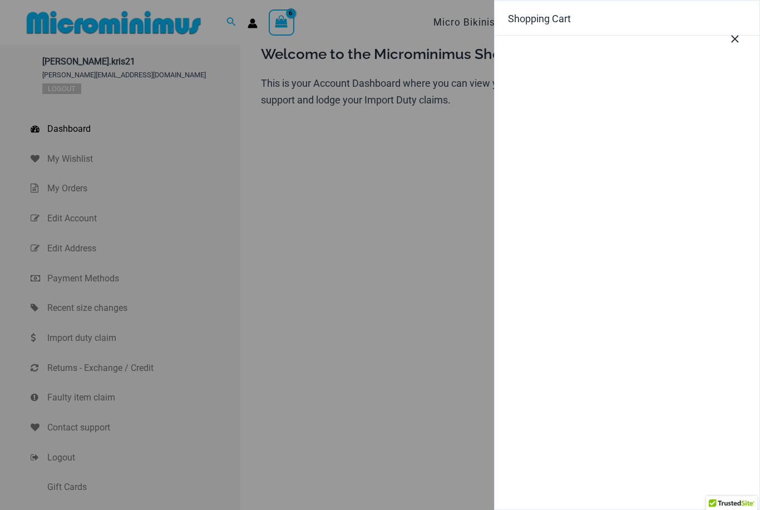
click at [723, 38] on button "Close Cart Drawer" at bounding box center [735, 36] width 49 height 55
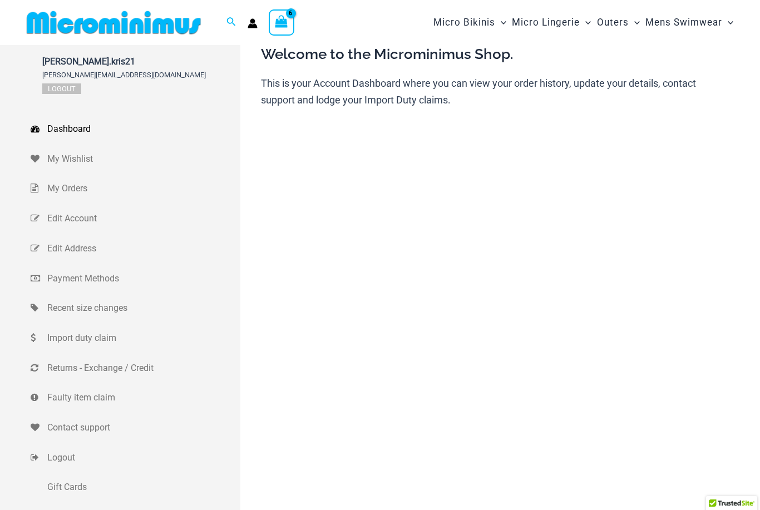
click at [361, 247] on div "robyn.kris21 robyn.kris21@gmail.com Logout Dashboard My Wishlist My Orders Edit…" at bounding box center [380, 287] width 699 height 485
click at [230, 26] on icon "Search icon link" at bounding box center [230, 22] width 9 height 10
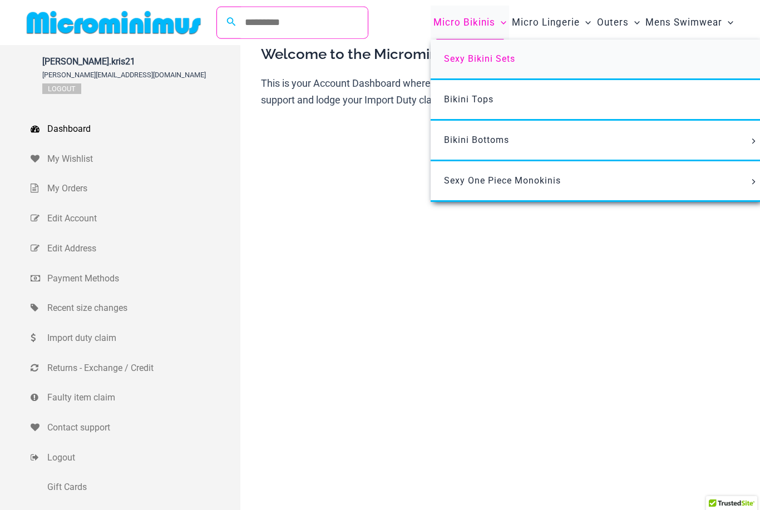
click at [470, 60] on span "Sexy Bikini Sets" at bounding box center [479, 58] width 71 height 11
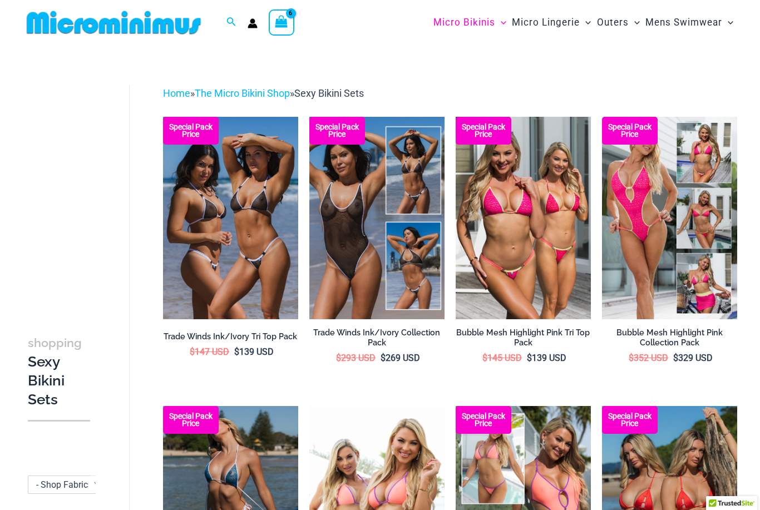
click at [289, 14] on icon "View Shopping Cart, 6 items" at bounding box center [281, 22] width 15 height 16
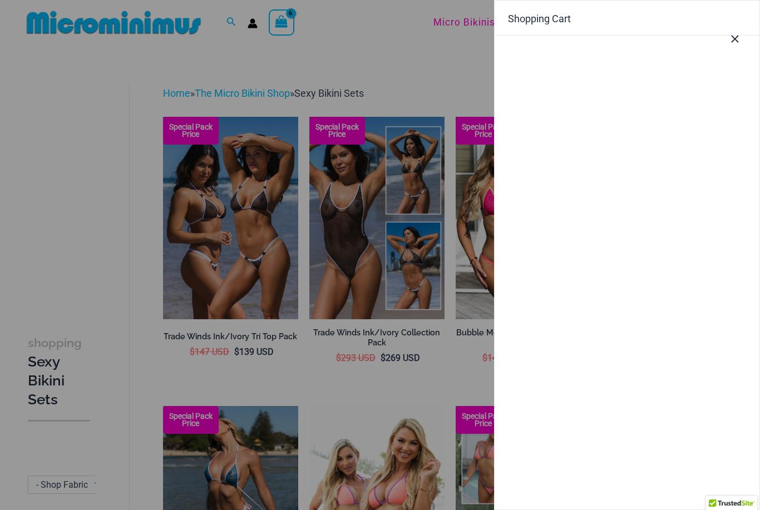
click at [730, 43] on icon "Close Cart Drawer" at bounding box center [735, 39] width 12 height 12
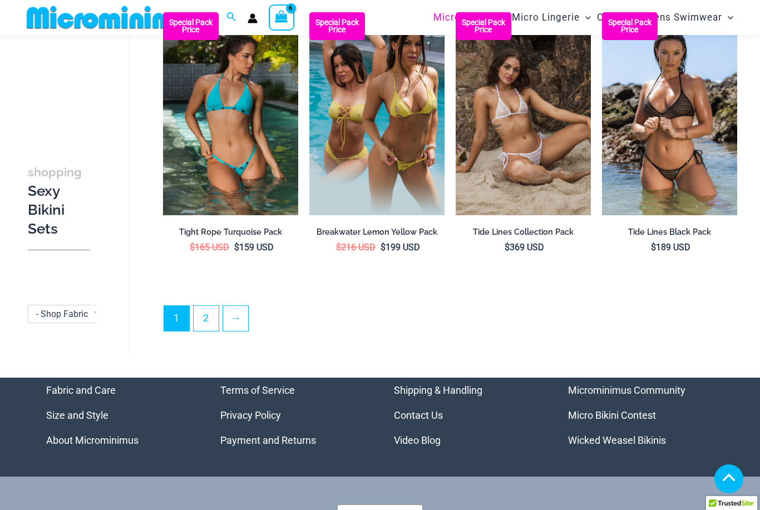
scroll to position [2113, 0]
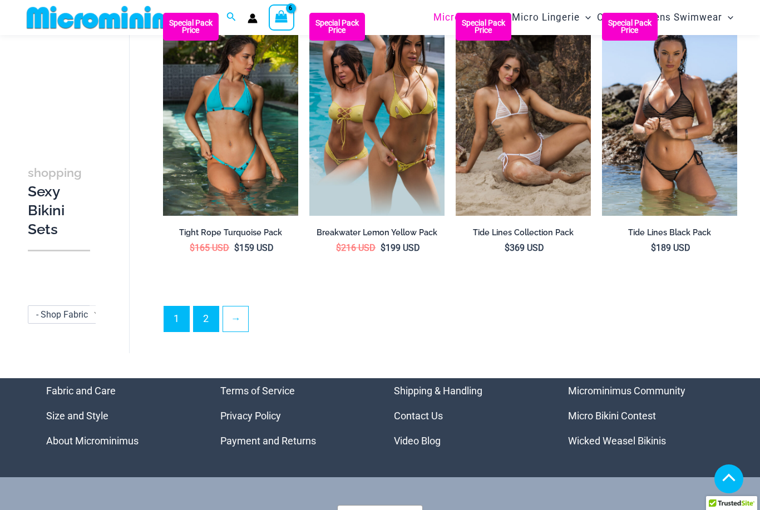
click at [204, 308] on link "2" at bounding box center [206, 319] width 25 height 25
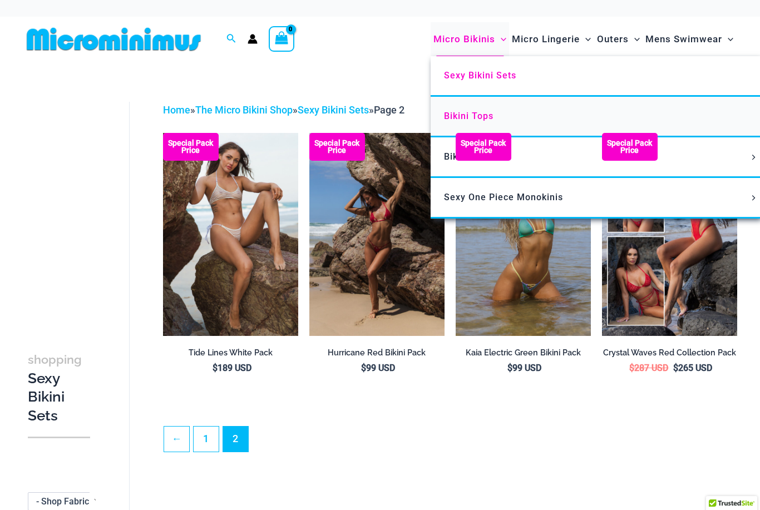
click at [452, 118] on span "Bikini Tops" at bounding box center [469, 116] width 50 height 11
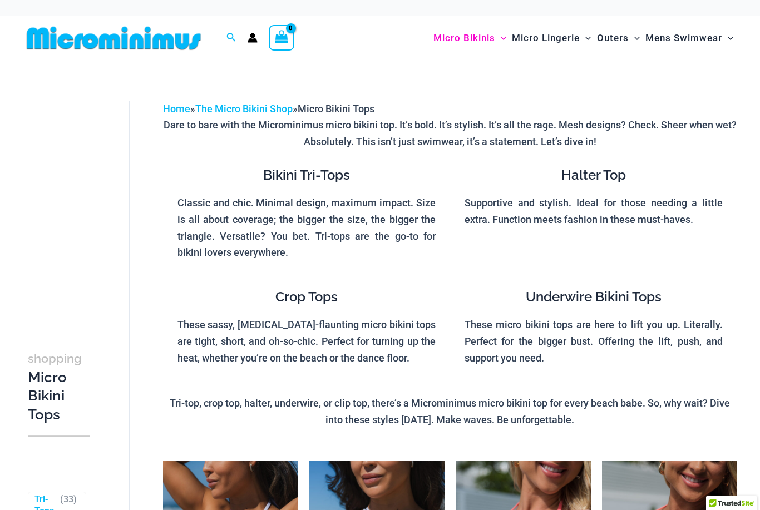
scroll to position [14, 0]
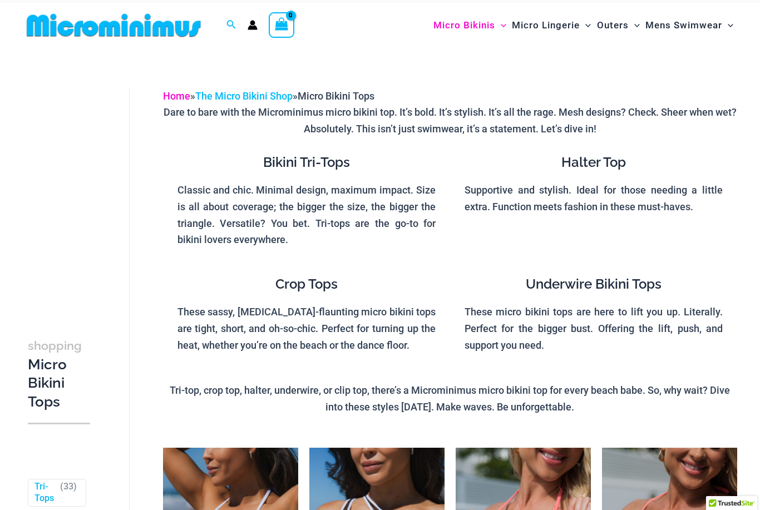
click at [180, 95] on link "Home" at bounding box center [176, 96] width 27 height 12
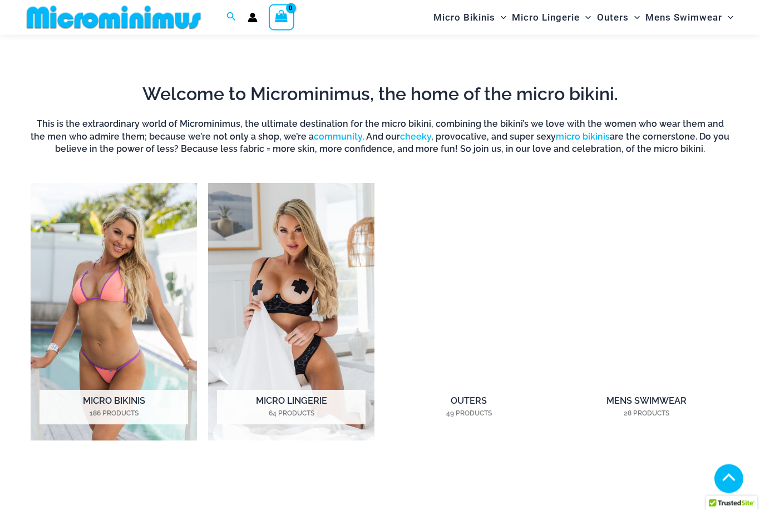
scroll to position [673, 0]
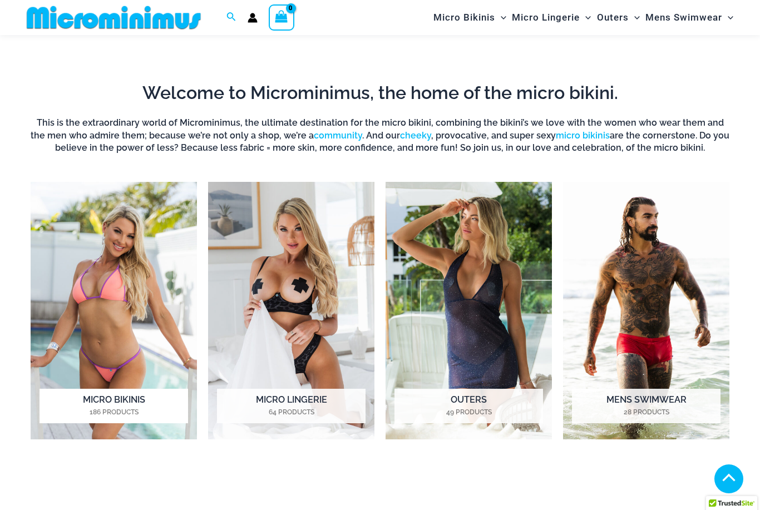
click at [87, 404] on h2 "Micro Bikinis 186 Products" at bounding box center [114, 406] width 149 height 34
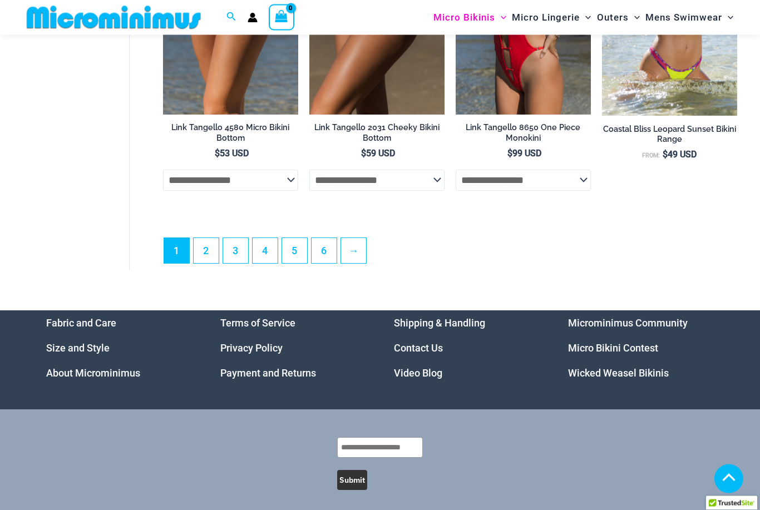
scroll to position [2663, 0]
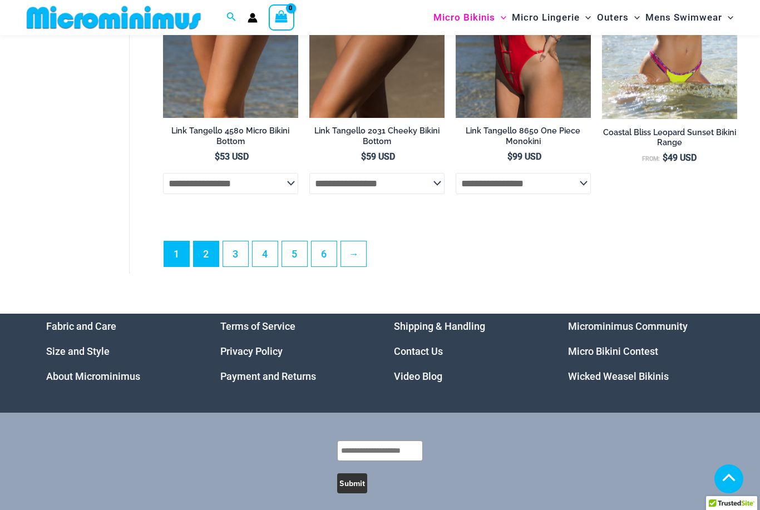
click at [205, 255] on link "2" at bounding box center [206, 253] width 25 height 25
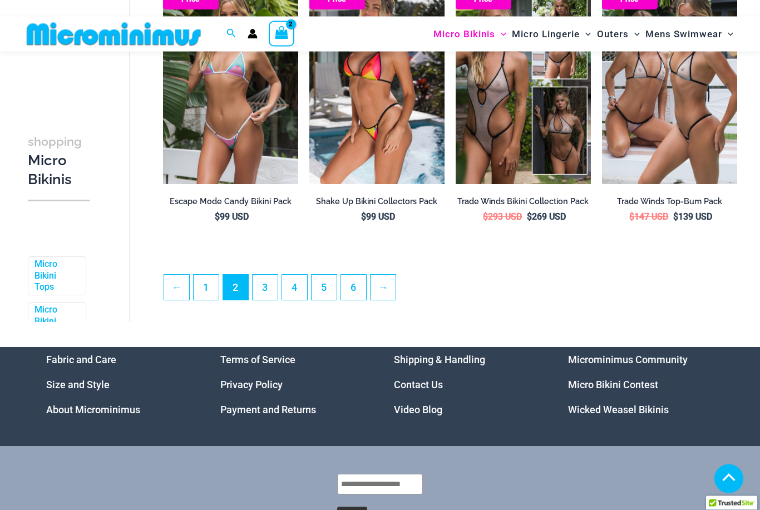
scroll to position [2339, 0]
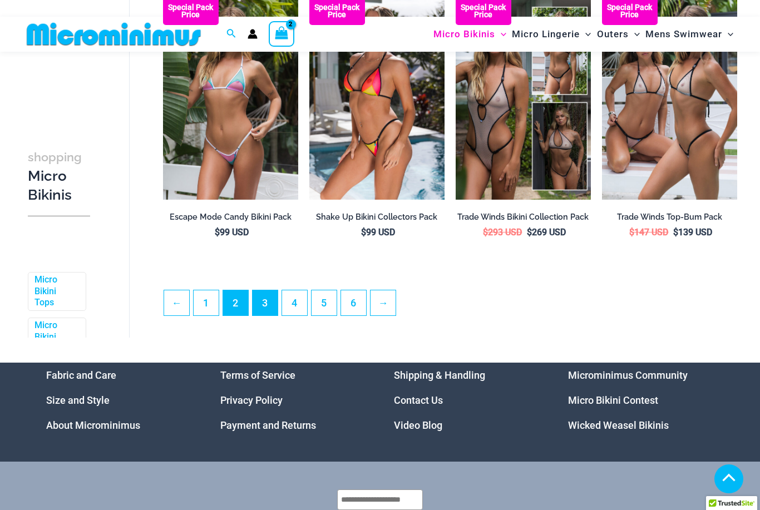
click at [262, 311] on link "3" at bounding box center [265, 302] width 25 height 25
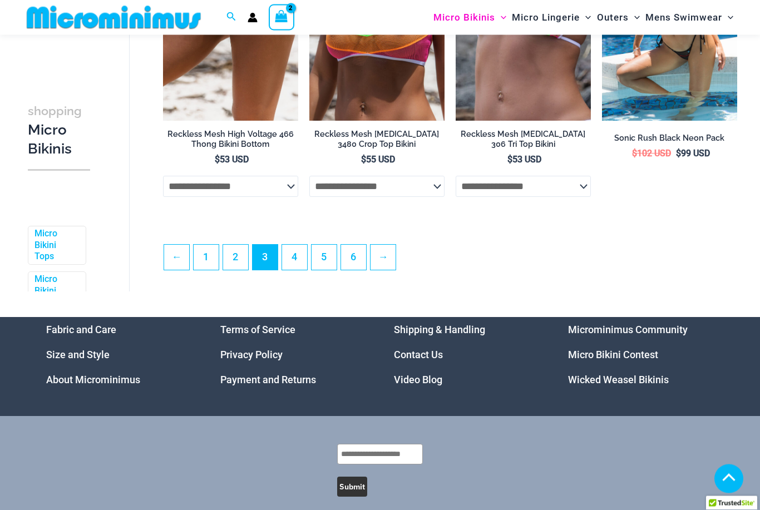
scroll to position [2449, 0]
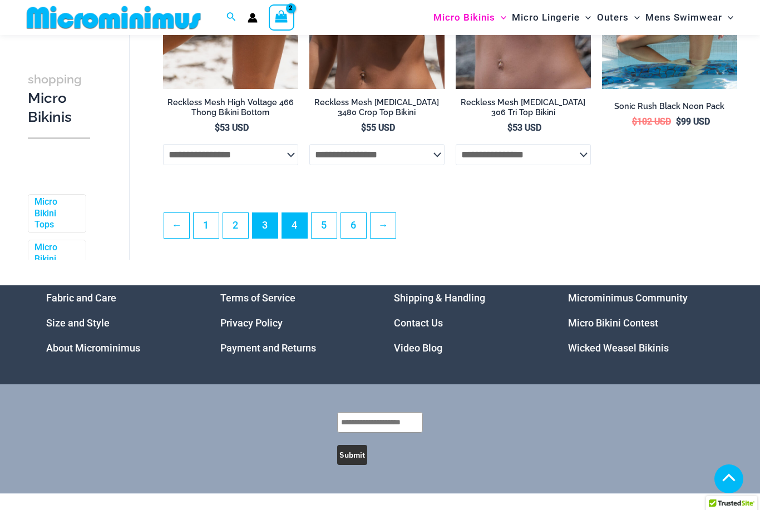
click at [295, 235] on link "4" at bounding box center [294, 225] width 25 height 25
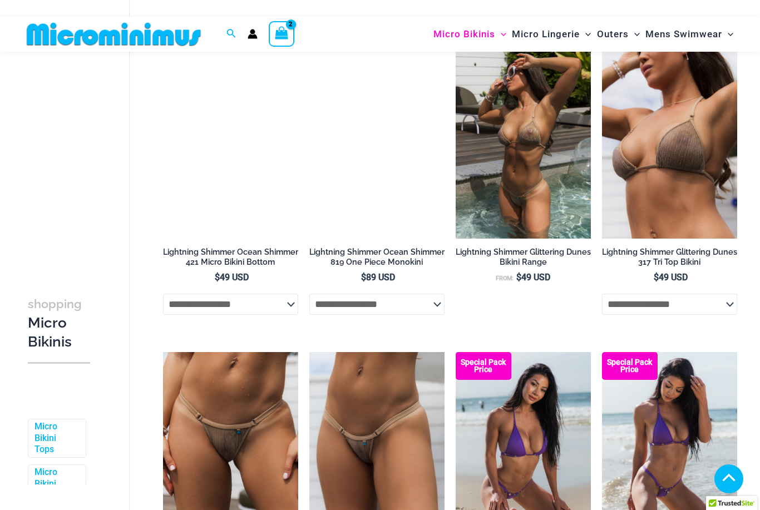
scroll to position [1983, 0]
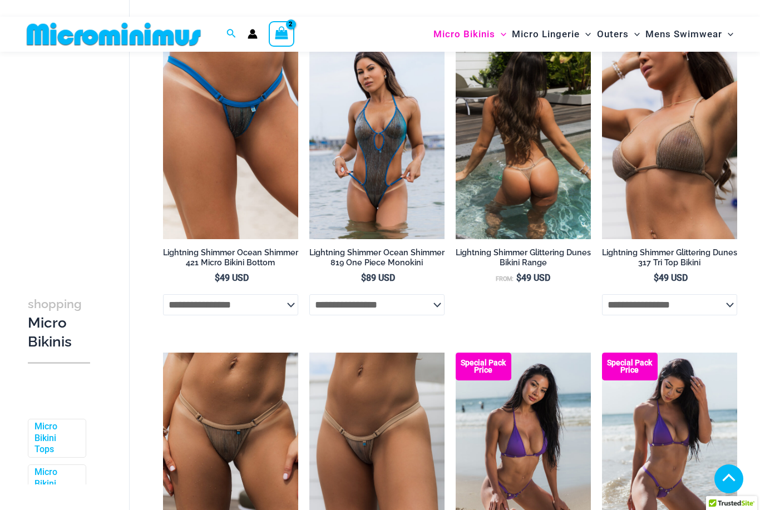
click at [499, 254] on h2 "Lightning Shimmer Glittering Dunes Bikini Range" at bounding box center [523, 258] width 135 height 21
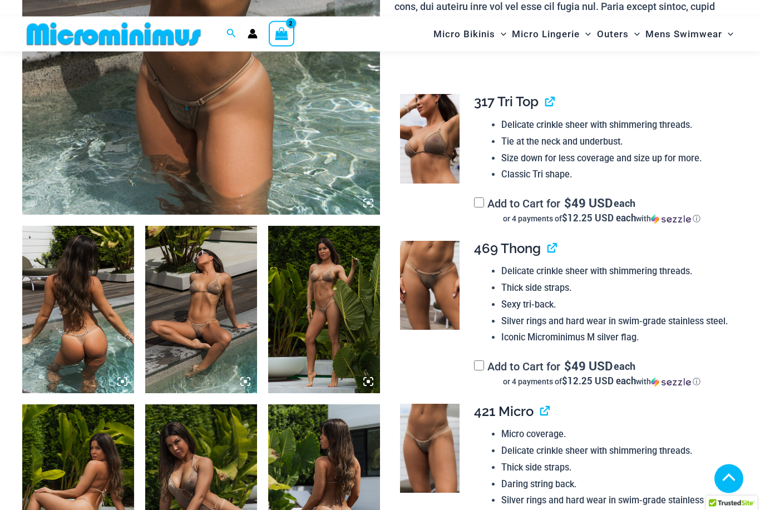
scroll to position [423, 0]
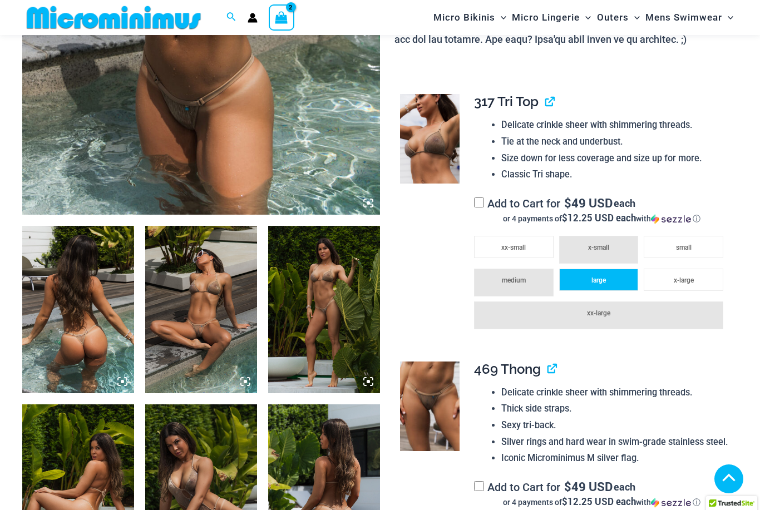
click at [577, 276] on li "large" at bounding box center [599, 280] width 80 height 22
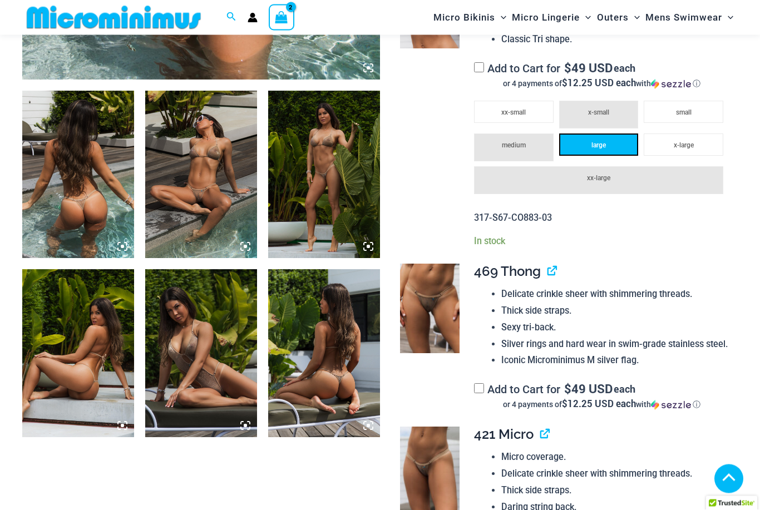
scroll to position [559, 0]
click at [475, 386] on label "Add to Cart for $ 49 USD each or 4 payments of $12.25 USD each with ⓘ" at bounding box center [601, 396] width 255 height 27
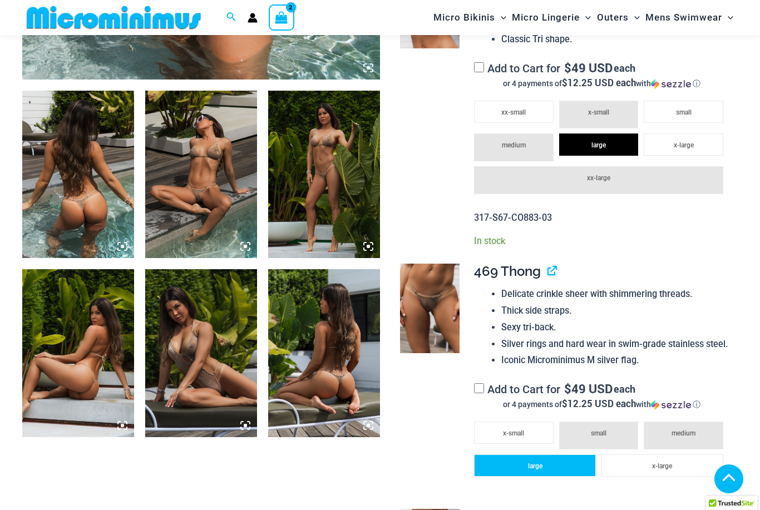
click at [516, 461] on li "large" at bounding box center [535, 466] width 122 height 22
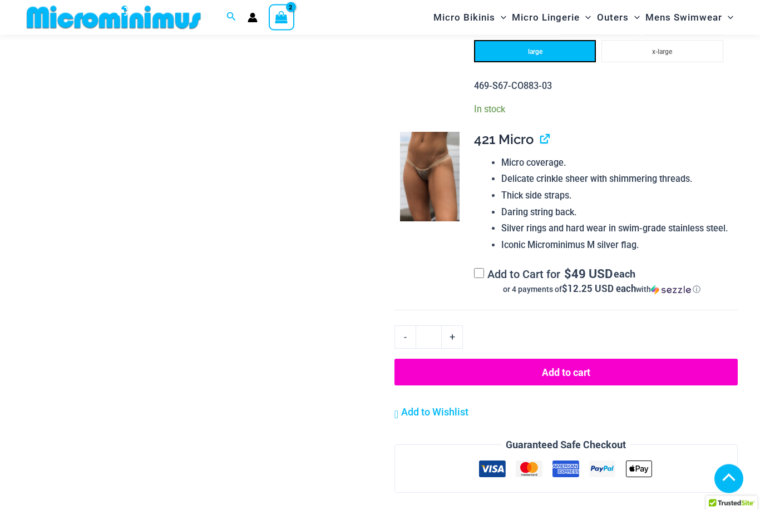
scroll to position [992, 0]
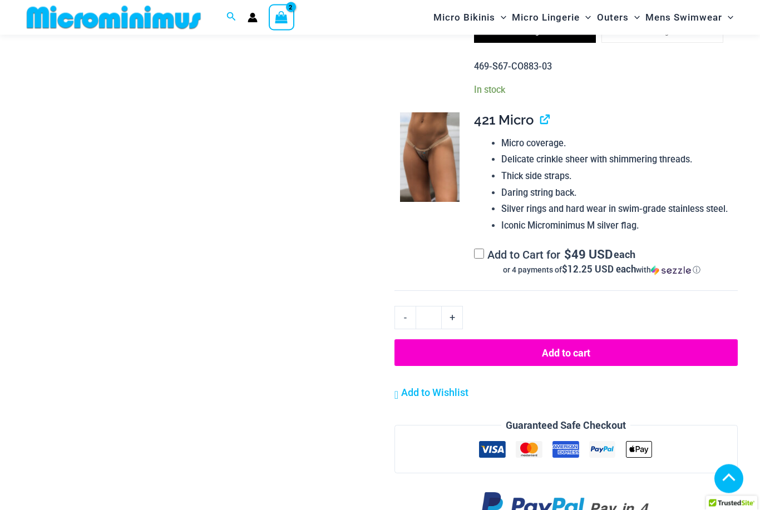
click at [511, 342] on button "Add to cart" at bounding box center [565, 353] width 343 height 27
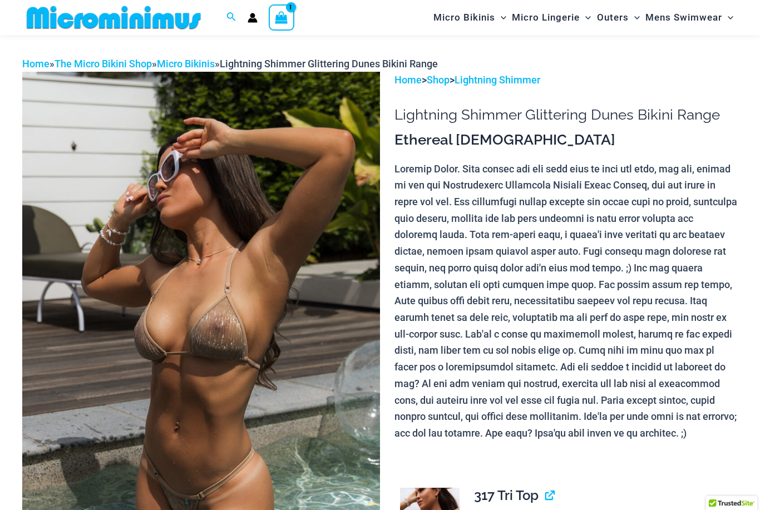
scroll to position [0, 0]
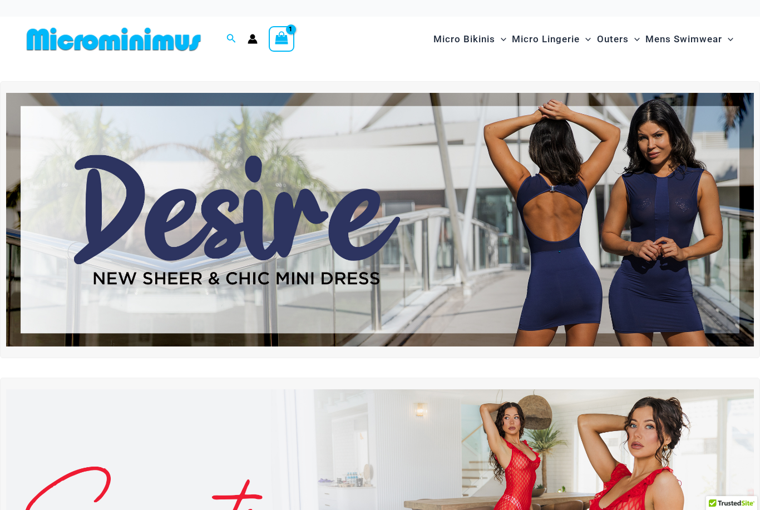
click at [254, 38] on circle "Account icon link" at bounding box center [252, 36] width 5 height 5
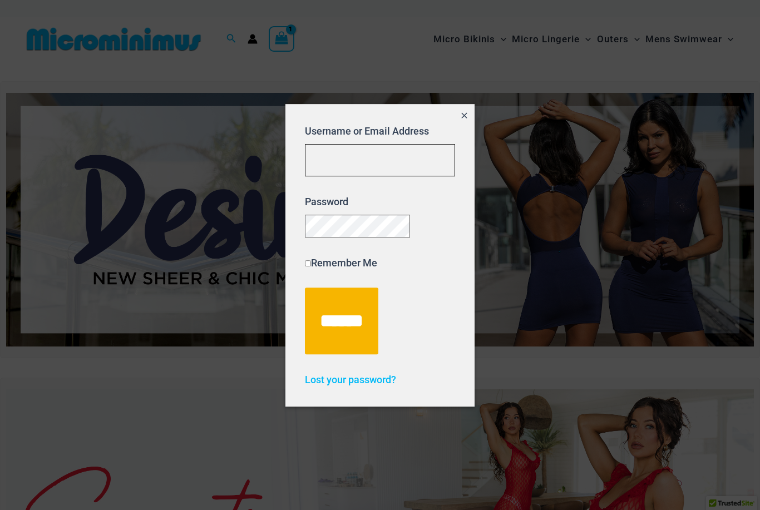
click at [315, 156] on input "Username or Email Address" at bounding box center [380, 160] width 150 height 33
type input "**********"
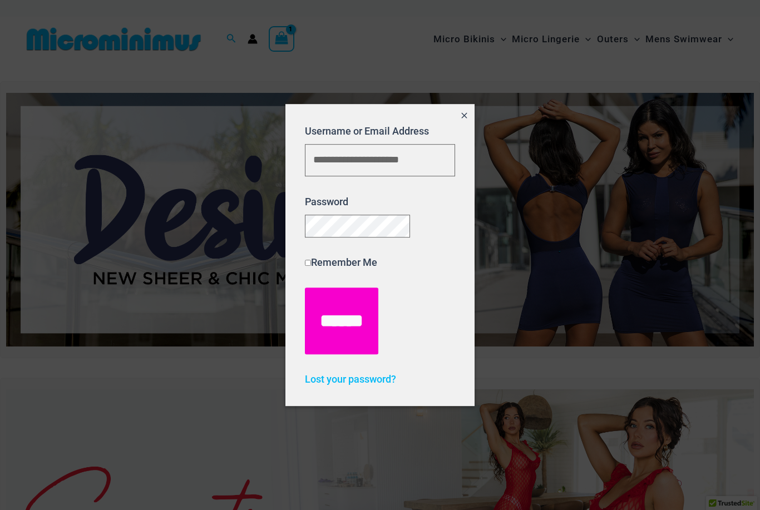
click at [339, 329] on input "******" at bounding box center [341, 321] width 73 height 67
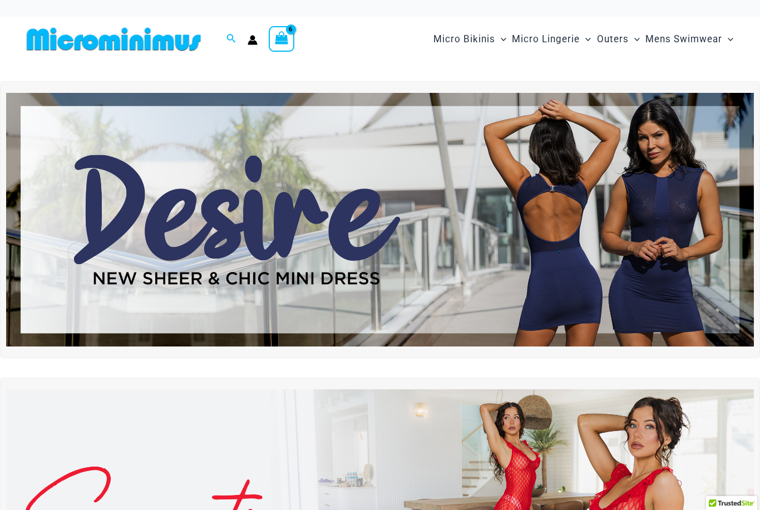
click at [283, 34] on icon "View Shopping Cart, 6 items" at bounding box center [281, 37] width 13 height 13
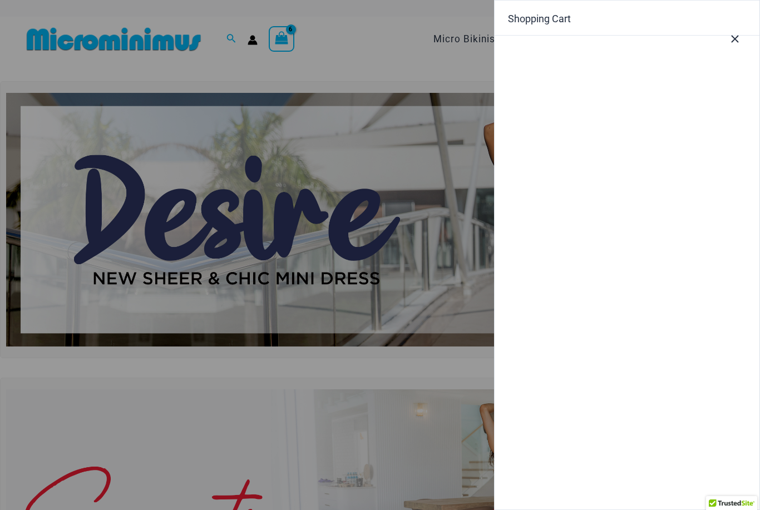
click at [516, 23] on div "Shopping Cart" at bounding box center [627, 19] width 238 height 10
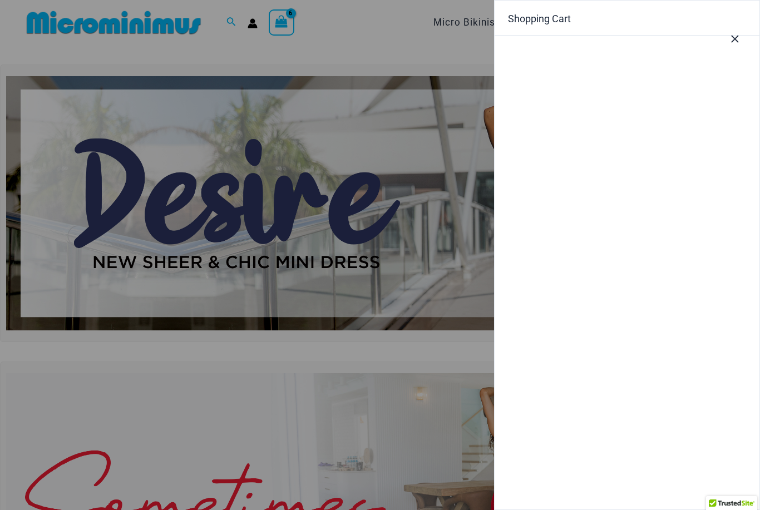
click at [740, 41] on icon "Close Cart Drawer" at bounding box center [735, 39] width 12 height 12
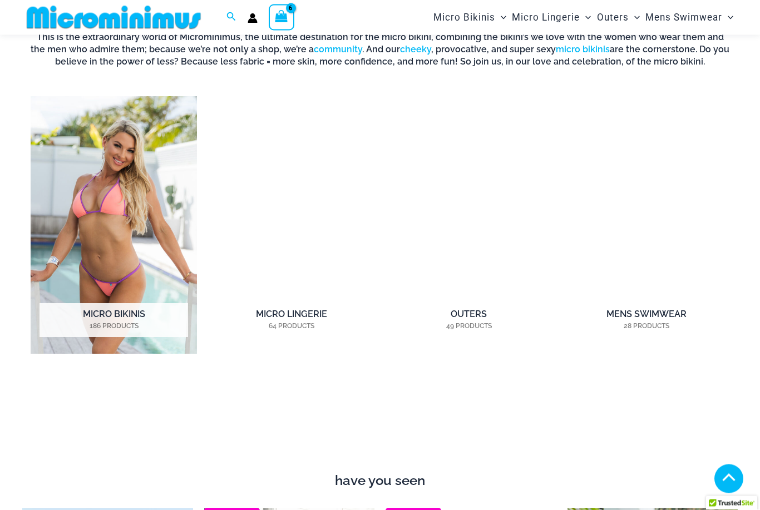
scroll to position [753, 0]
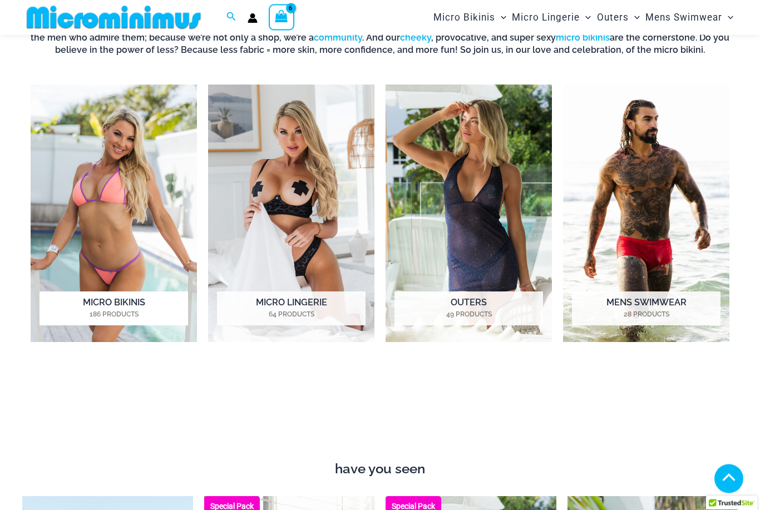
click at [97, 301] on h2 "Micro Bikinis 186 Products" at bounding box center [114, 309] width 149 height 34
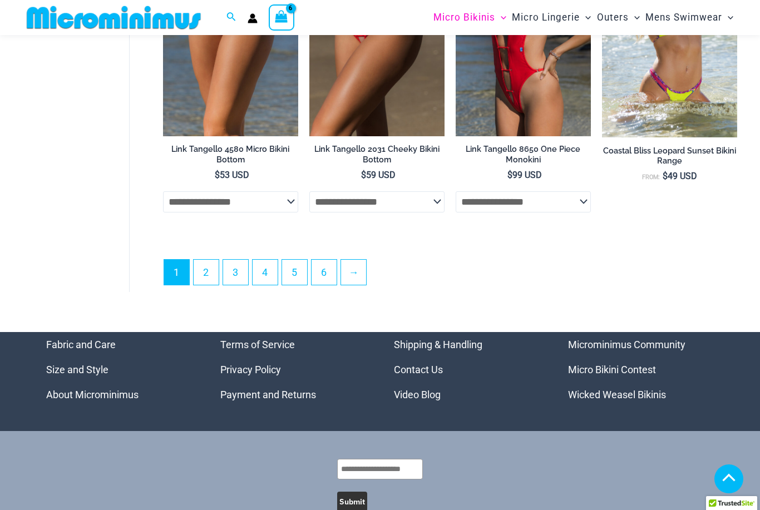
scroll to position [2684, 0]
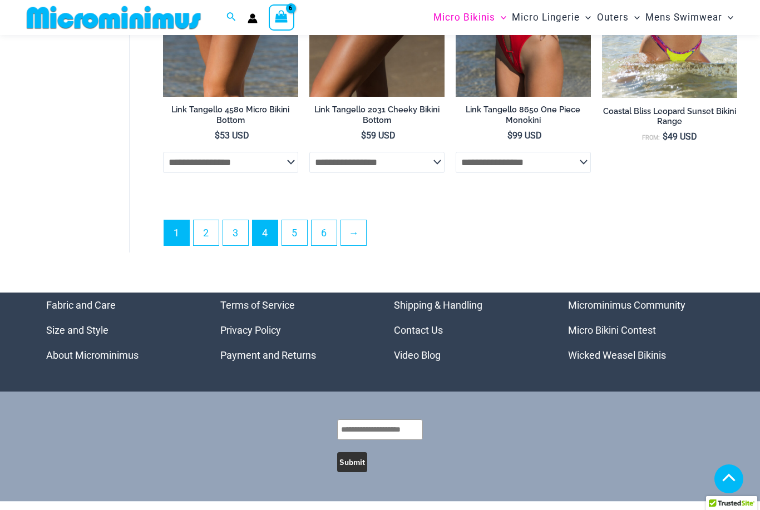
click at [266, 235] on link "4" at bounding box center [265, 232] width 25 height 25
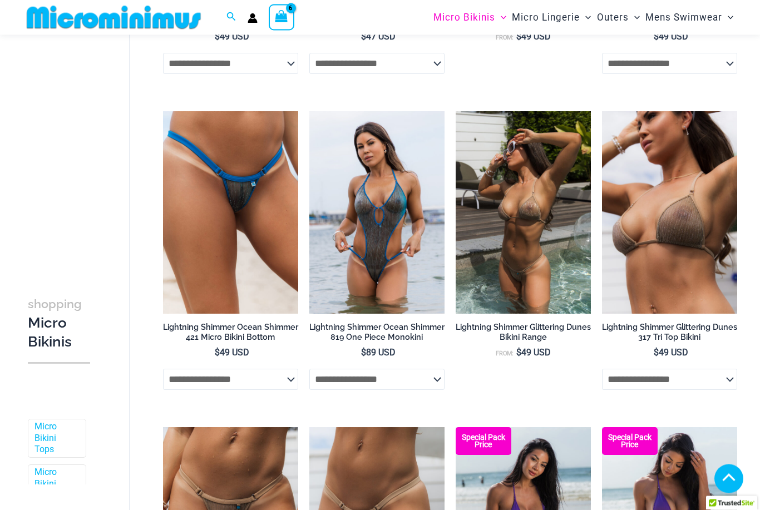
scroll to position [1908, 0]
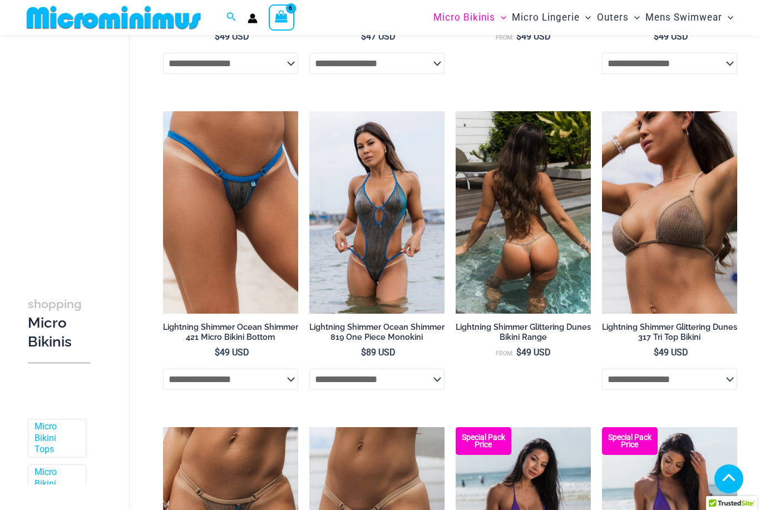
click at [554, 339] on h2 "Lightning Shimmer Glittering Dunes Bikini Range" at bounding box center [523, 332] width 135 height 21
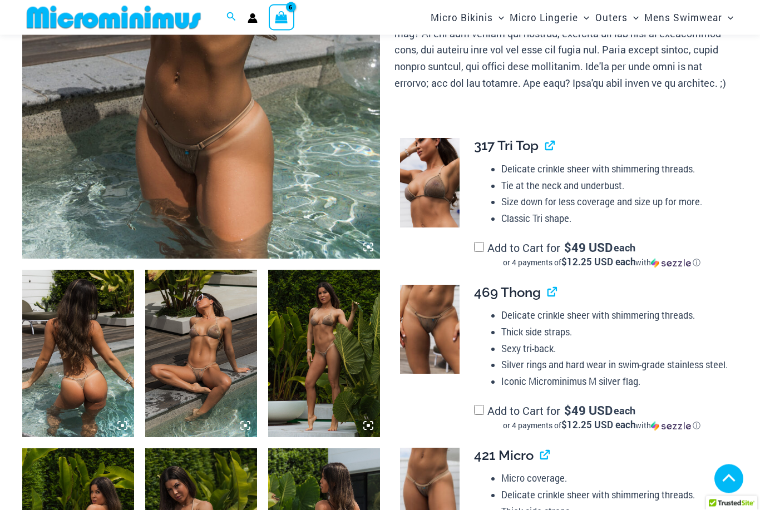
scroll to position [379, 0]
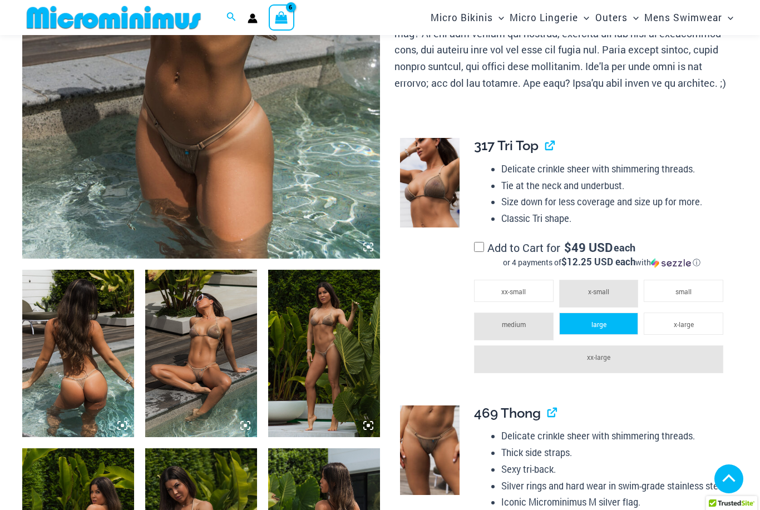
click at [584, 321] on li "large" at bounding box center [599, 324] width 80 height 22
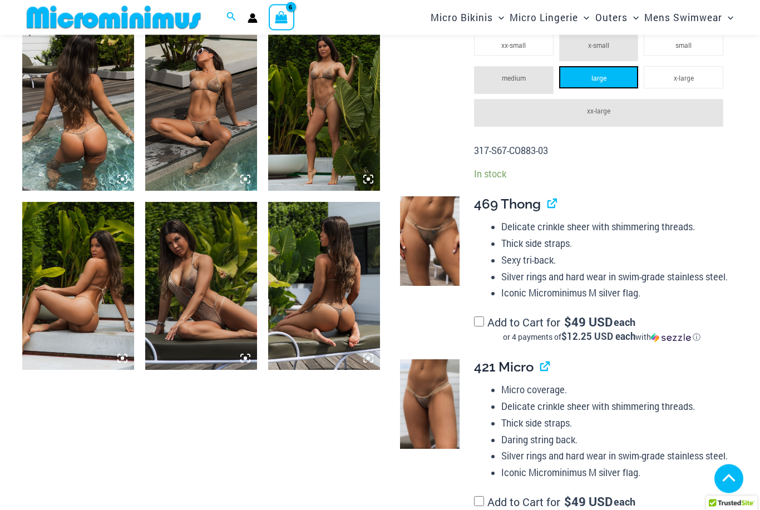
scroll to position [626, 0]
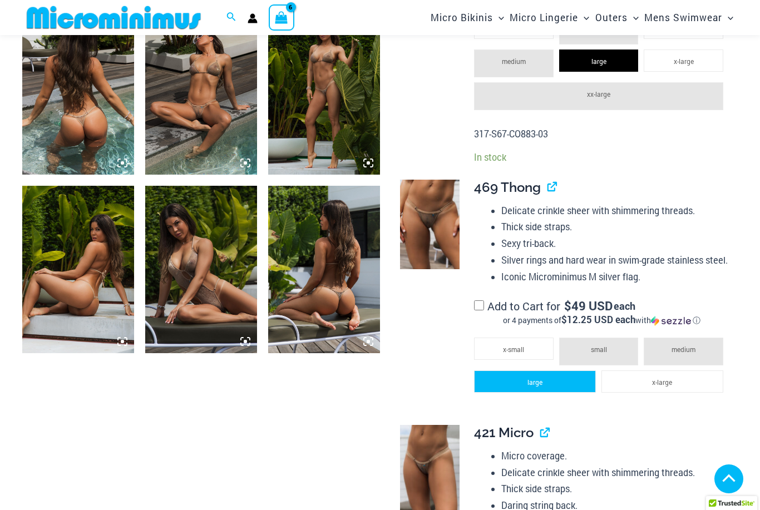
click at [520, 380] on li "large" at bounding box center [535, 382] width 122 height 22
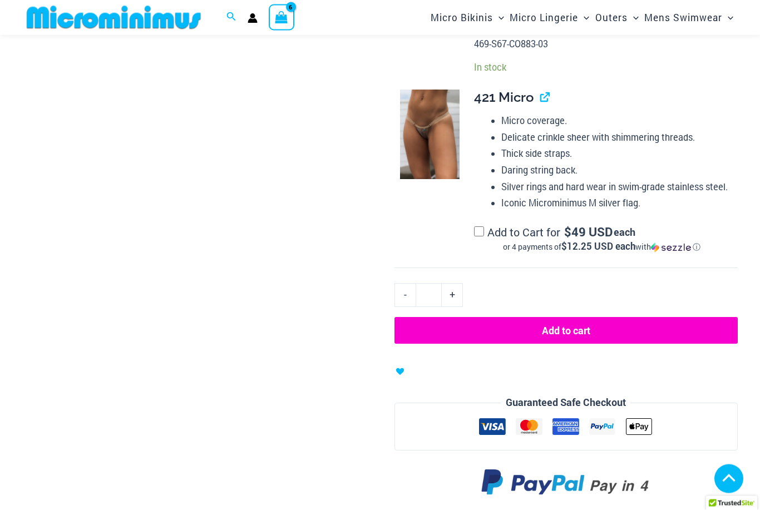
scroll to position [1000, 0]
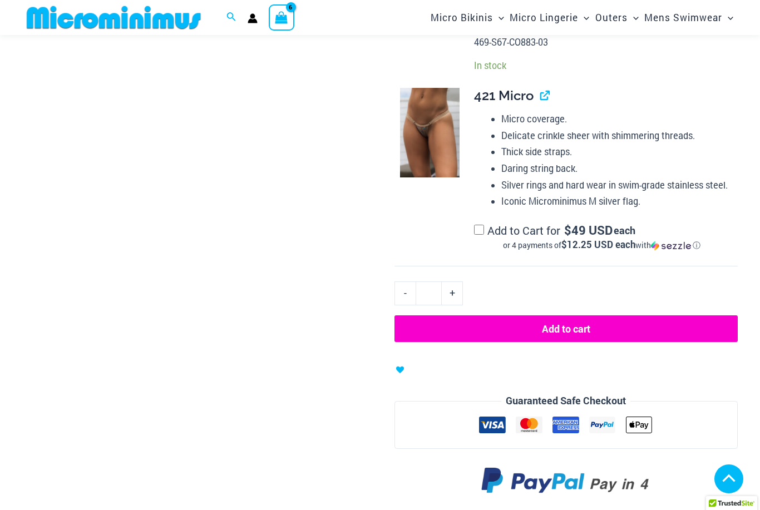
click at [685, 324] on button "Add to cart" at bounding box center [565, 328] width 343 height 27
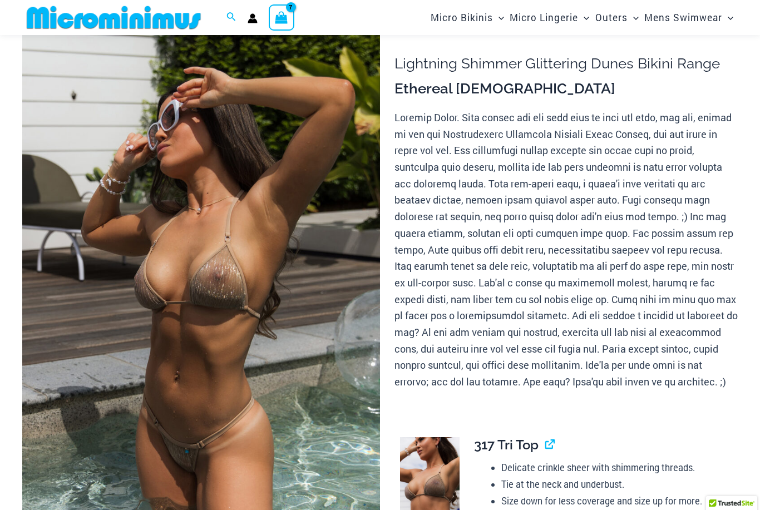
scroll to position [29, 0]
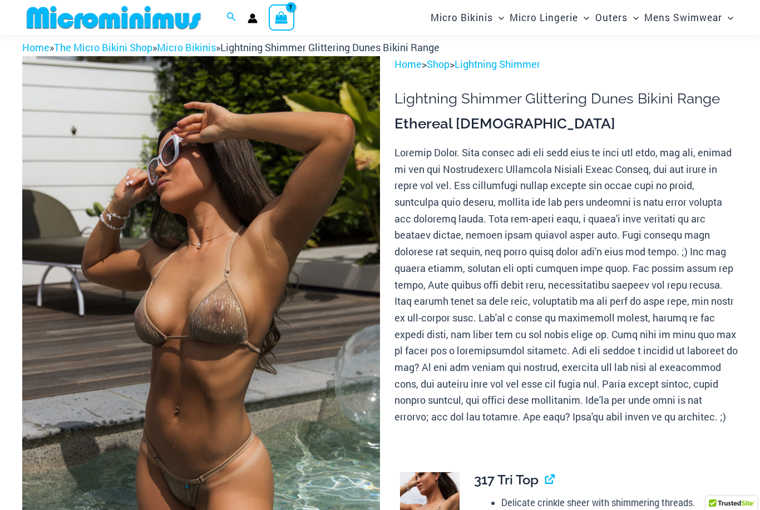
click at [280, 18] on icon "View Shopping Cart, 7 items" at bounding box center [281, 17] width 13 height 13
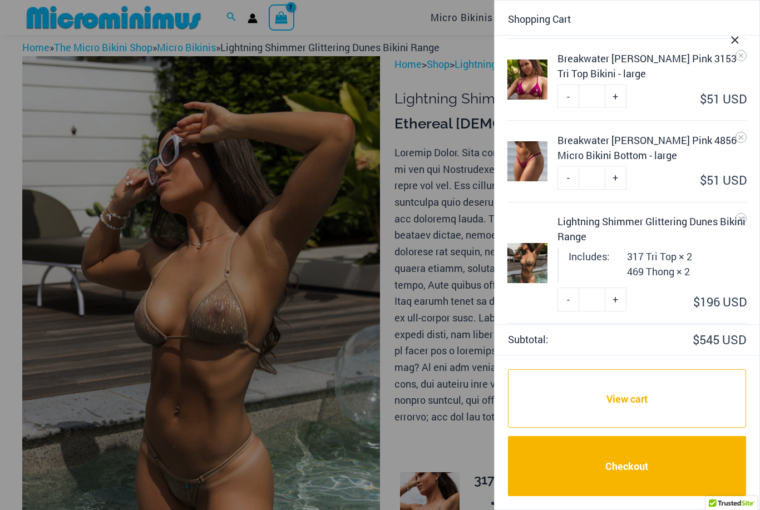
scroll to position [117, 0]
click at [563, 297] on link "-" at bounding box center [568, 298] width 21 height 23
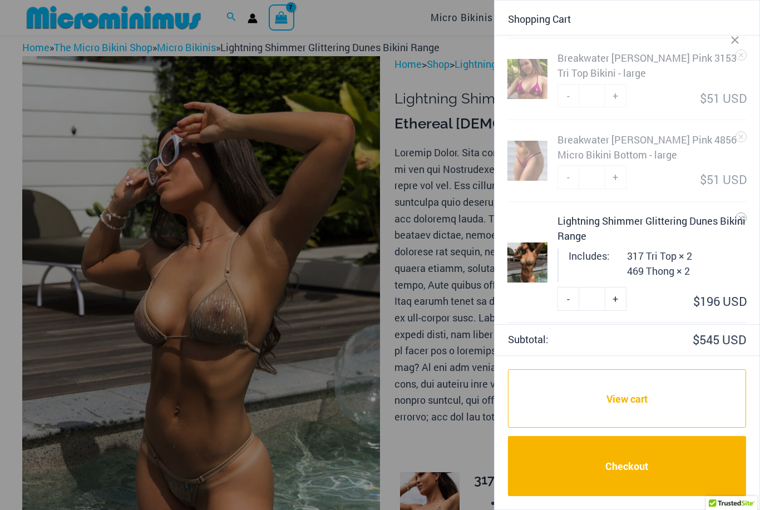
click at [567, 302] on link "-" at bounding box center [568, 298] width 21 height 23
click at [609, 302] on link "+" at bounding box center [615, 298] width 21 height 23
type input "*"
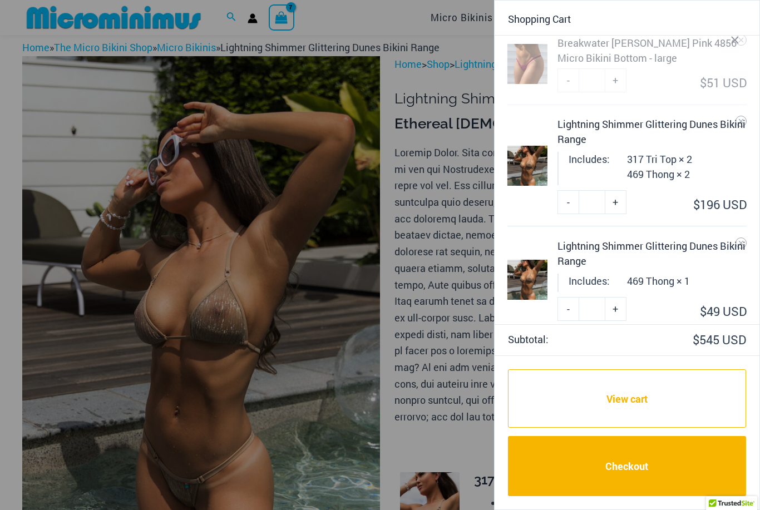
scroll to position [215, 0]
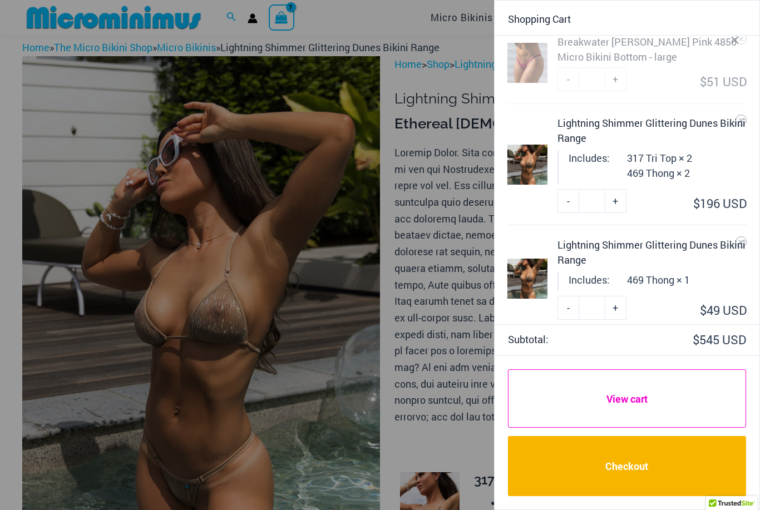
click at [611, 428] on link "View cart" at bounding box center [627, 398] width 238 height 59
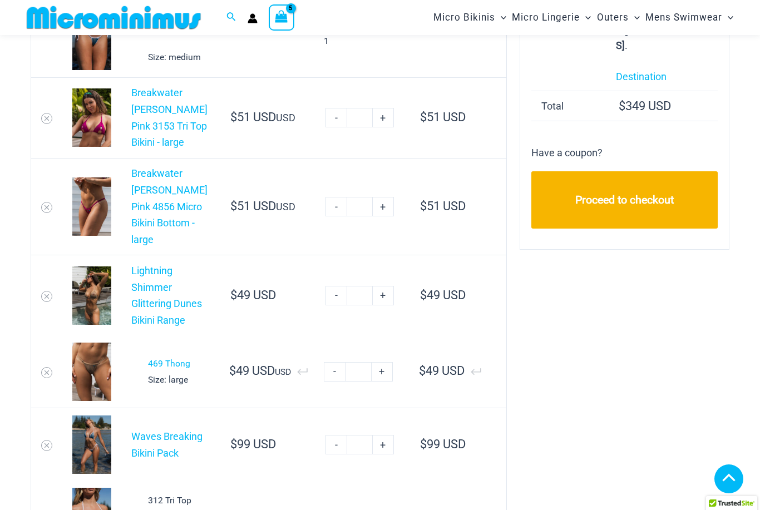
scroll to position [308, 0]
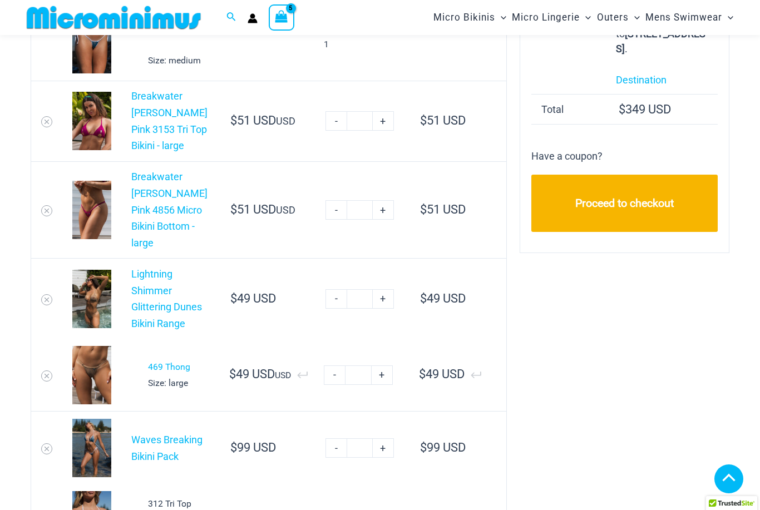
click at [331, 458] on link "-" at bounding box center [335, 447] width 21 height 19
type input "*"
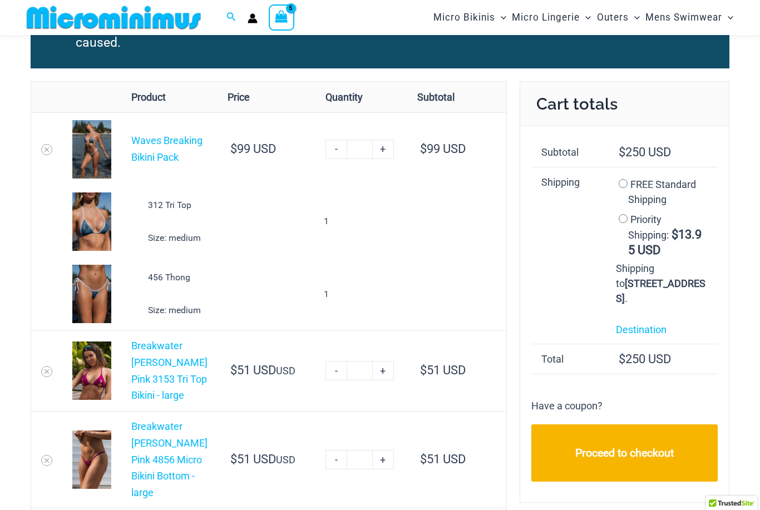
scroll to position [56, 0]
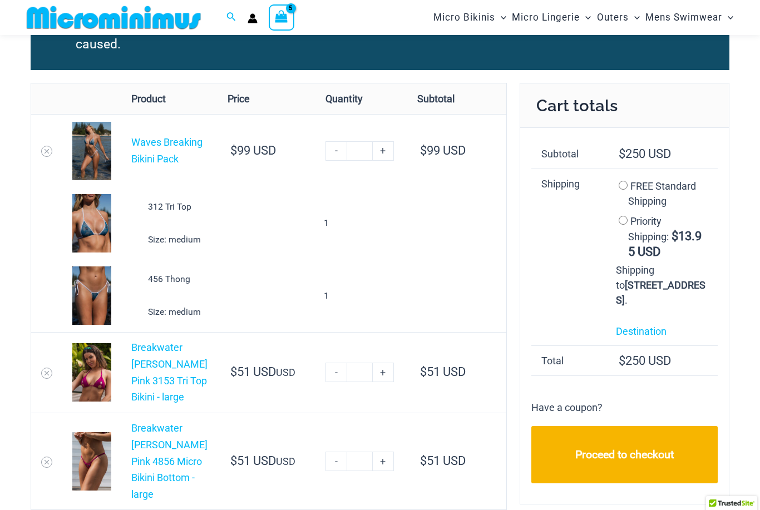
click at [333, 151] on link "-" at bounding box center [335, 150] width 21 height 19
type input "*"
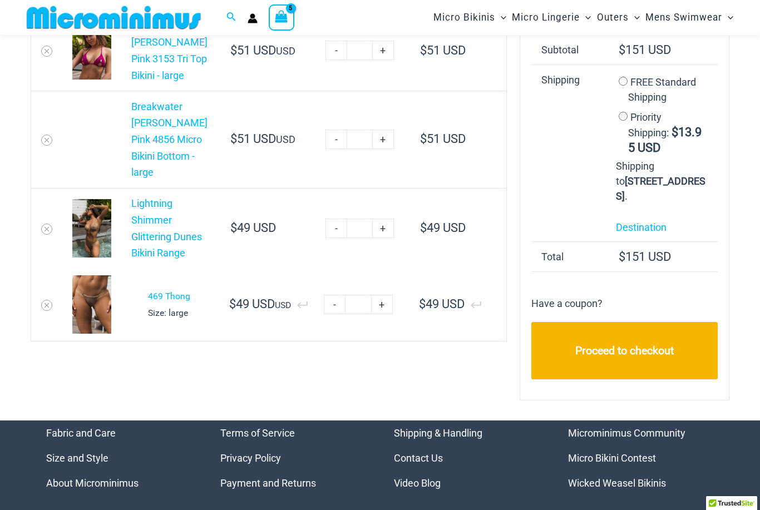
scroll to position [0, 0]
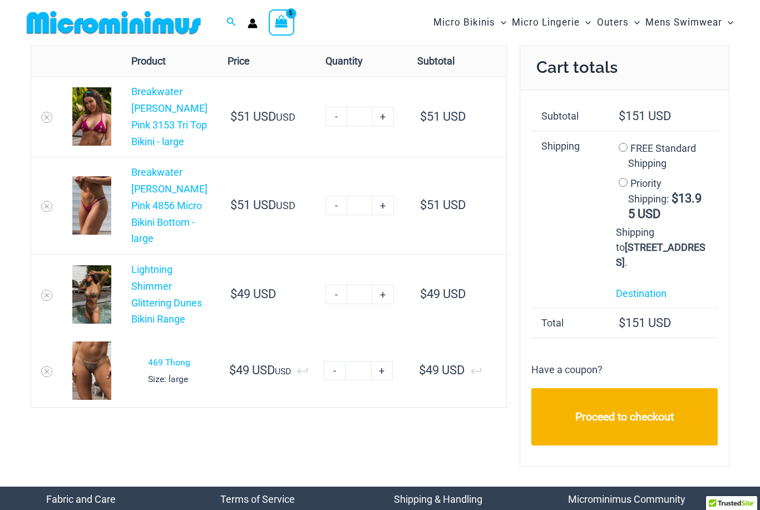
click at [334, 298] on link "-" at bounding box center [335, 294] width 21 height 19
type input "*"
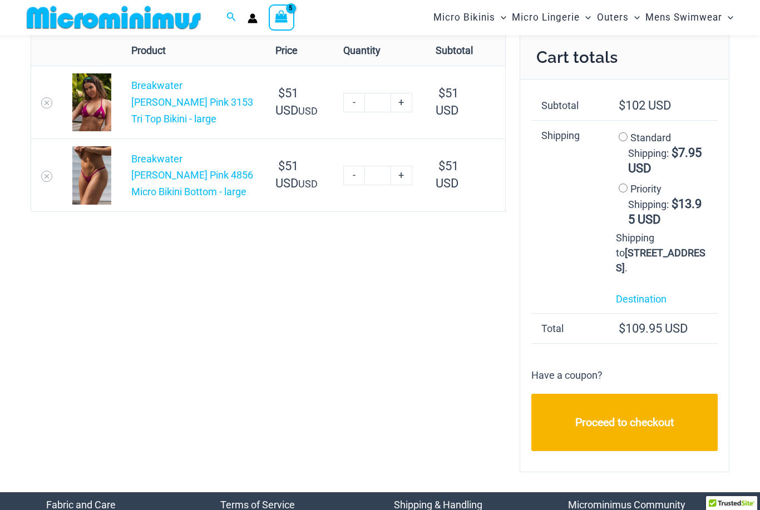
scroll to position [8, 0]
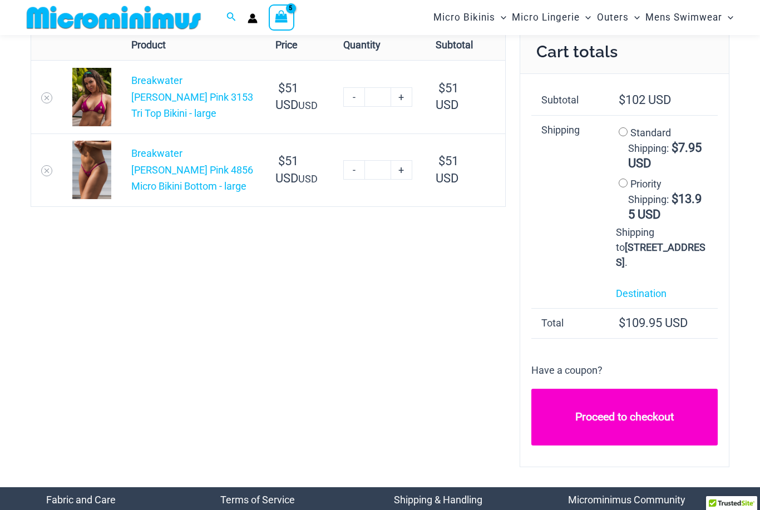
click at [605, 430] on link "Proceed to checkout" at bounding box center [624, 417] width 186 height 57
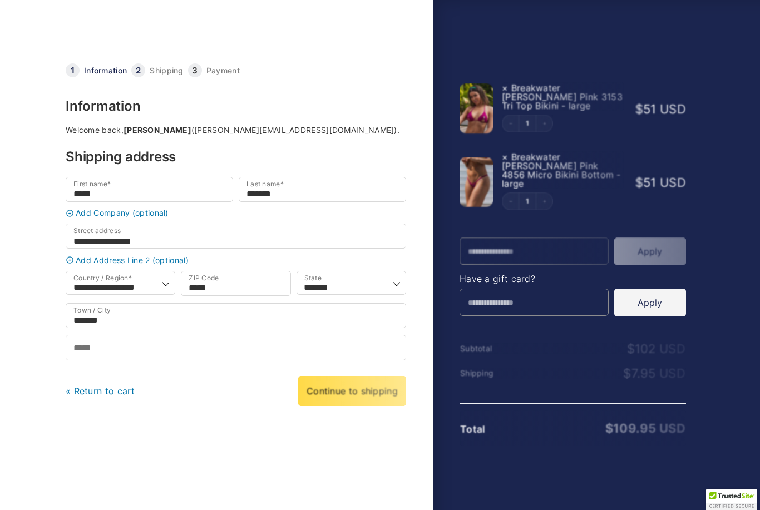
select select "**"
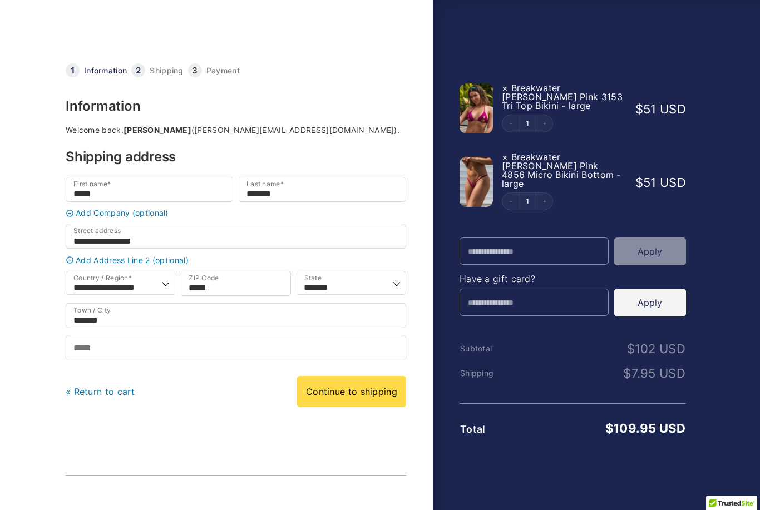
click at [662, 300] on button "Apply" at bounding box center [650, 303] width 72 height 28
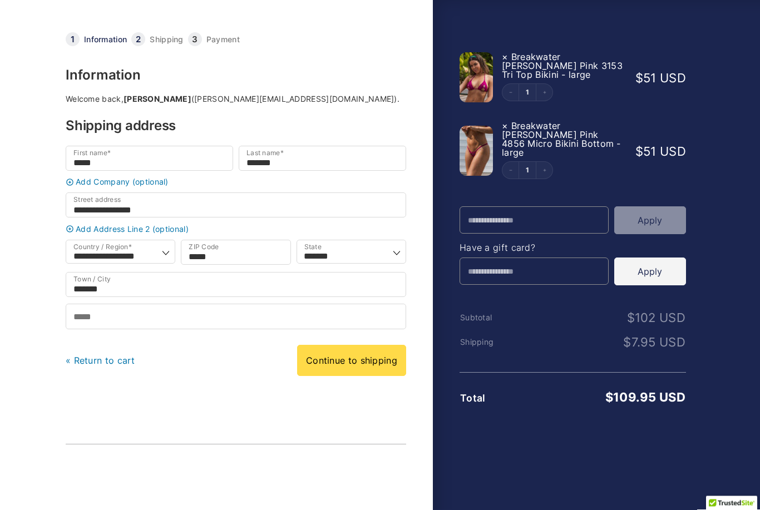
scroll to position [107, 0]
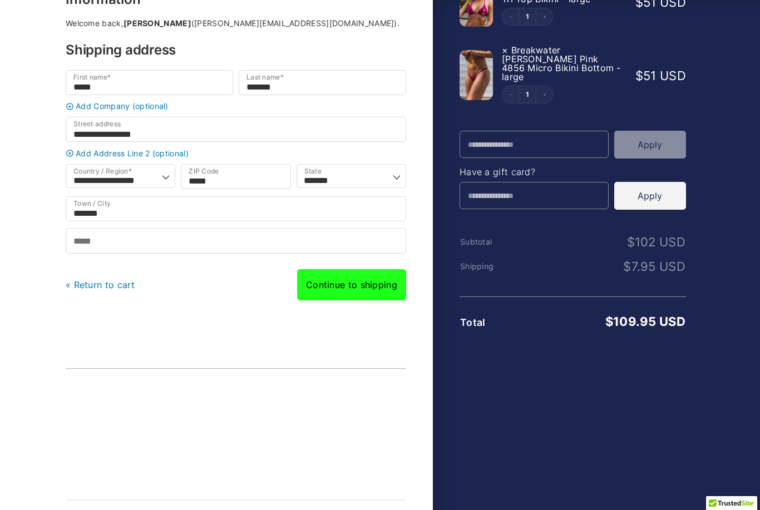
click at [361, 295] on link "Continue to shipping" at bounding box center [351, 284] width 109 height 31
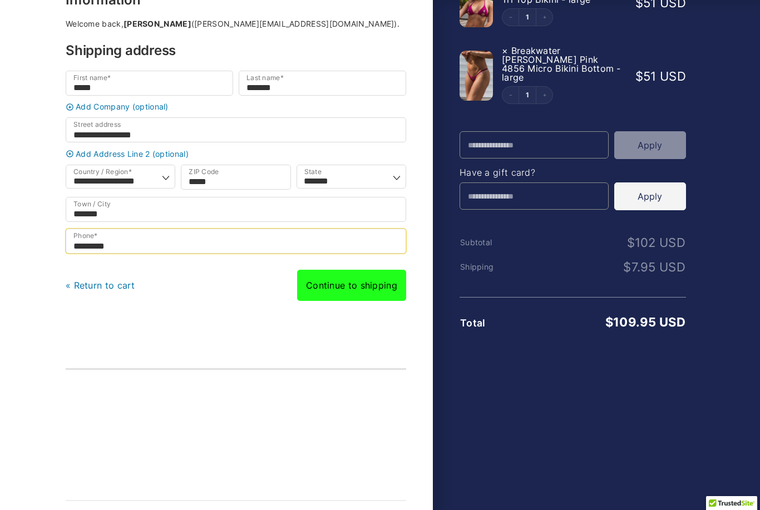
type input "**********"
click at [330, 294] on link "Continue to shipping" at bounding box center [351, 285] width 109 height 31
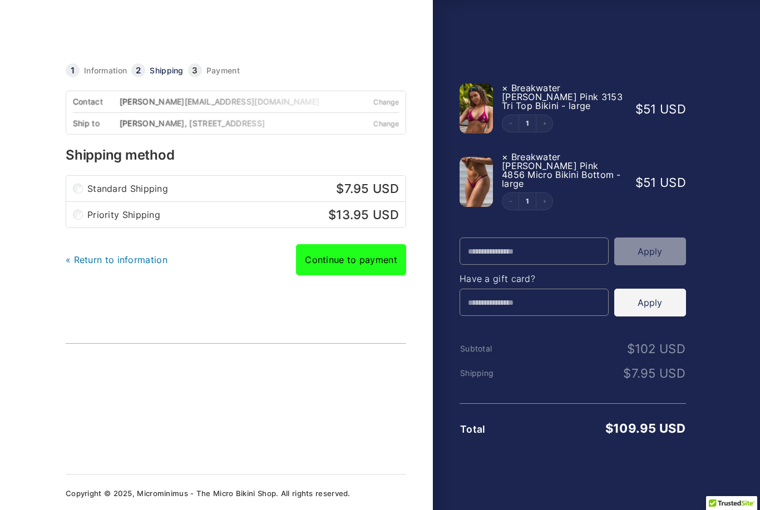
click at [327, 268] on link "Continue to payment" at bounding box center [351, 259] width 110 height 31
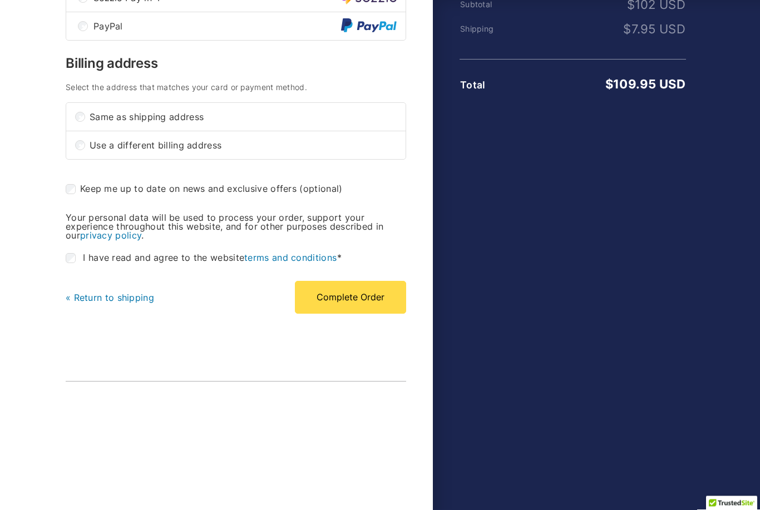
scroll to position [344, 0]
click at [324, 302] on button "Complete Order" at bounding box center [350, 297] width 111 height 32
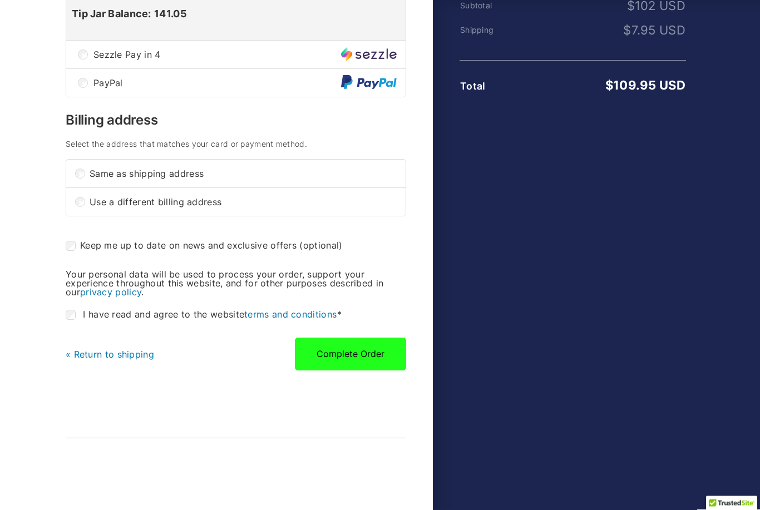
scroll to position [343, 0]
click at [333, 354] on button "Complete Order" at bounding box center [350, 354] width 111 height 32
